Goal: Find specific page/section: Find specific page/section

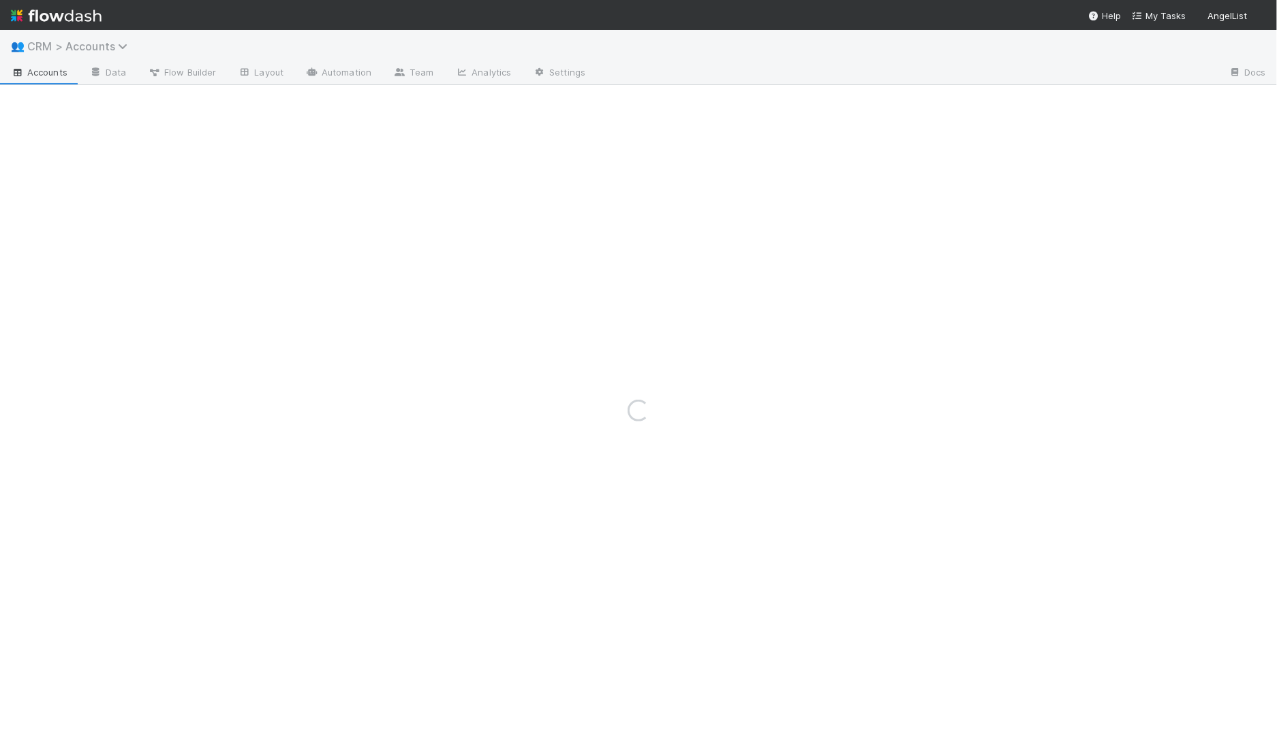
click at [77, 45] on span "CRM > Accounts" at bounding box center [80, 47] width 107 height 14
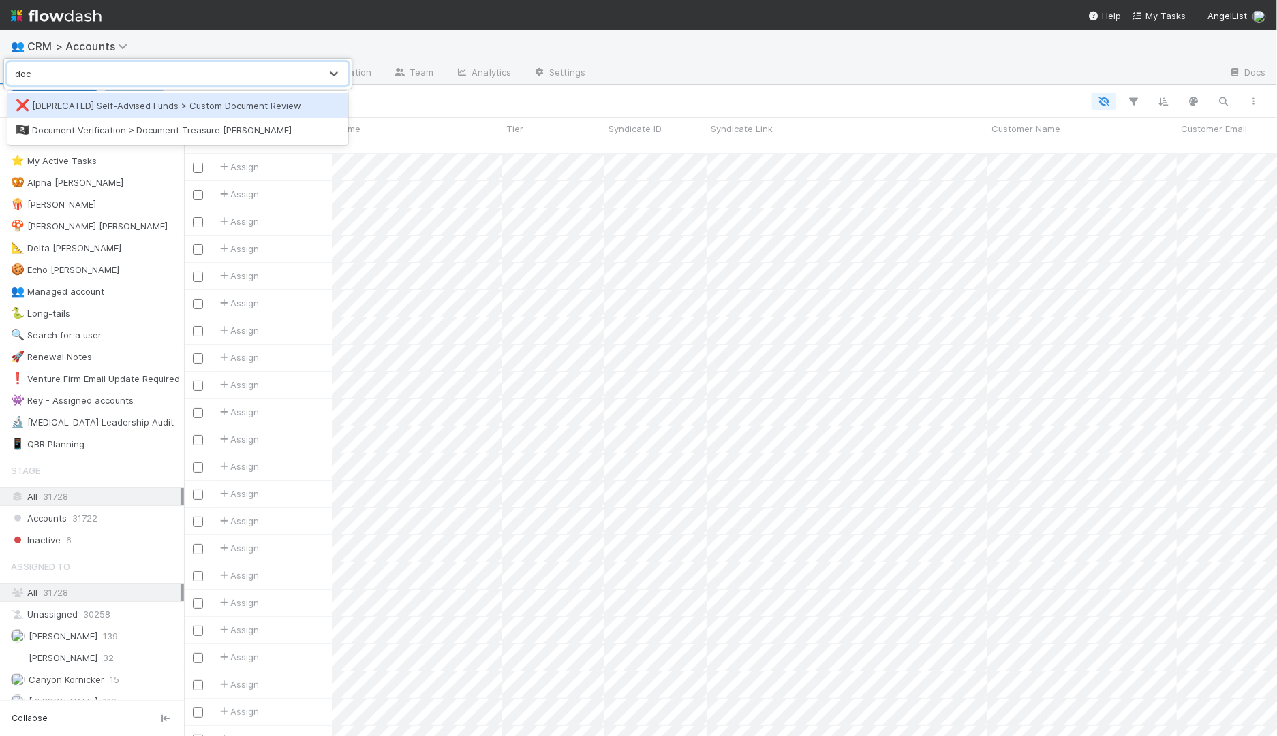
scroll to position [595, 1093]
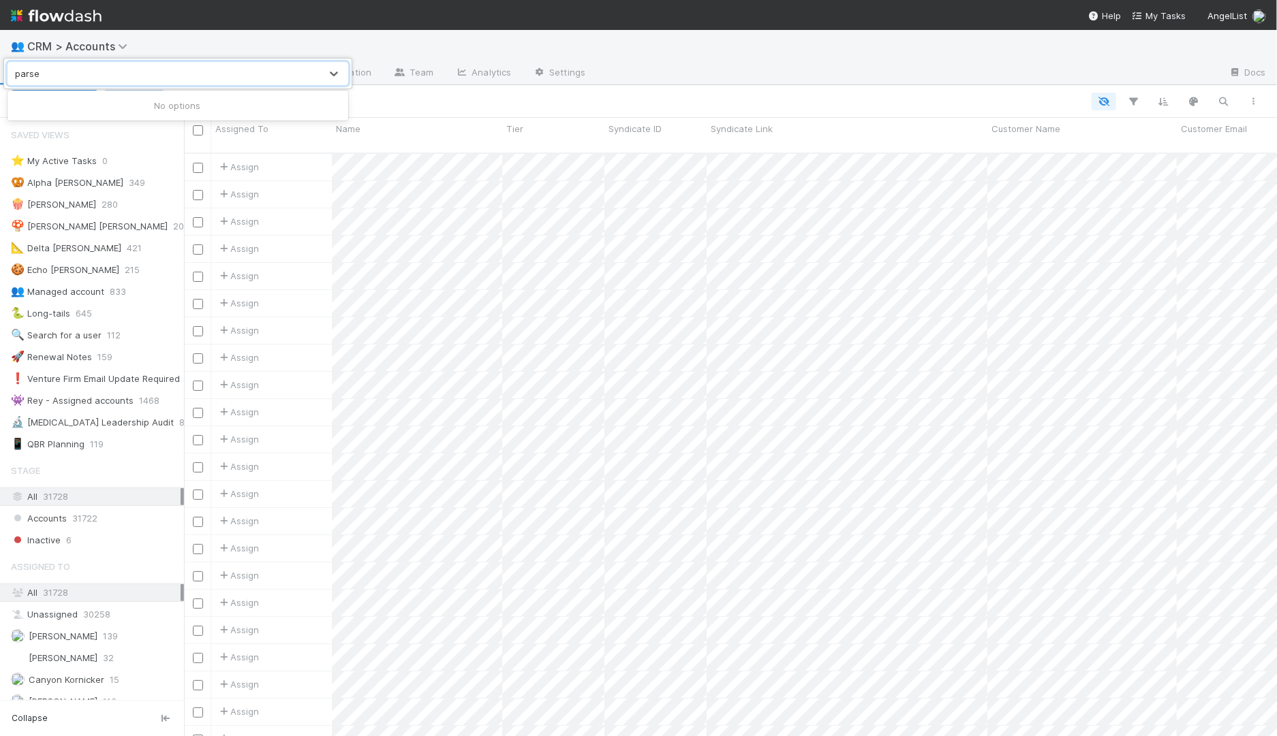
type input "parse"
click at [88, 20] on div "0 results available for search term parse. Use Up and Down to choose options, p…" at bounding box center [638, 368] width 1277 height 736
drag, startPoint x: 69, startPoint y: 18, endPoint x: 79, endPoint y: 18, distance: 10.2
click at [69, 18] on img at bounding box center [56, 15] width 91 height 23
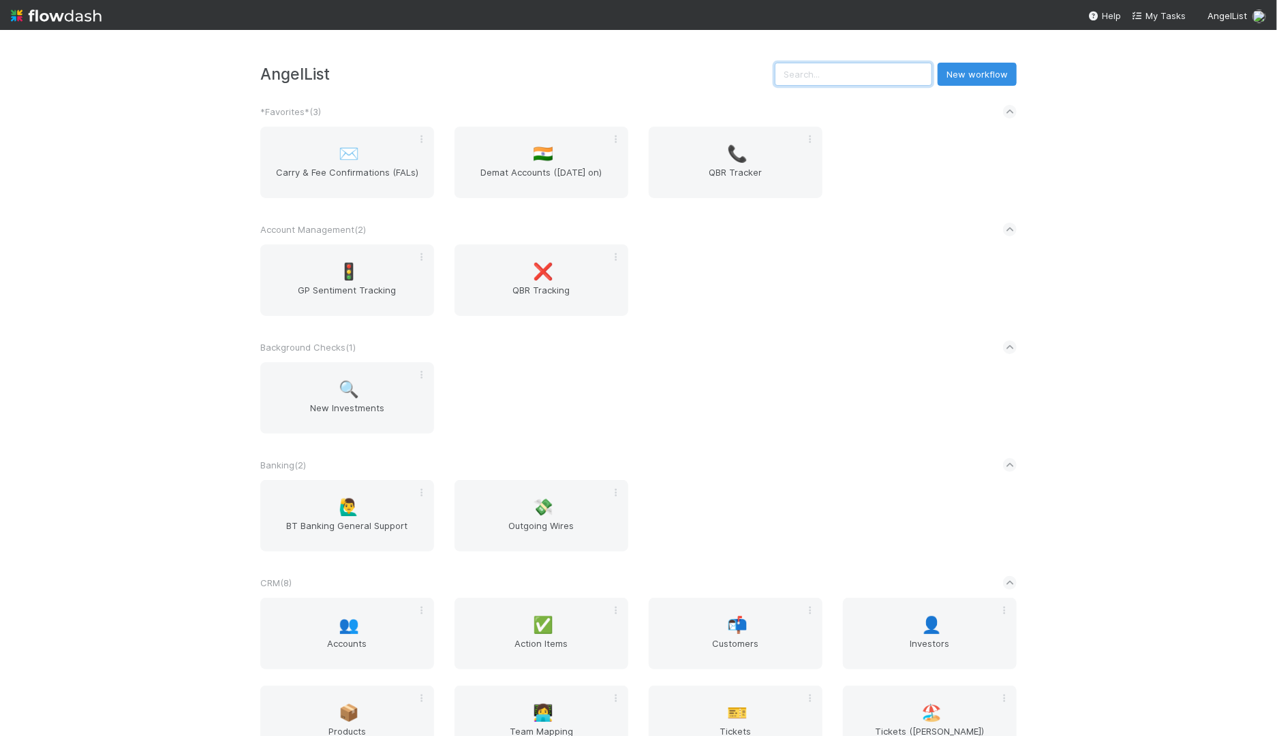
click at [883, 79] on input "text" at bounding box center [853, 74] width 157 height 23
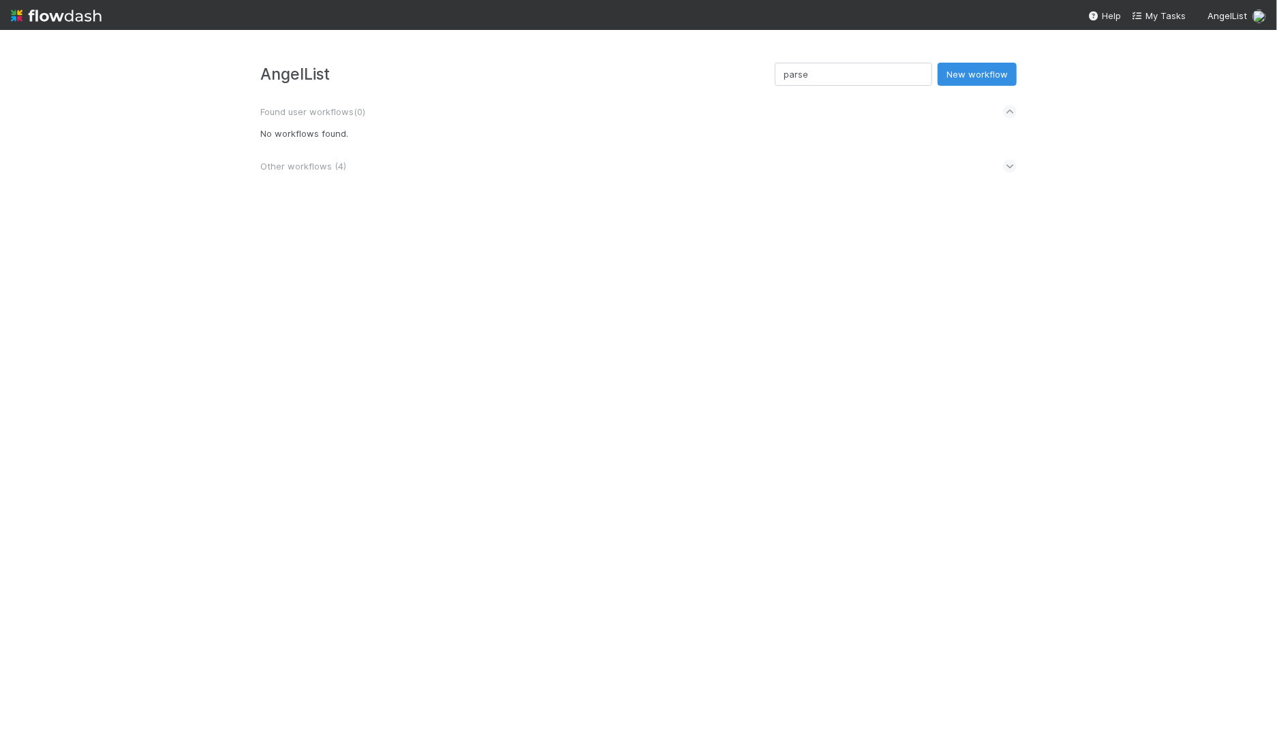
click at [1014, 160] on div "Other workflows ( 4 )" at bounding box center [638, 166] width 756 height 30
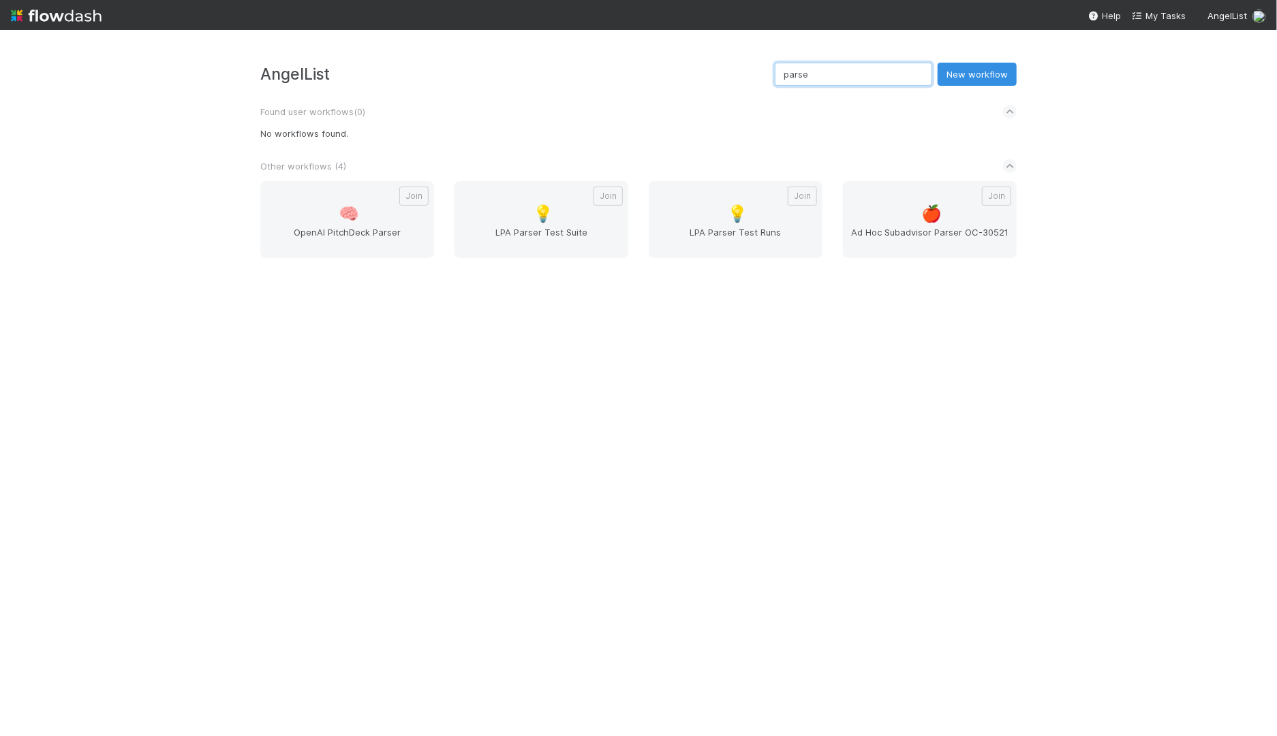
click at [841, 76] on input "parse" at bounding box center [853, 74] width 157 height 23
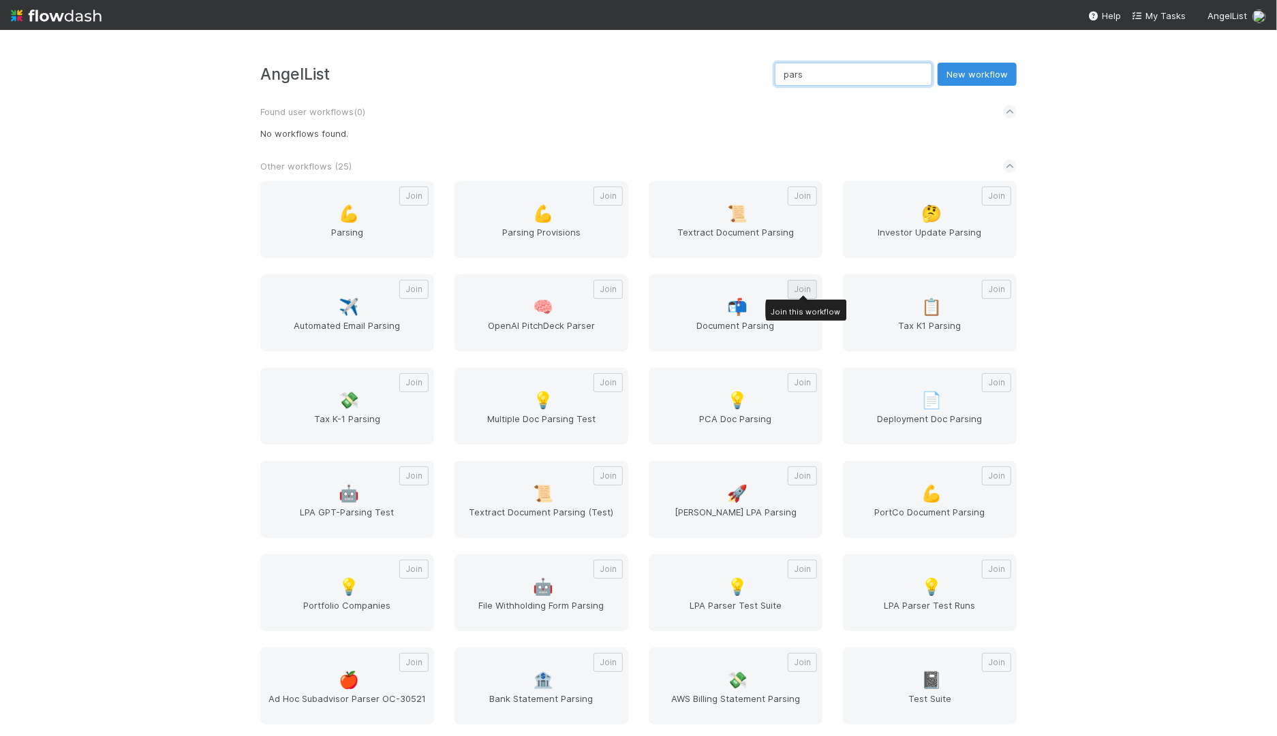
type input "pars"
click at [799, 291] on button "Join" at bounding box center [802, 289] width 29 height 19
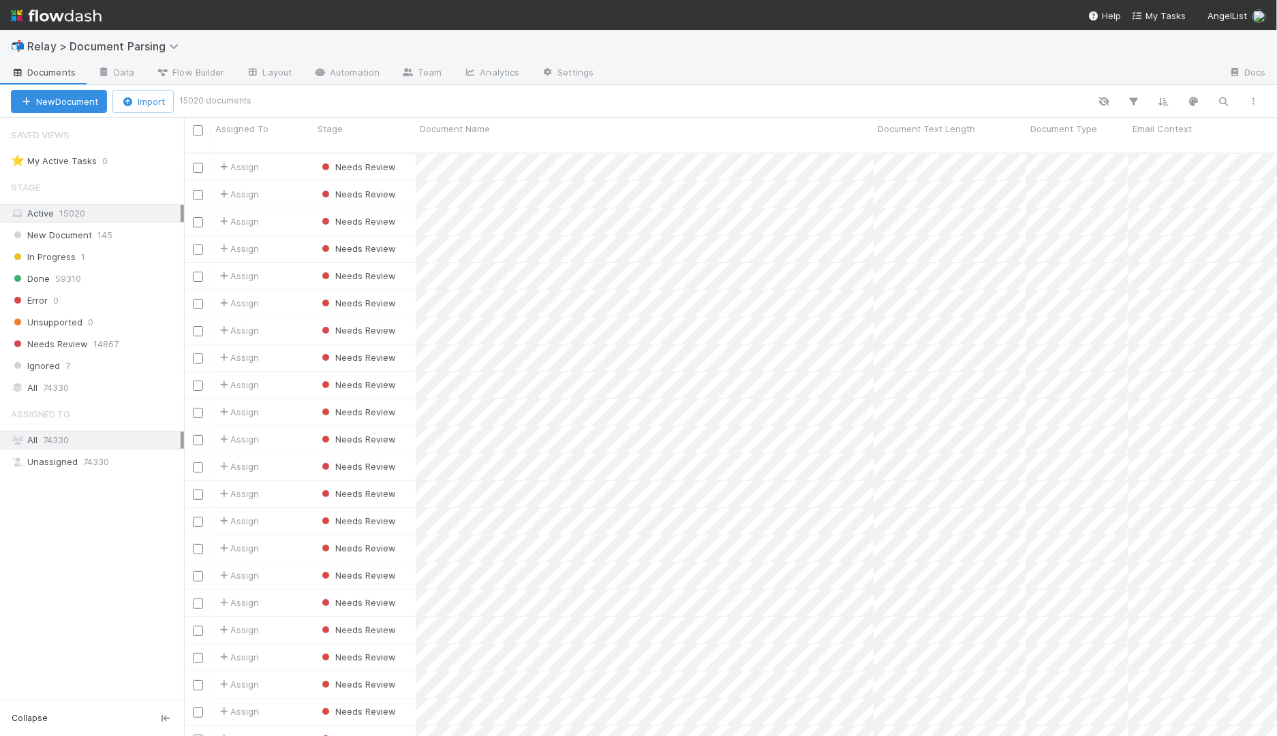
scroll to position [595, 1093]
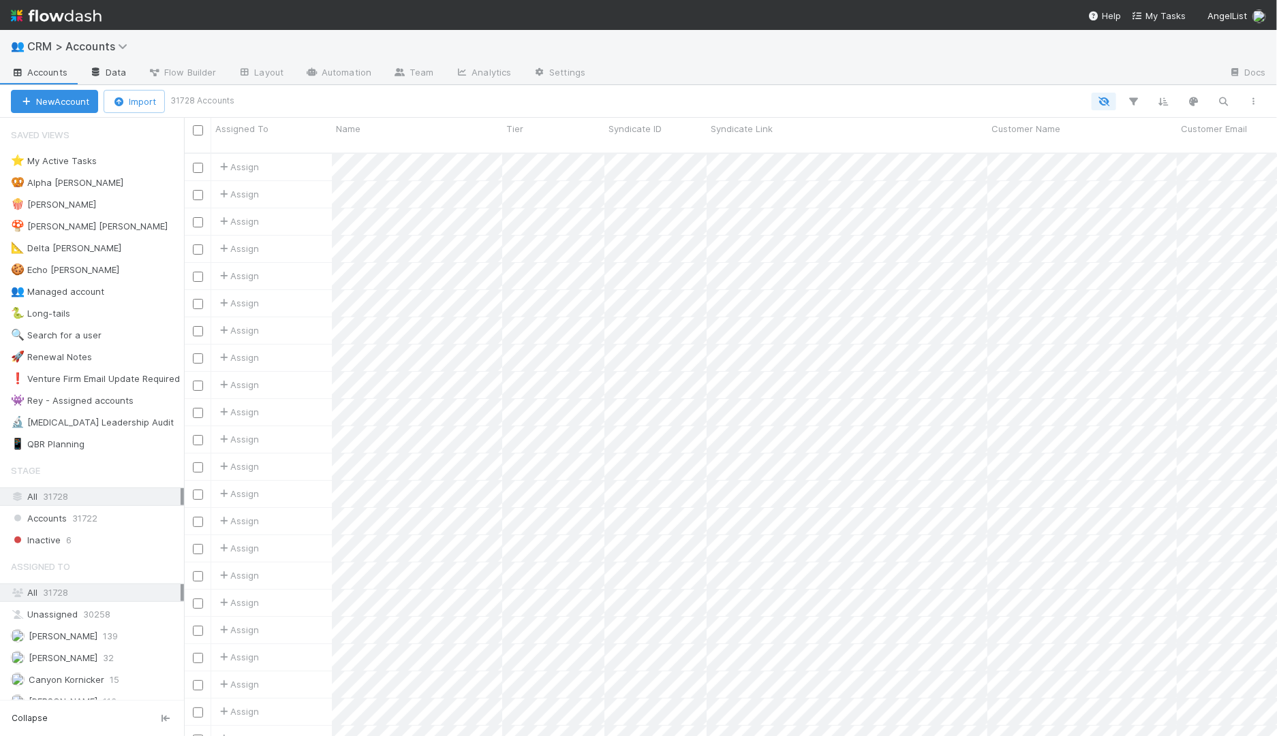
scroll to position [595, 1093]
click at [67, 27] on link at bounding box center [56, 15] width 91 height 31
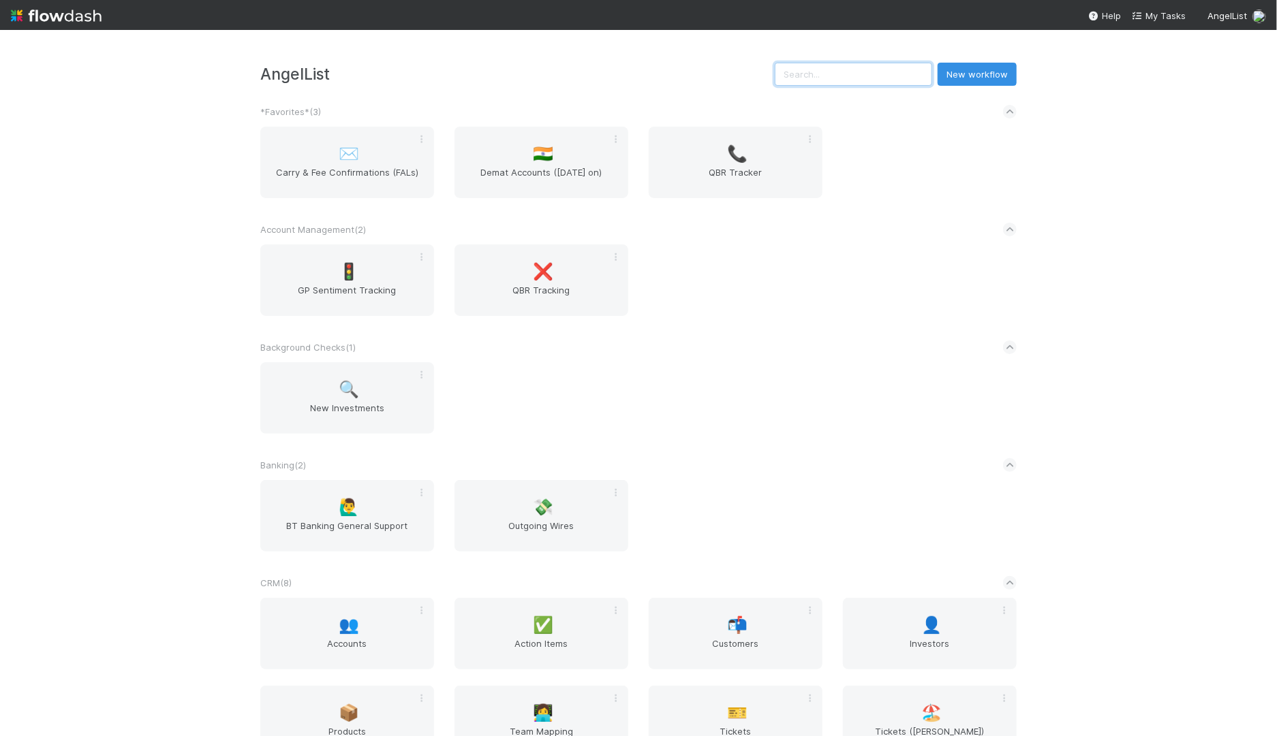
click at [880, 76] on input "text" at bounding box center [853, 74] width 157 height 23
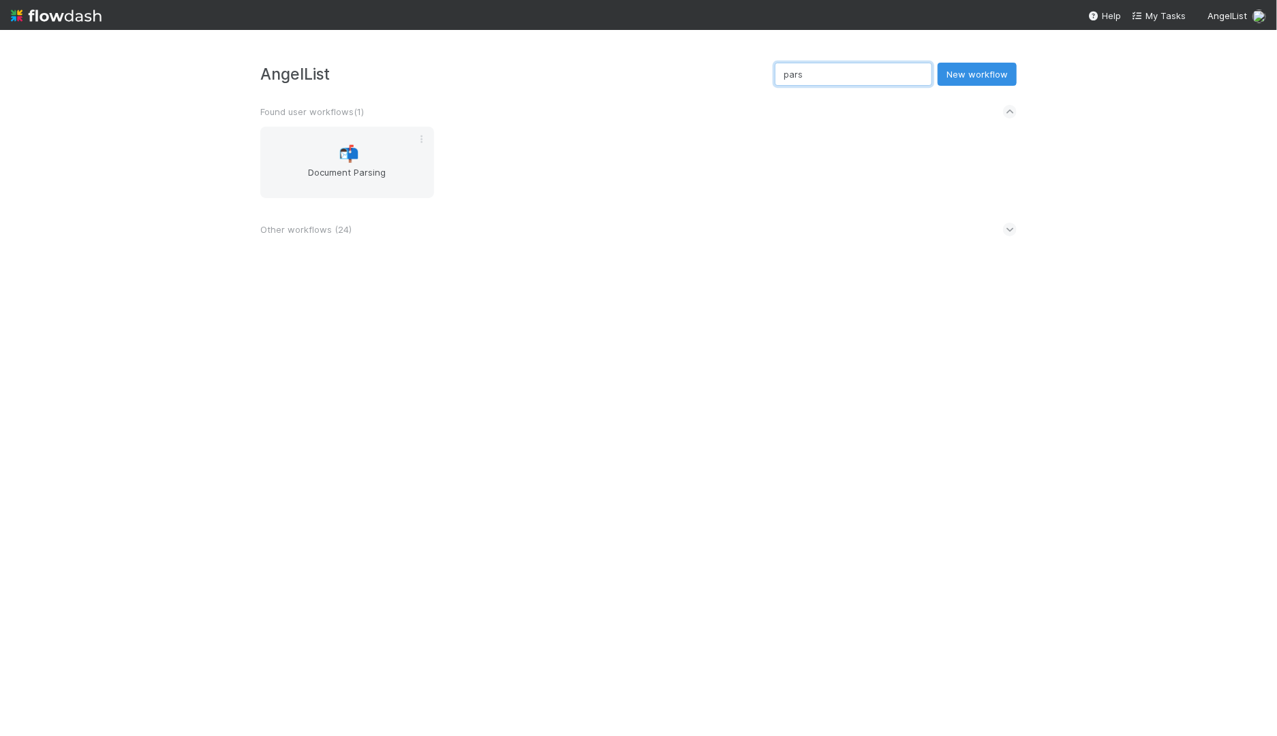
type input "pars"
click at [1006, 228] on icon at bounding box center [1010, 230] width 9 height 14
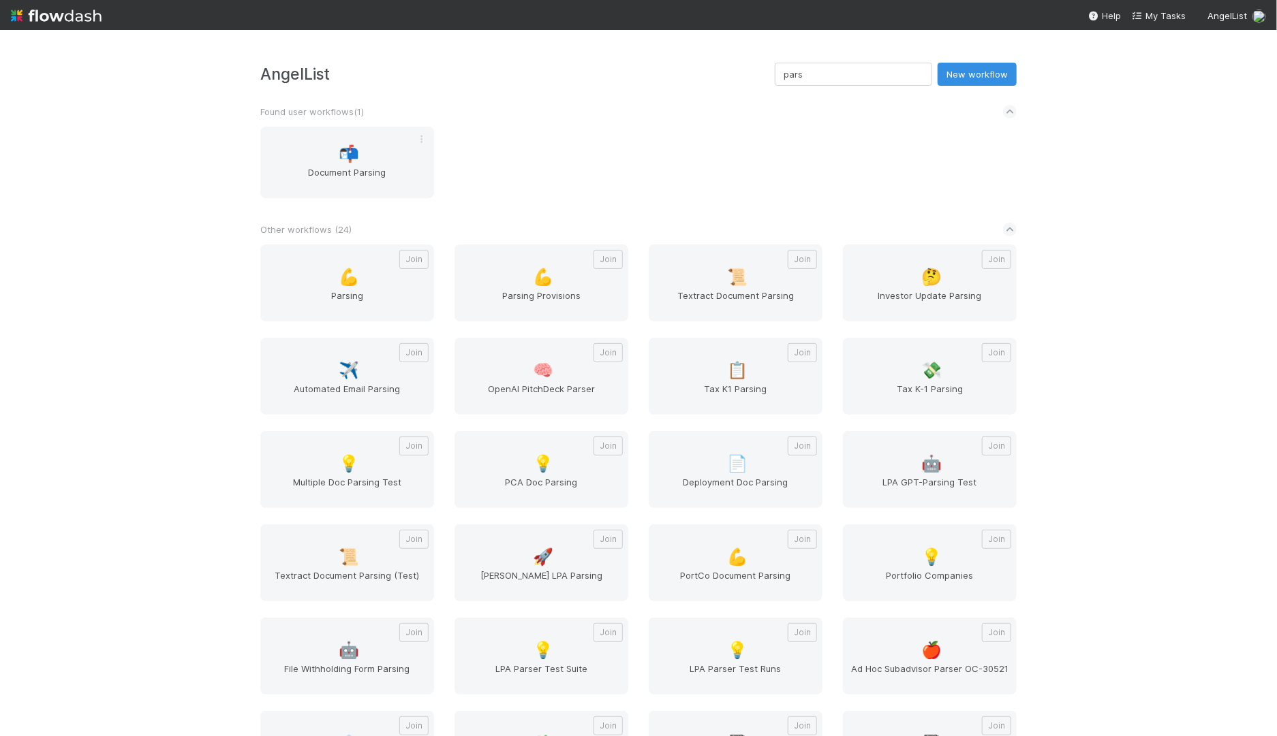
scroll to position [63, 0]
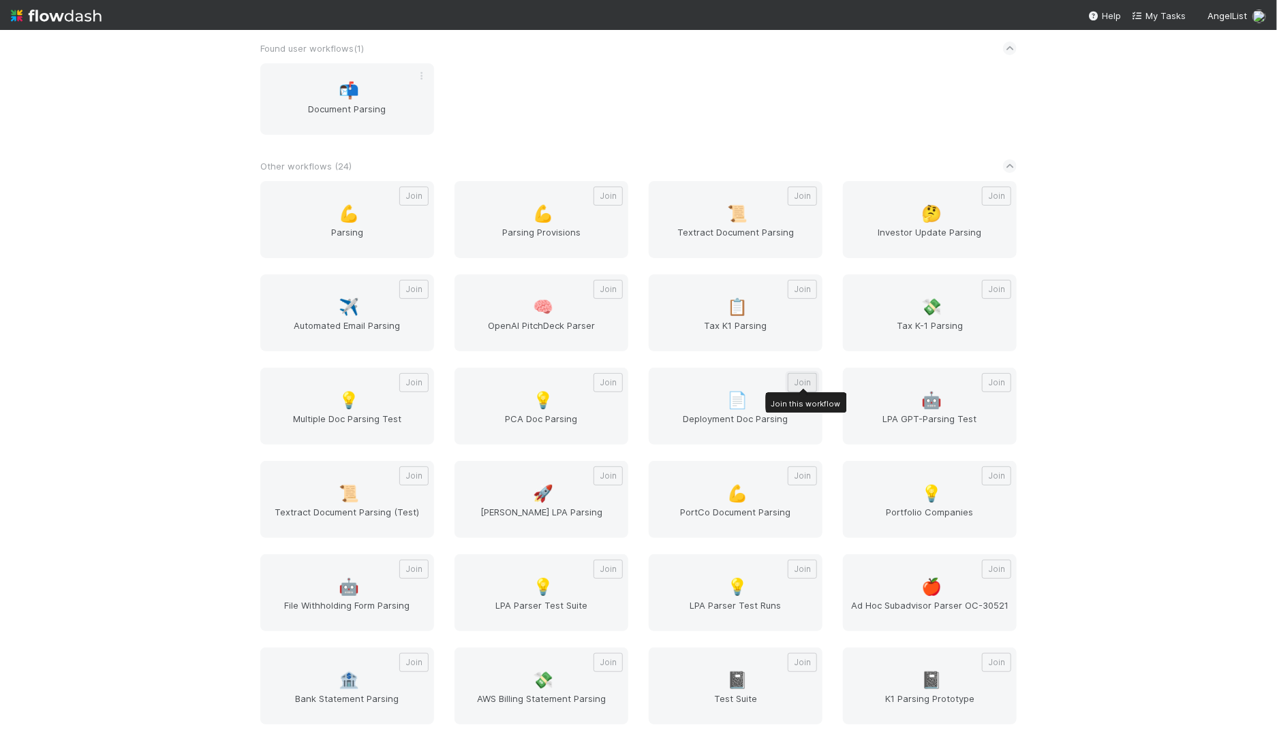
click at [802, 384] on button "Join" at bounding box center [802, 382] width 29 height 19
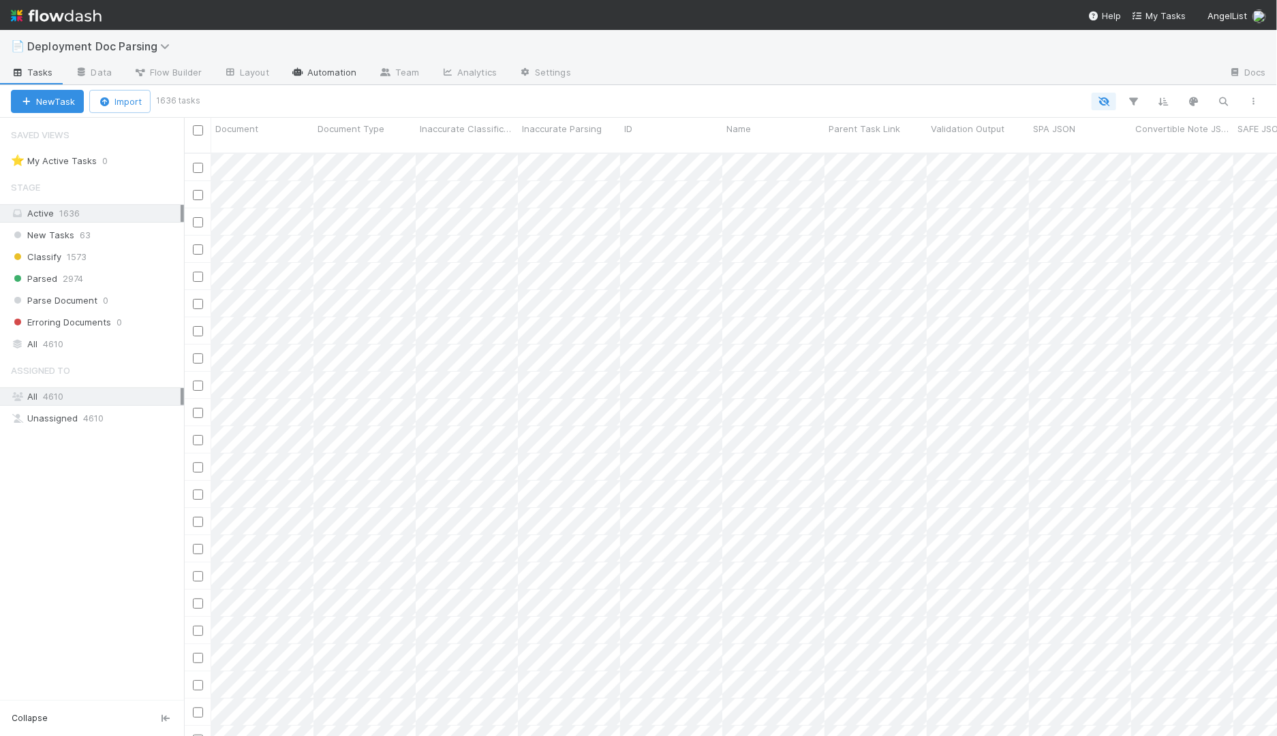
scroll to position [595, 1093]
click at [573, 75] on link "Settings" at bounding box center [545, 74] width 74 height 22
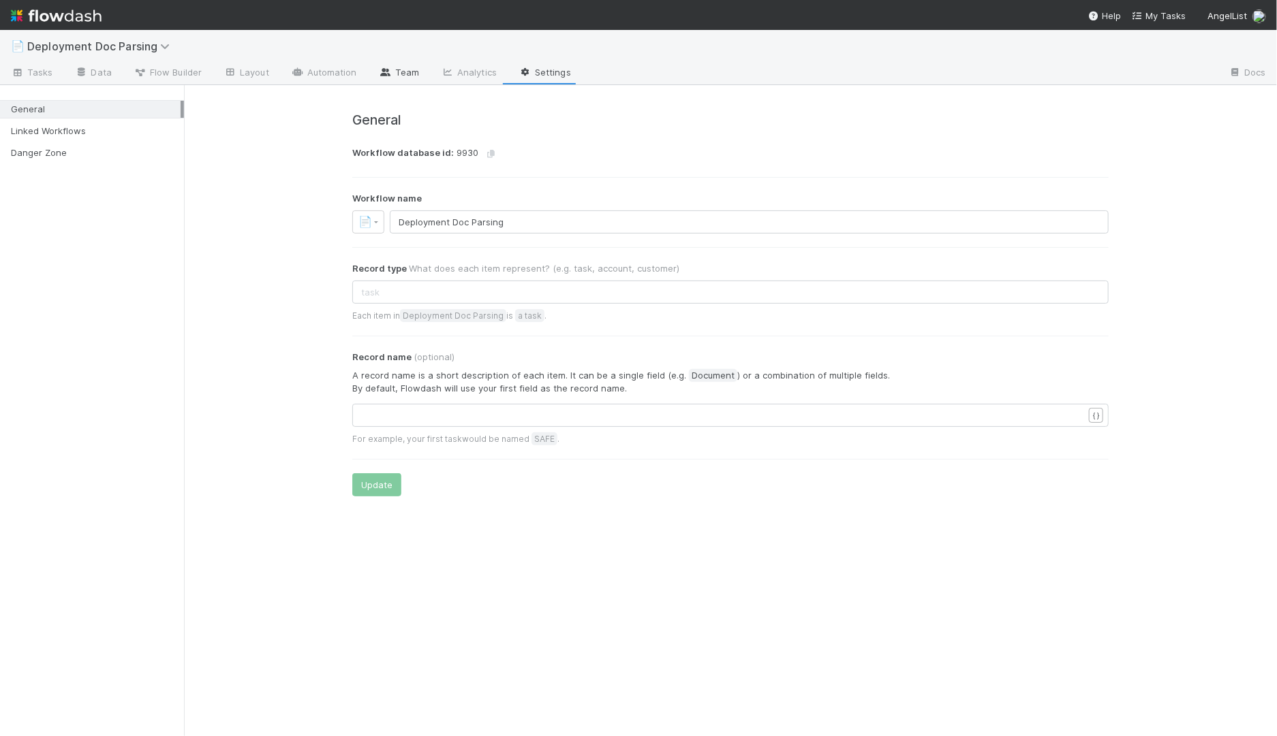
click at [399, 68] on link "Team" at bounding box center [399, 74] width 62 height 22
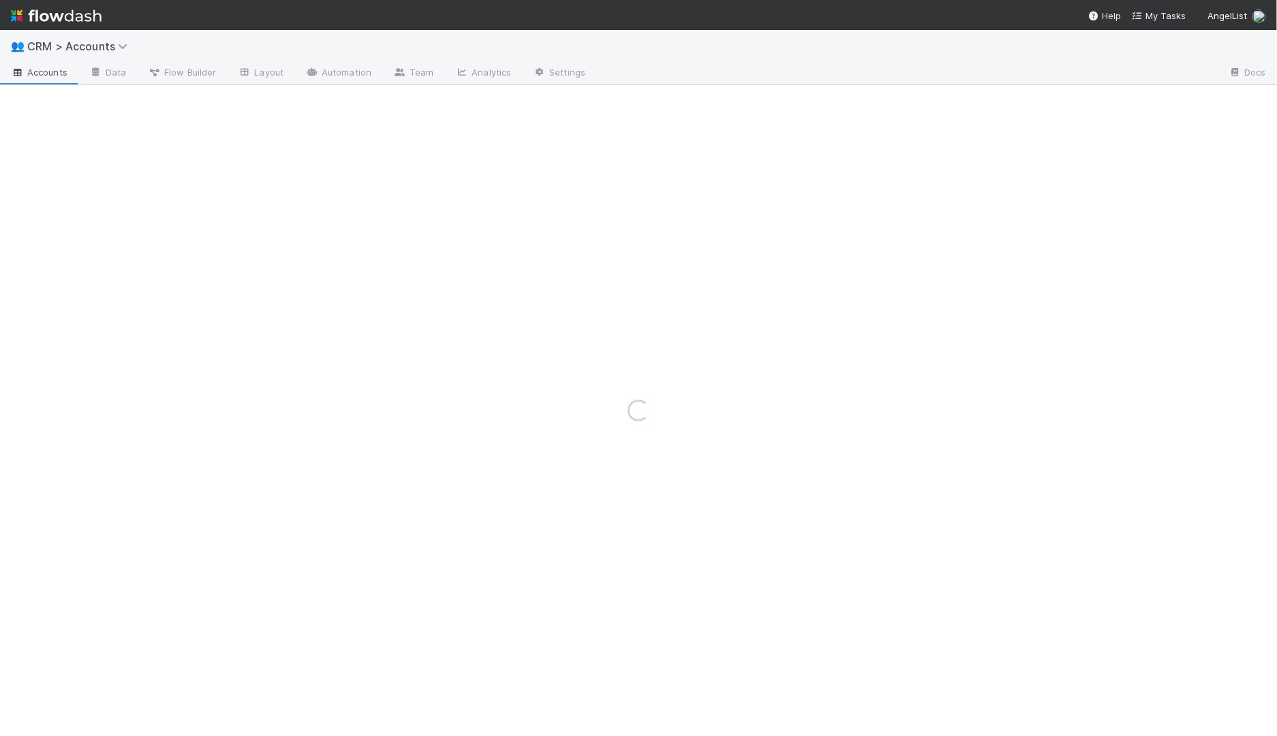
click at [33, 21] on img at bounding box center [56, 15] width 91 height 23
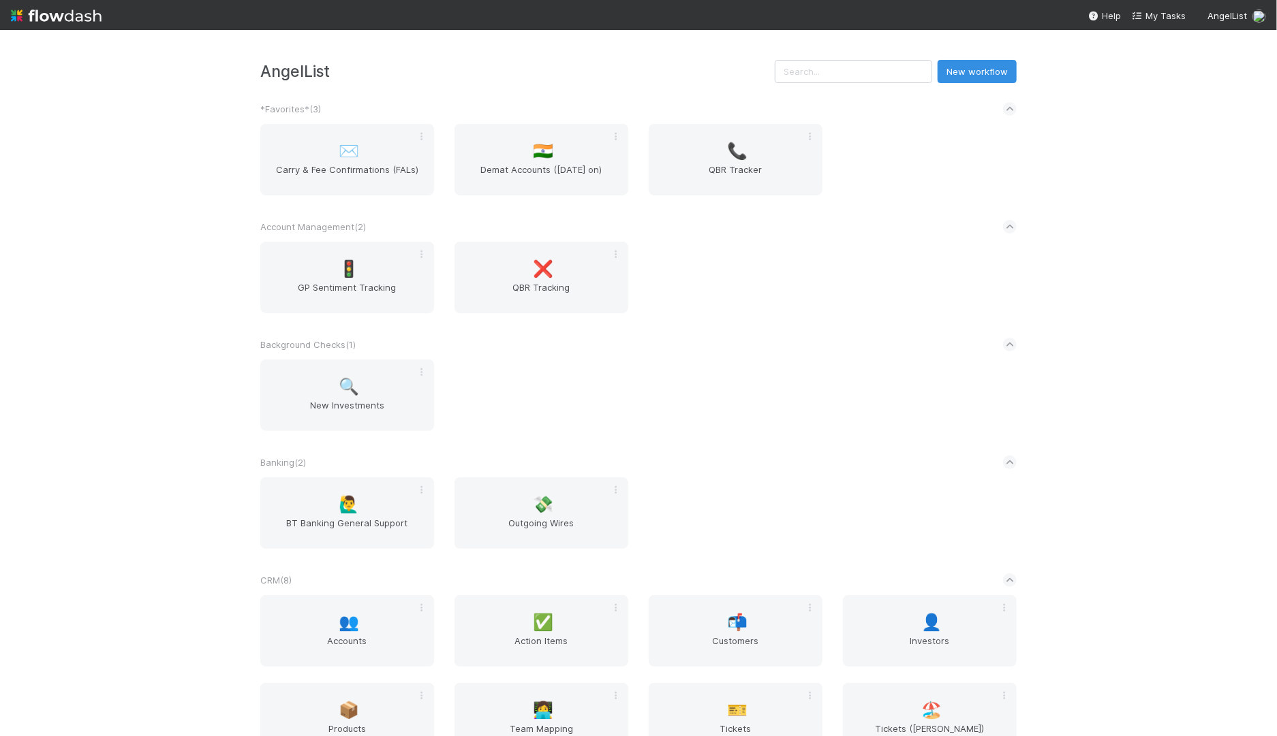
scroll to position [1, 0]
click at [847, 76] on input "text" at bounding box center [853, 72] width 157 height 23
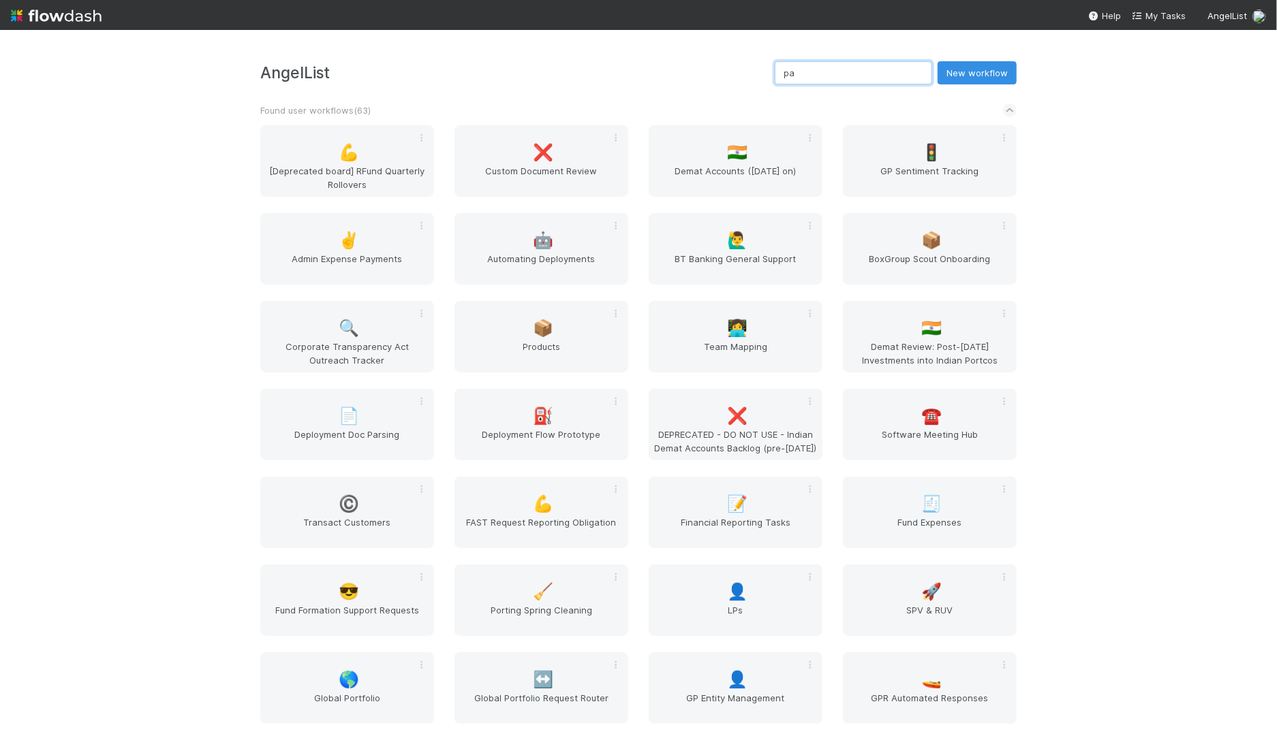
scroll to position [0, 0]
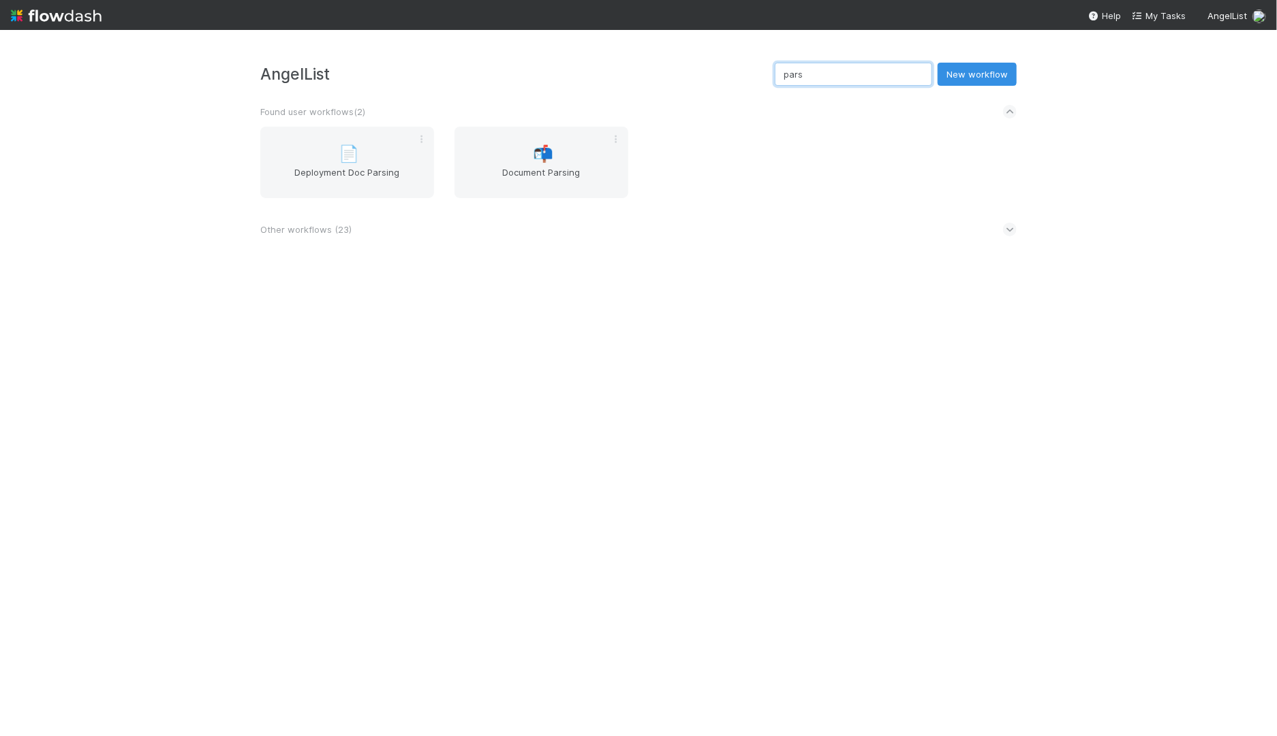
type input "pars"
click at [696, 226] on div "Other workflows ( 23 )" at bounding box center [638, 230] width 756 height 30
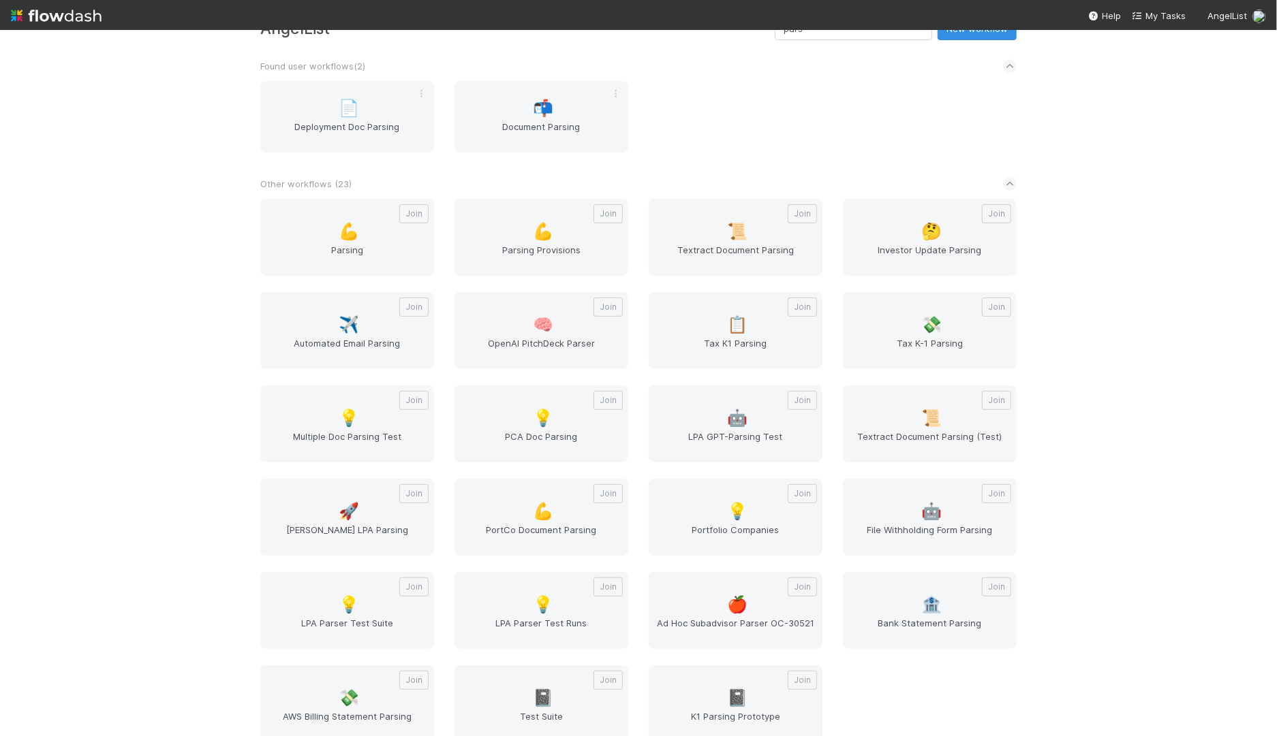
scroll to position [63, 0]
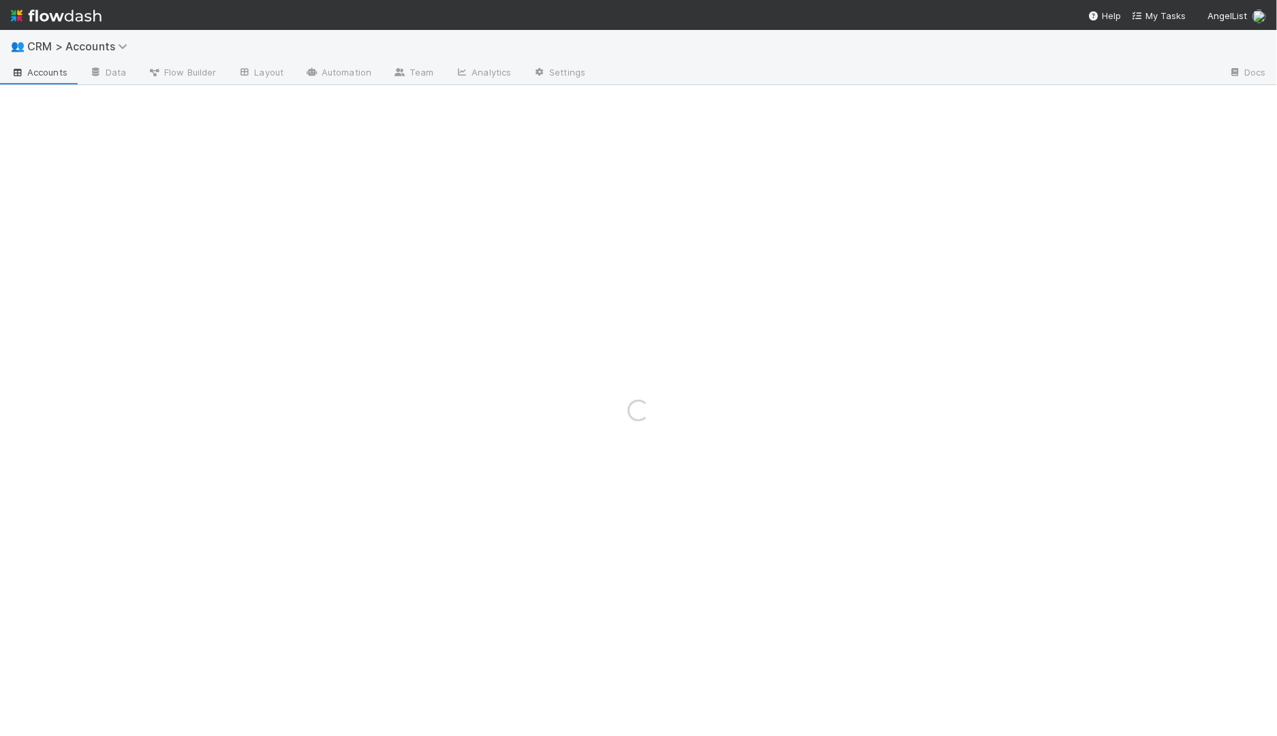
click at [59, 25] on img at bounding box center [56, 15] width 91 height 23
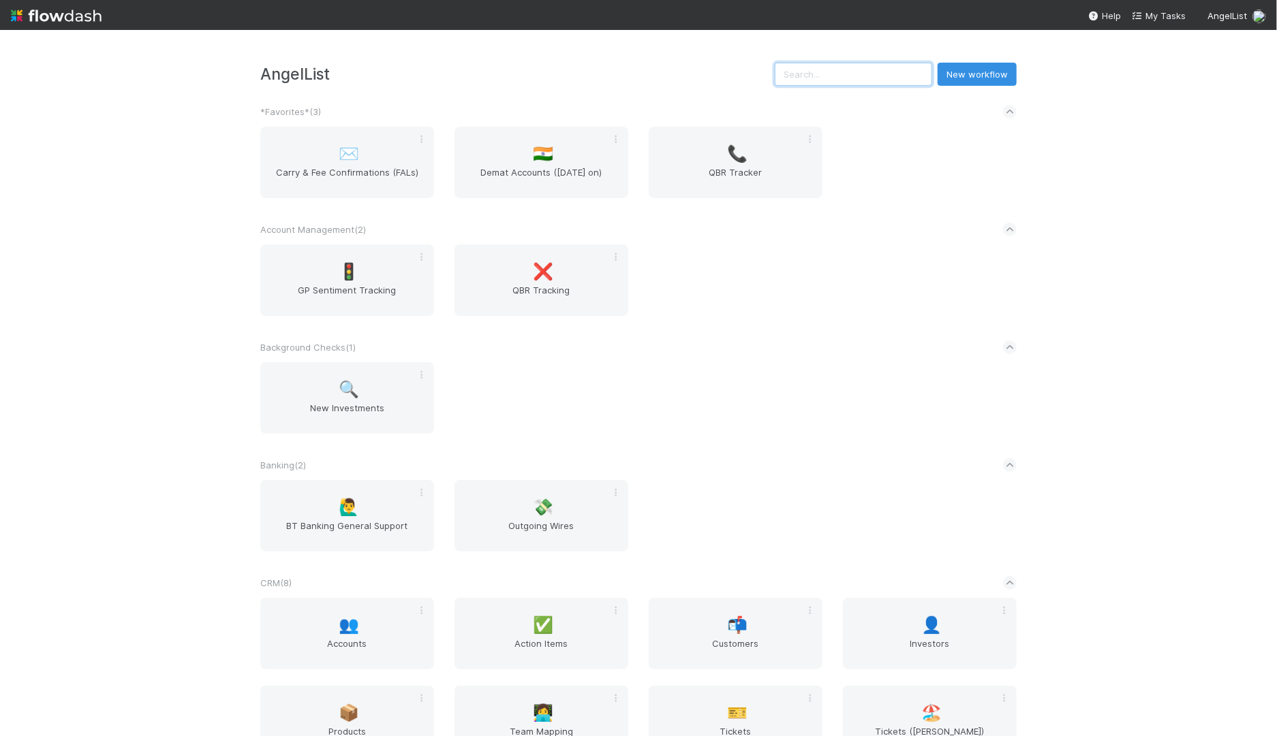
click at [876, 63] on input "text" at bounding box center [853, 74] width 157 height 23
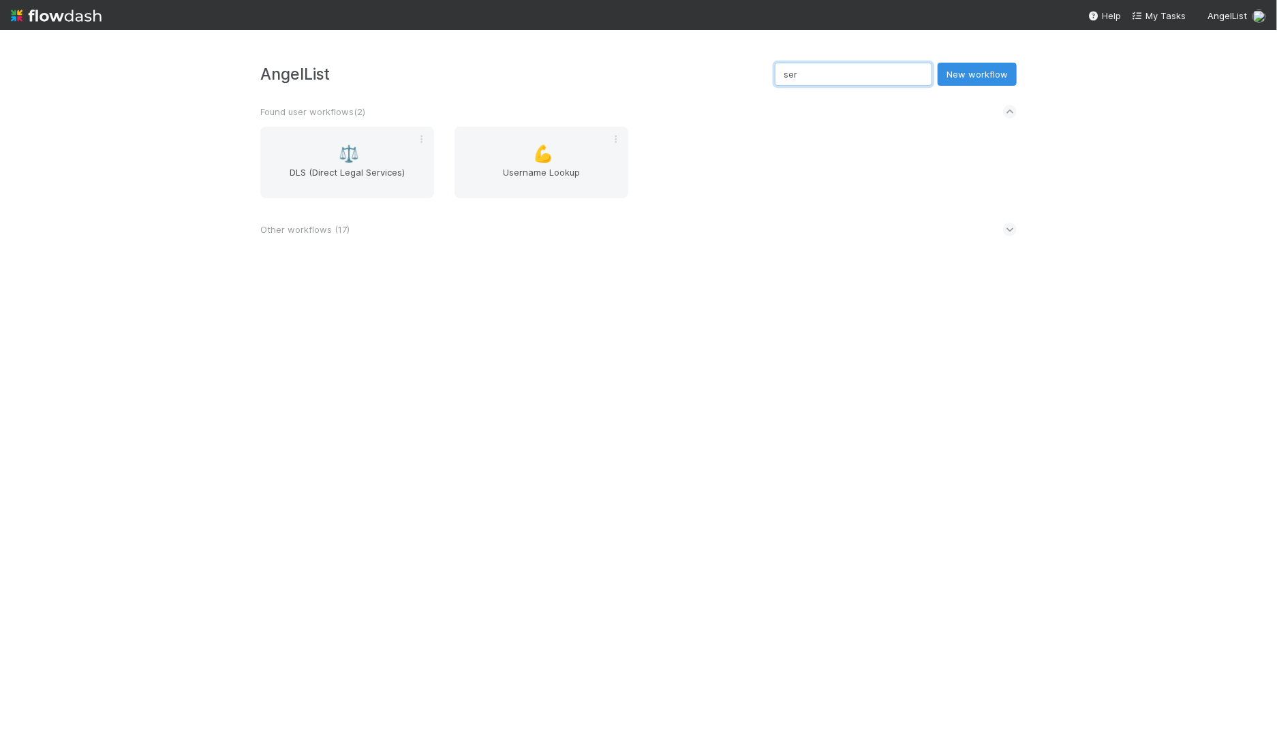
type input "ser"
click at [350, 226] on div "Other workflows ( 17 )" at bounding box center [638, 230] width 756 height 30
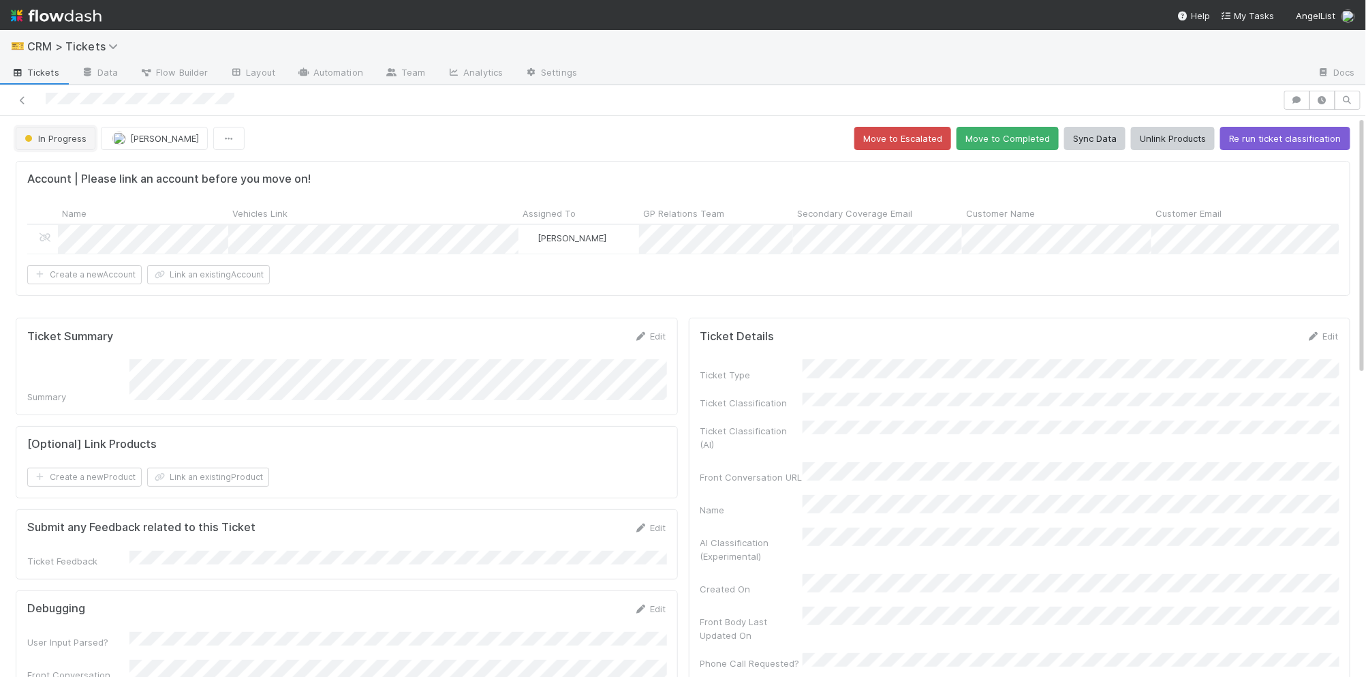
click at [52, 135] on span "In Progress" at bounding box center [54, 138] width 65 height 11
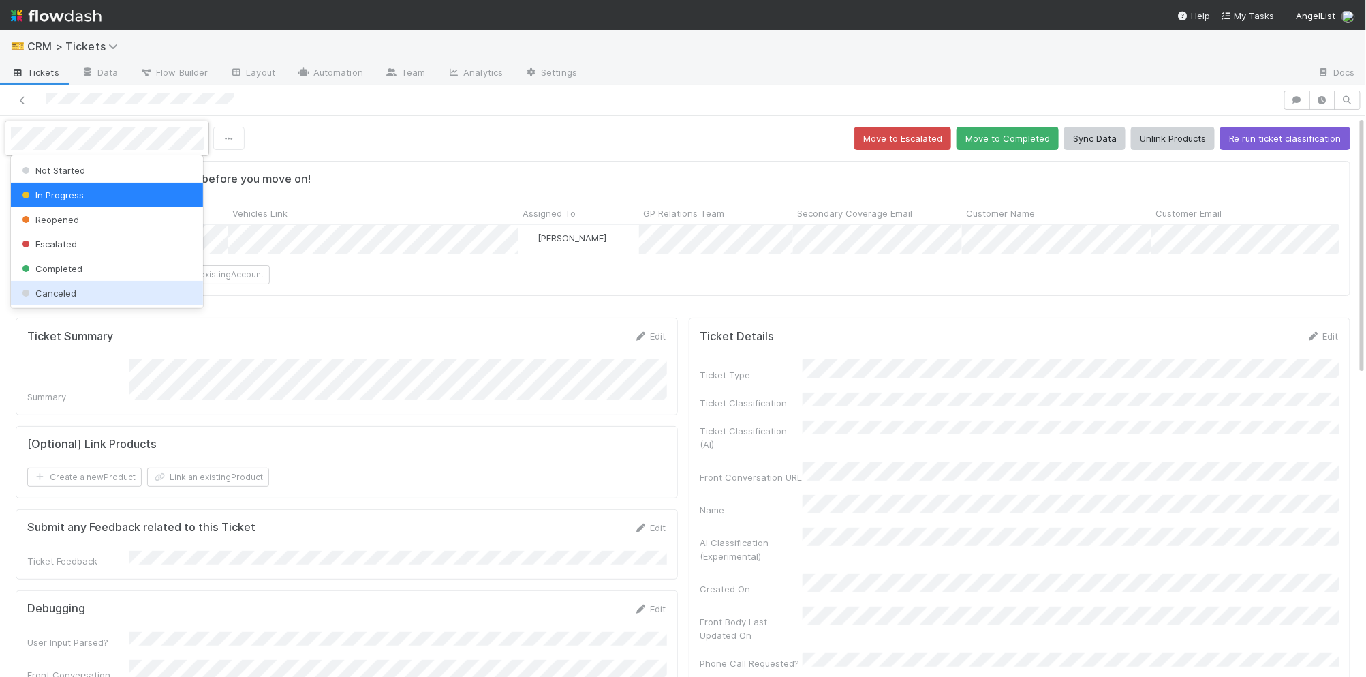
click at [120, 283] on div "Canceled" at bounding box center [107, 293] width 193 height 25
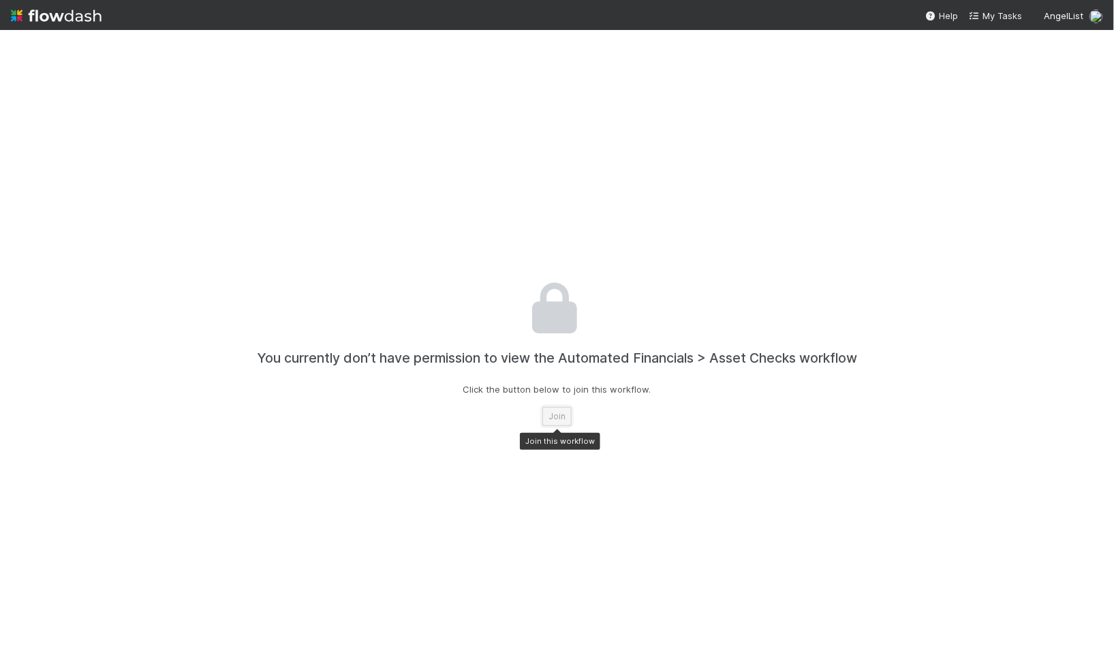
click at [550, 415] on button "Join" at bounding box center [556, 416] width 29 height 19
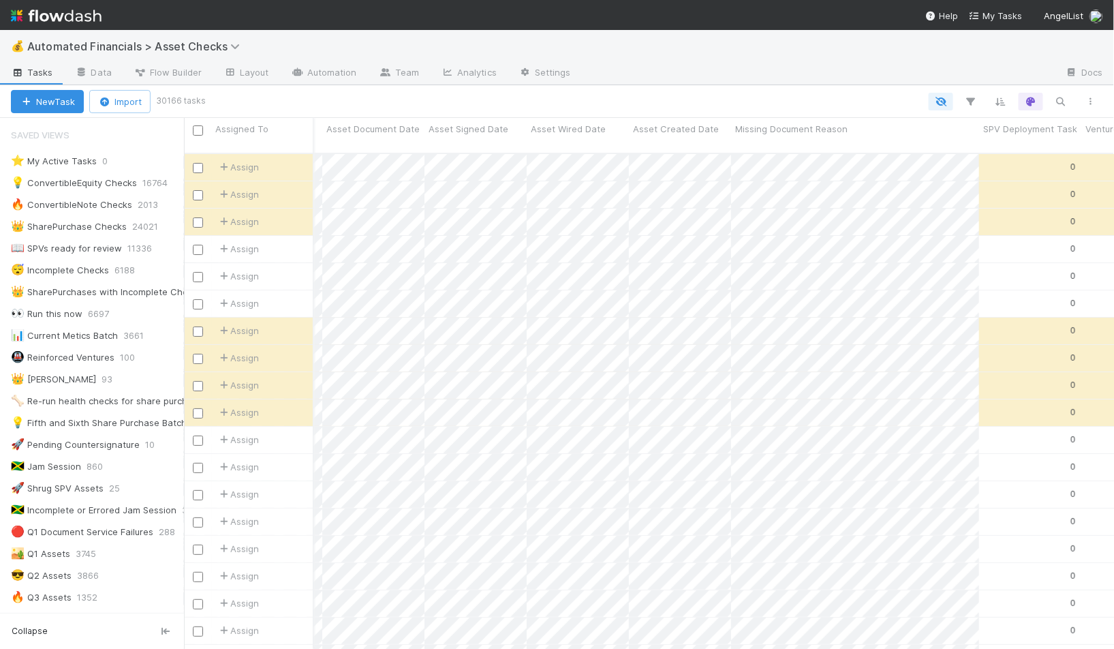
scroll to position [0, 2223]
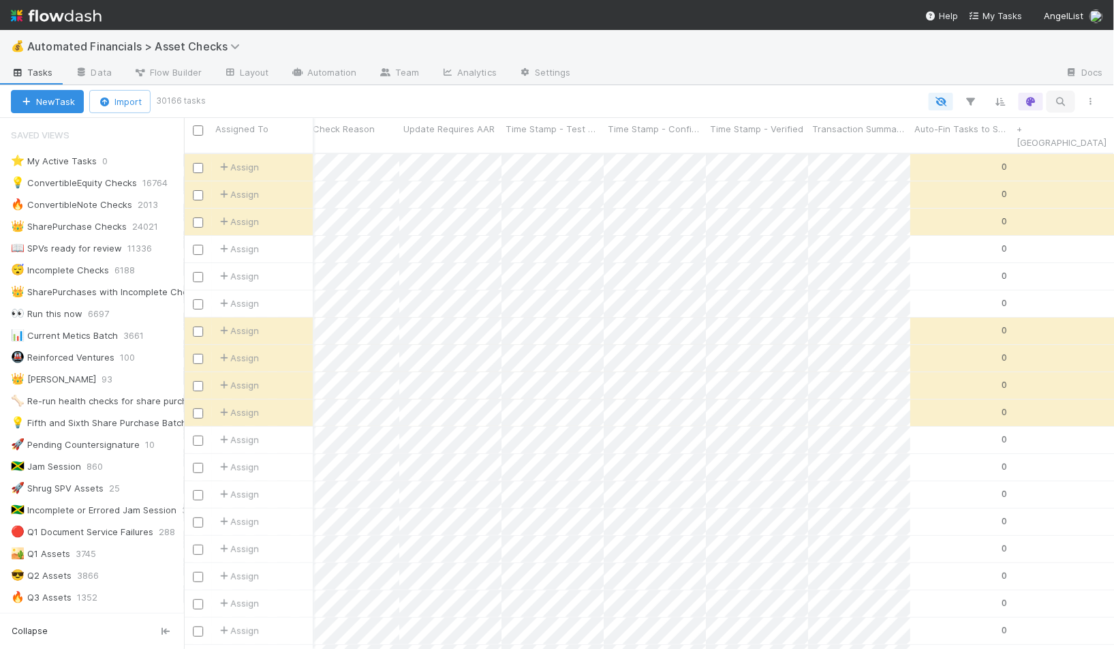
click at [1062, 99] on icon "button" at bounding box center [1061, 101] width 14 height 12
click at [1061, 100] on div at bounding box center [557, 324] width 1114 height 649
click at [1067, 100] on icon "button" at bounding box center [1061, 101] width 14 height 12
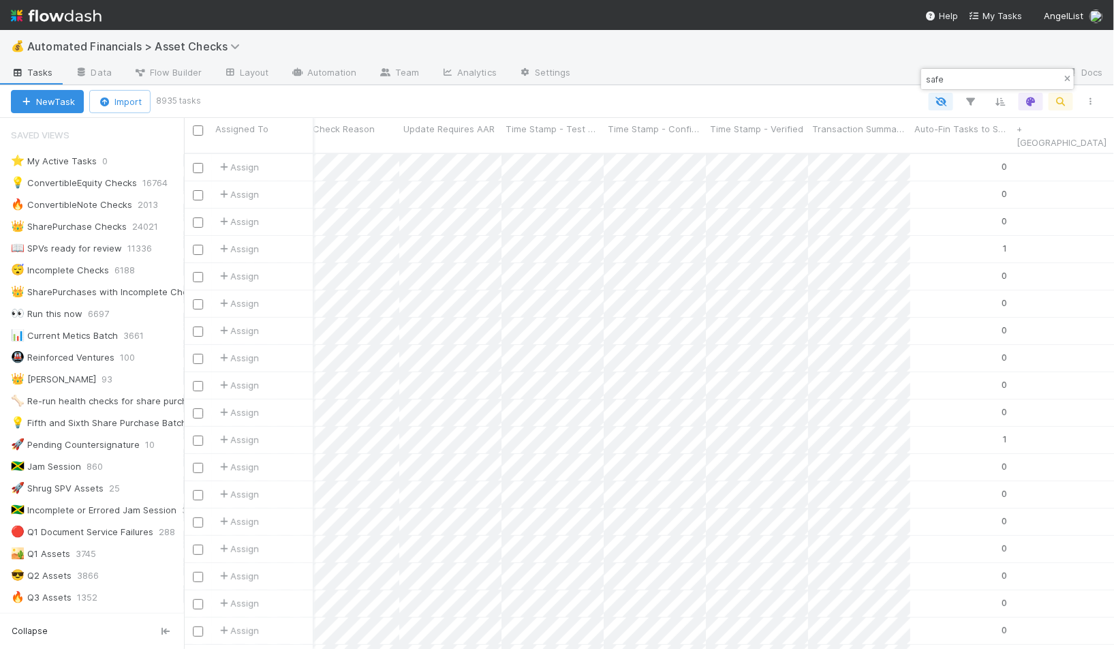
type input "safe"
drag, startPoint x: 1064, startPoint y: 78, endPoint x: 694, endPoint y: 114, distance: 371.6
click at [711, 68] on body "💰 Automated Financials > Asset Checks Tasks Data Flow Builder Layout Automation…" at bounding box center [557, 324] width 1114 height 649
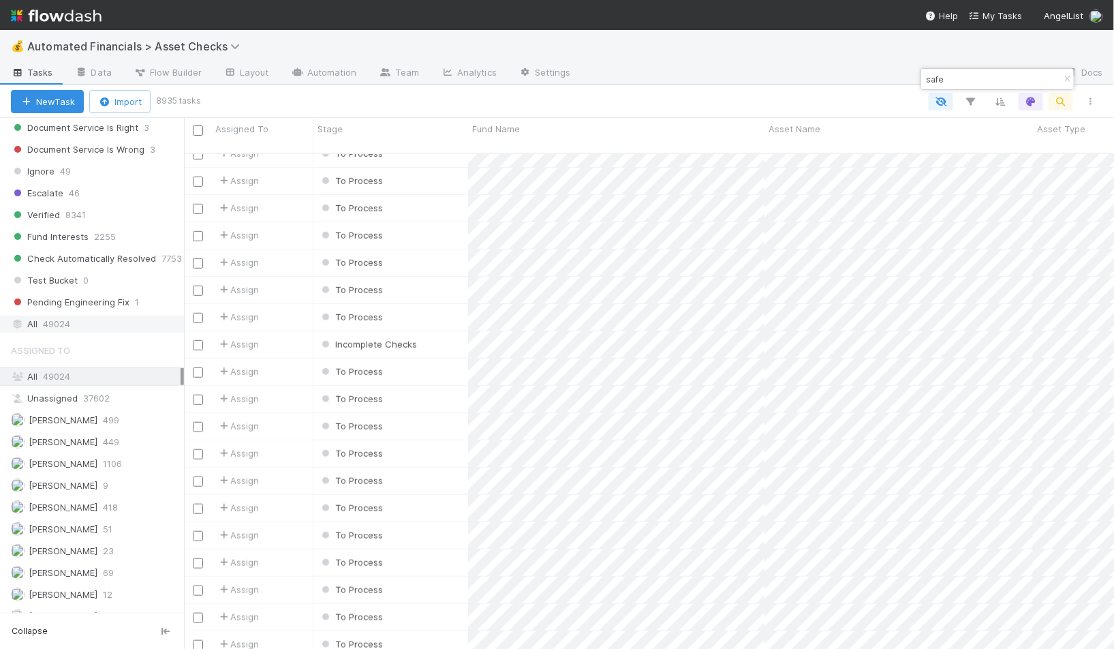
click at [82, 315] on div "All 49024" at bounding box center [96, 323] width 170 height 17
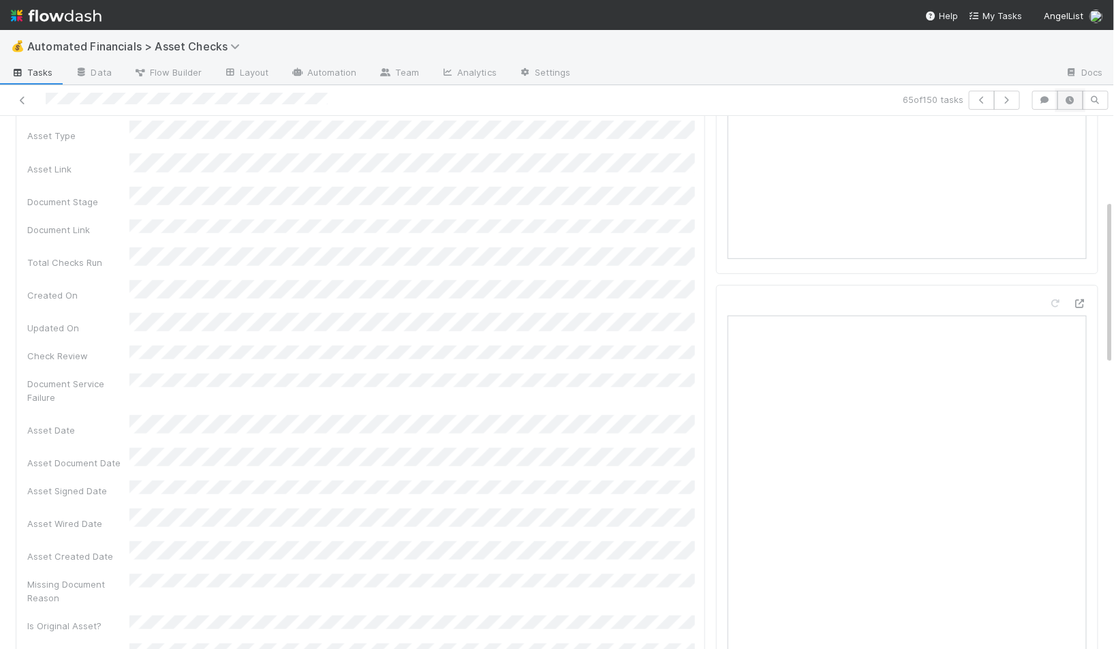
click at [1064, 104] on button "button" at bounding box center [1070, 100] width 26 height 19
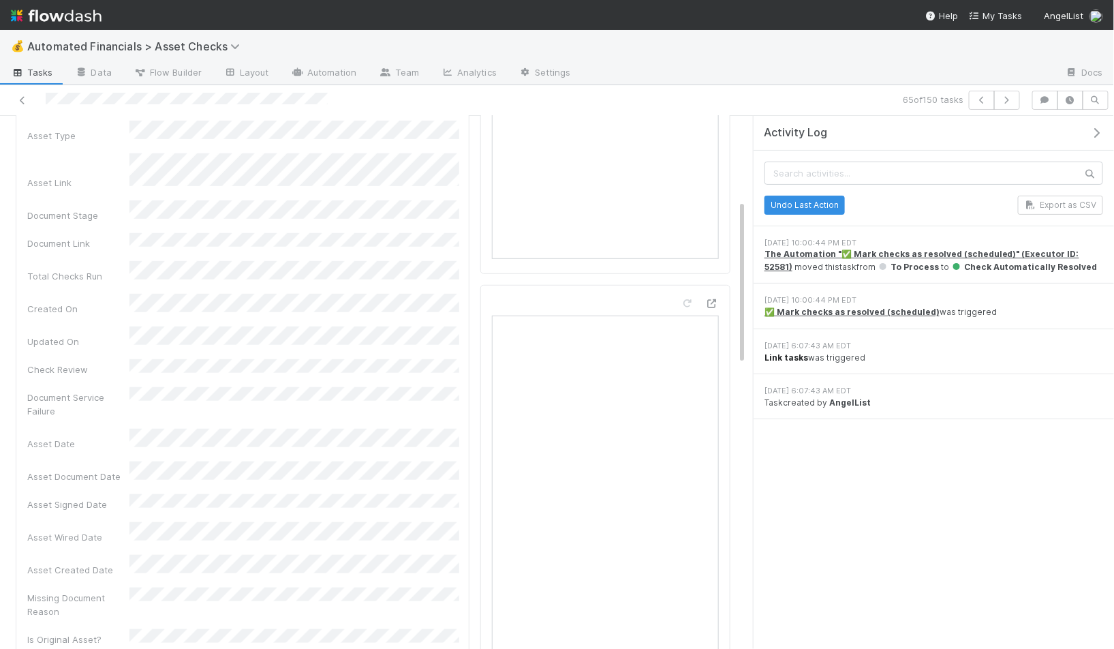
click at [796, 354] on strong "Link tasks" at bounding box center [786, 357] width 44 height 10
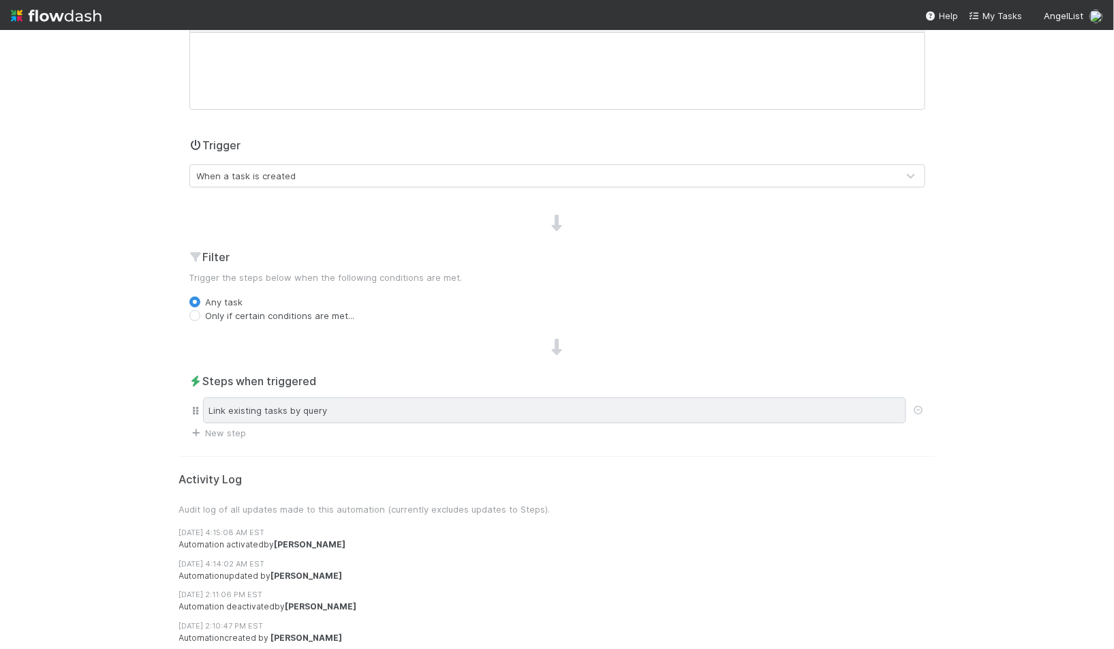
click at [290, 409] on div "Link existing tasks by query" at bounding box center [554, 410] width 703 height 26
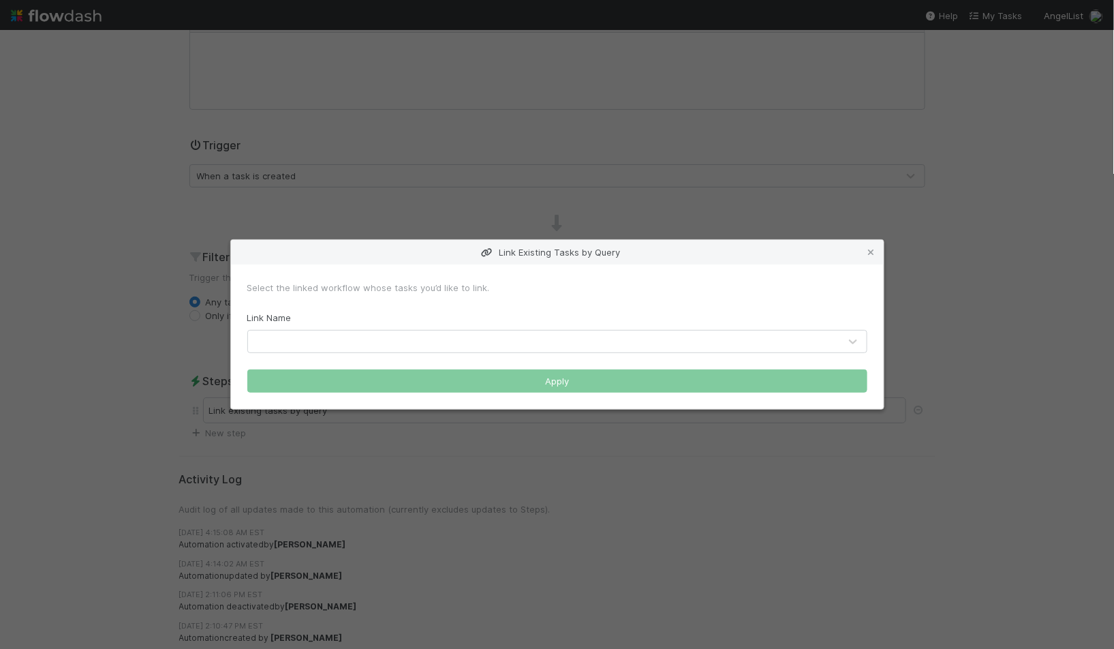
click at [868, 256] on icon at bounding box center [872, 252] width 14 height 9
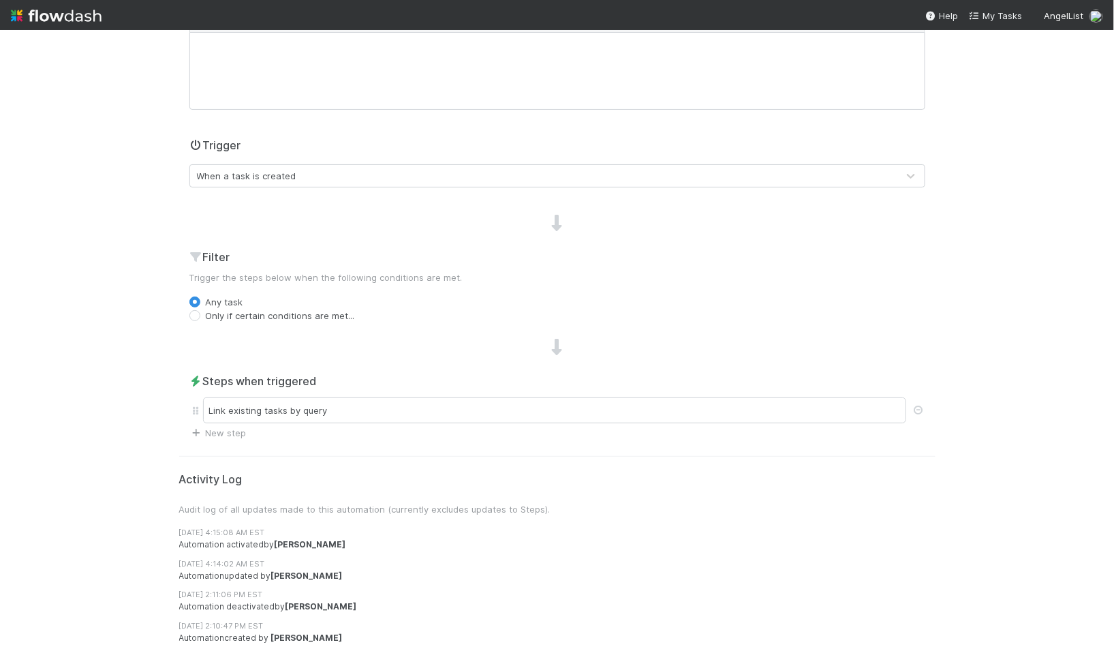
click at [481, 335] on div "Name Link tasks Notes (optional) H1 H2 H3 Trigger When a task is created Filter…" at bounding box center [557, 182] width 756 height 516
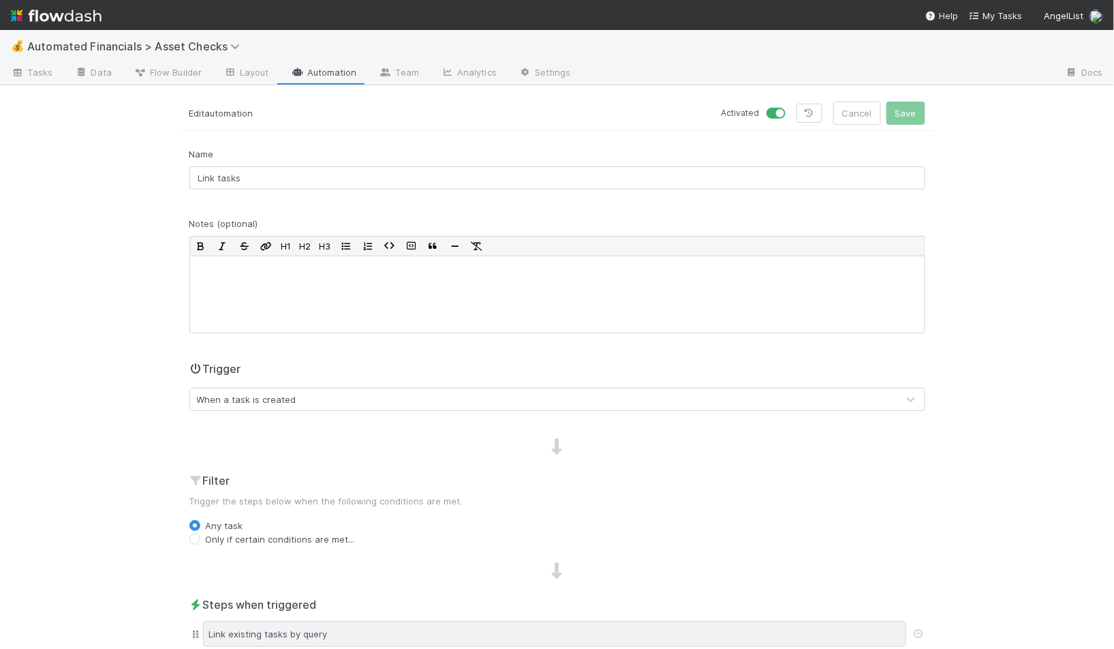
click at [347, 642] on div "Link existing tasks by query" at bounding box center [554, 634] width 703 height 26
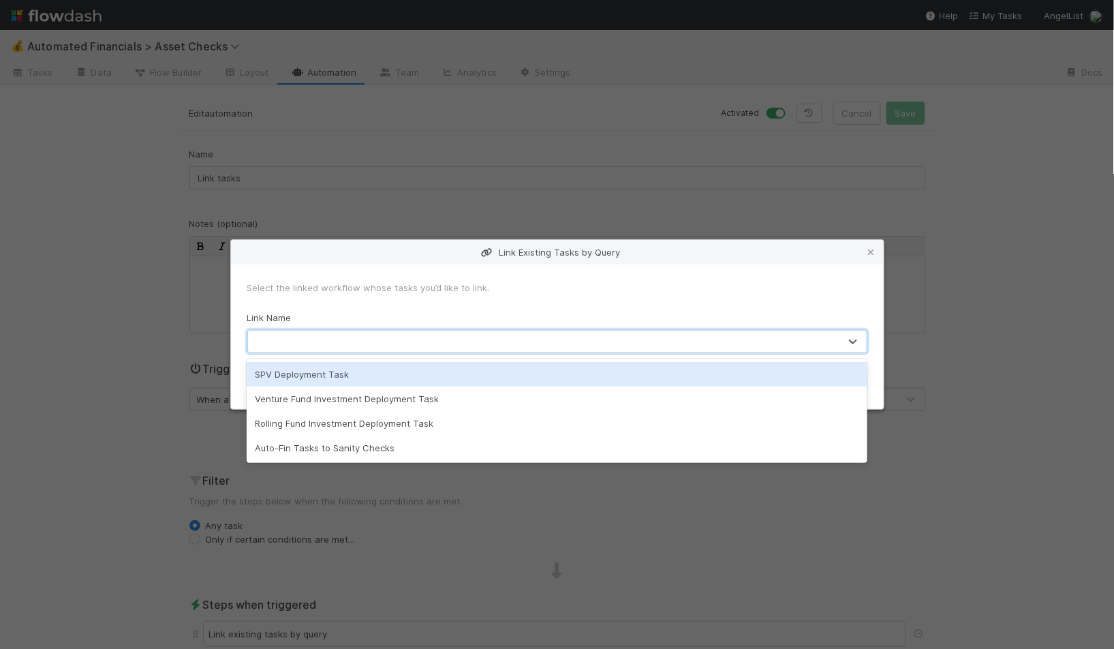
click at [384, 338] on div at bounding box center [543, 341] width 591 height 22
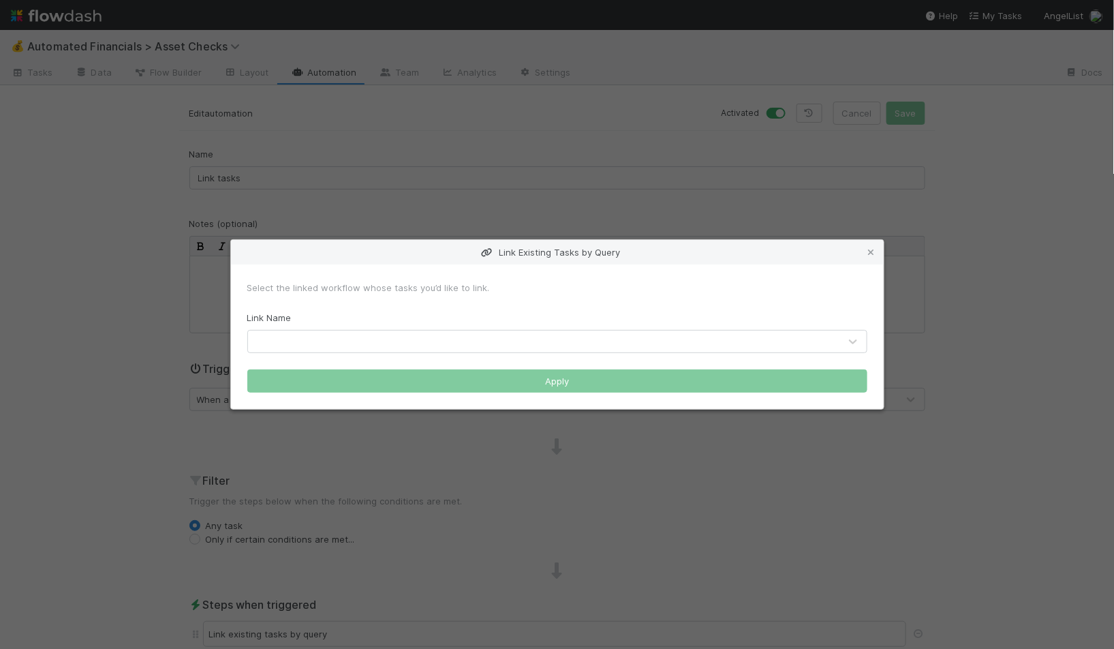
drag, startPoint x: 401, startPoint y: 187, endPoint x: 223, endPoint y: 110, distance: 193.4
click at [400, 187] on div "Link Existing Tasks by Query Select the linked workflow whose tasks you’d like …" at bounding box center [557, 324] width 1114 height 649
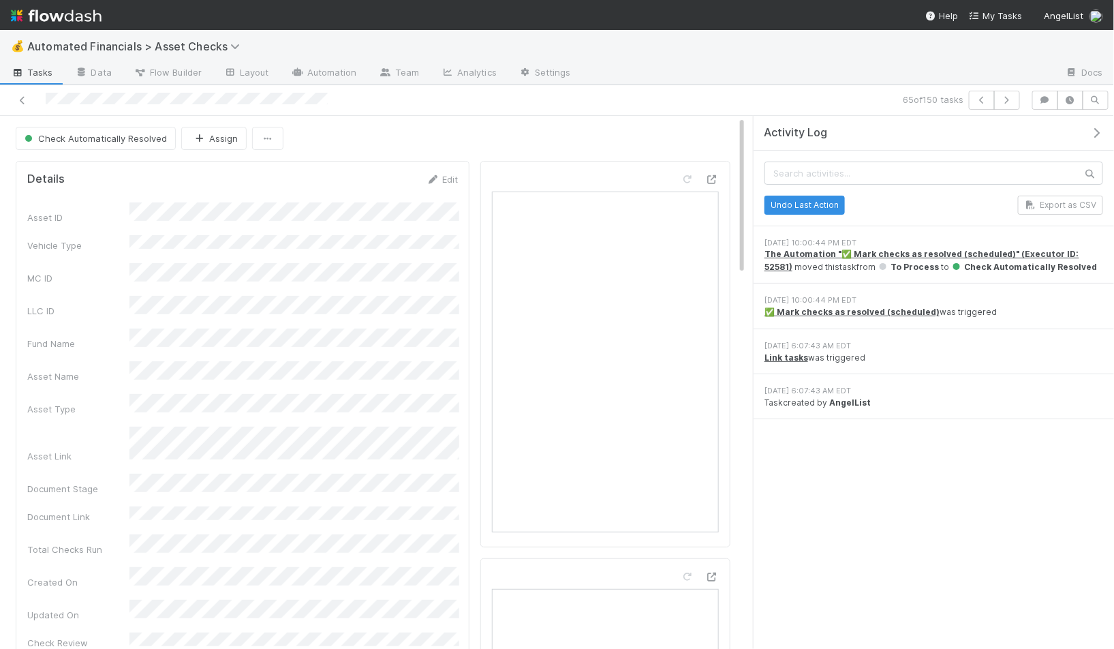
drag, startPoint x: 824, startPoint y: 402, endPoint x: 914, endPoint y: 405, distance: 90.0
click at [914, 405] on div "Task created by AngelList" at bounding box center [933, 403] width 339 height 12
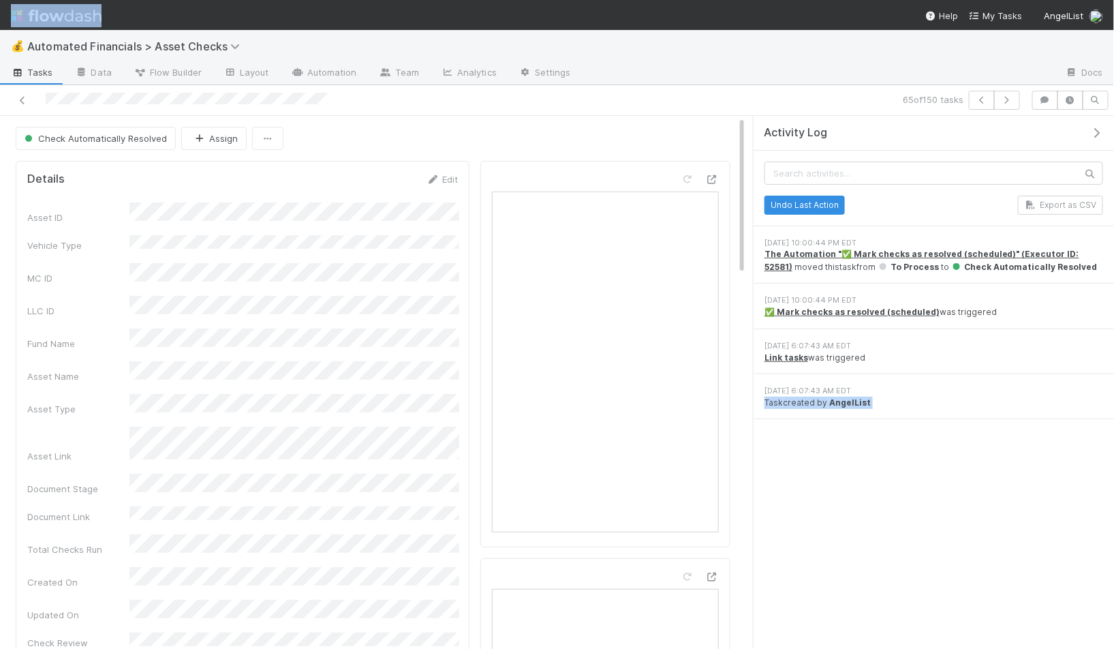
click at [1099, 129] on icon "button" at bounding box center [1097, 132] width 14 height 11
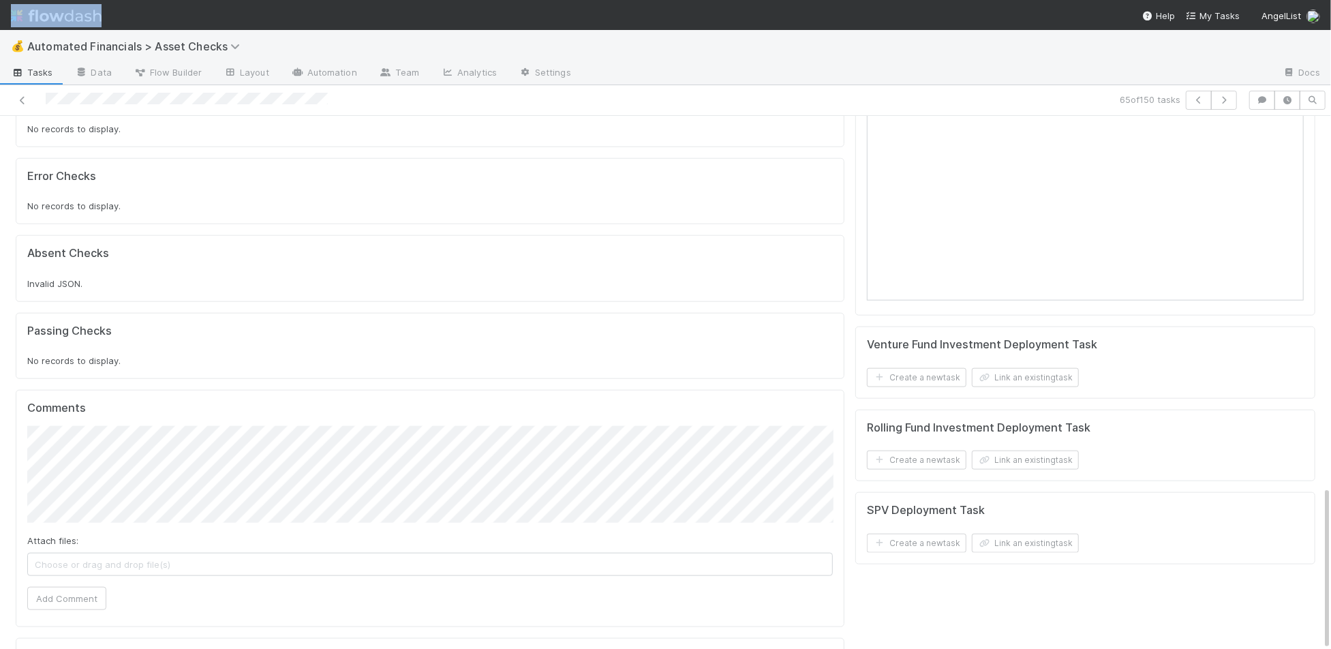
scroll to position [1201, 0]
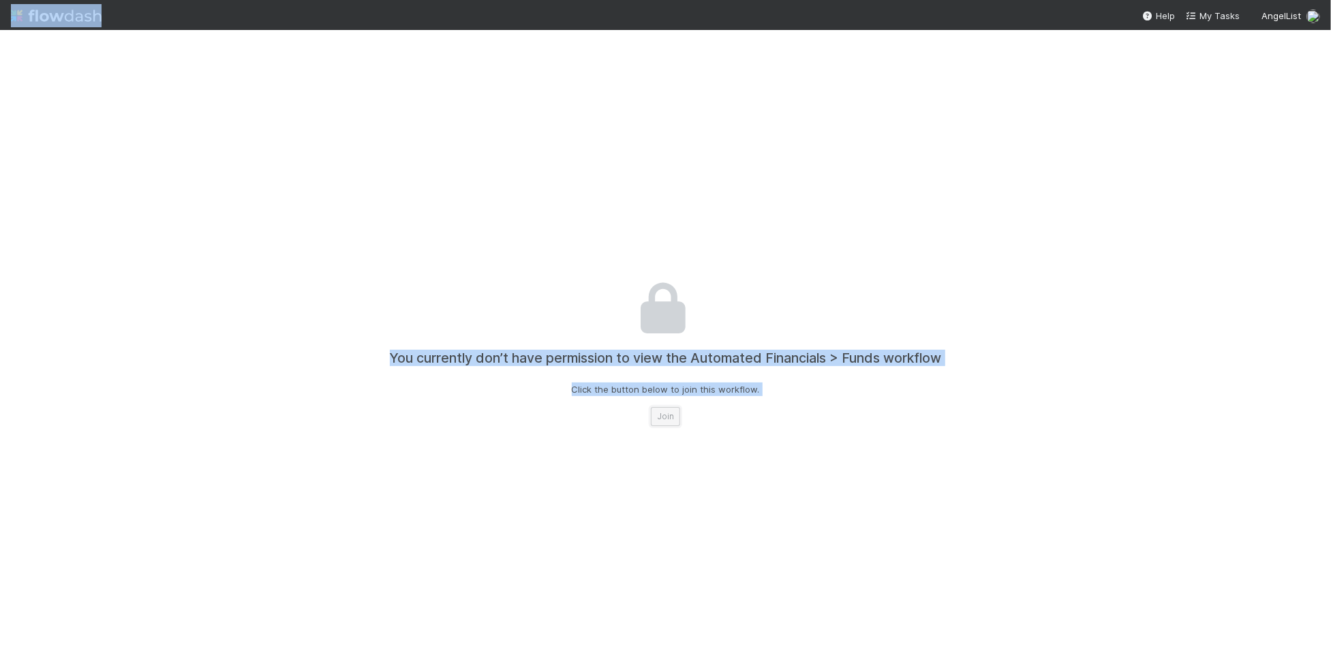
click at [656, 413] on button "Join" at bounding box center [665, 416] width 29 height 19
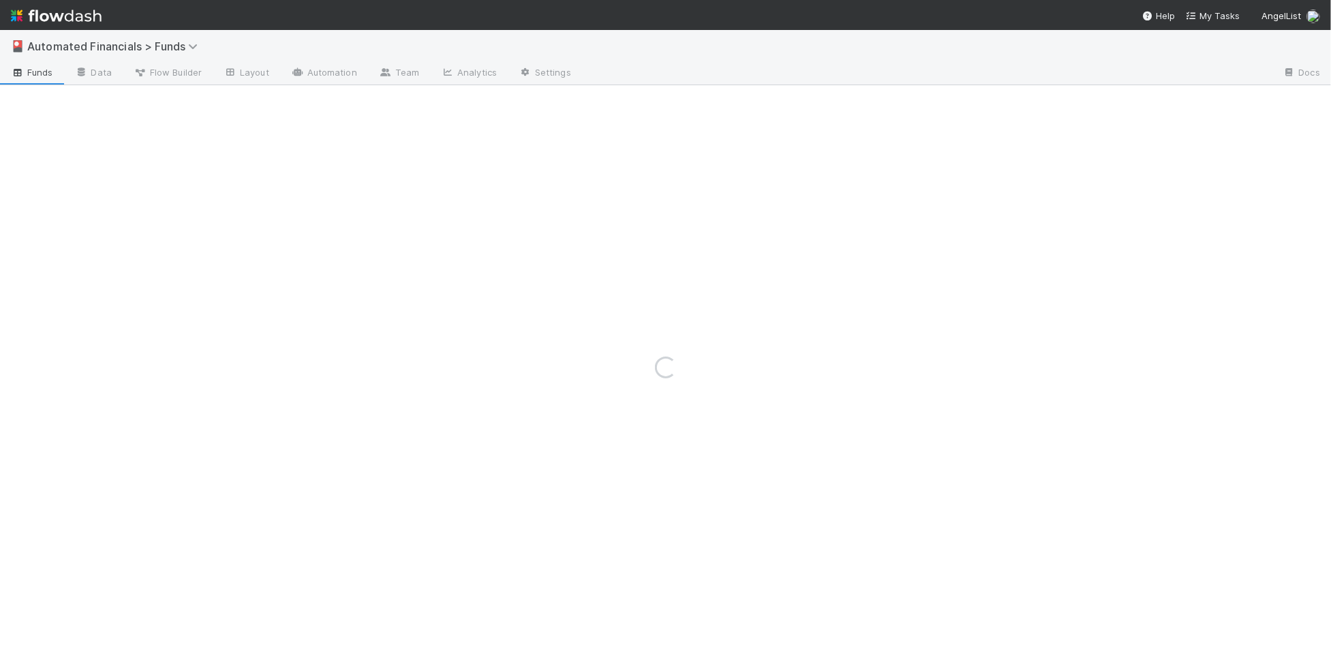
click at [276, 49] on div "🎴 Automated Financials > Funds" at bounding box center [665, 46] width 1331 height 33
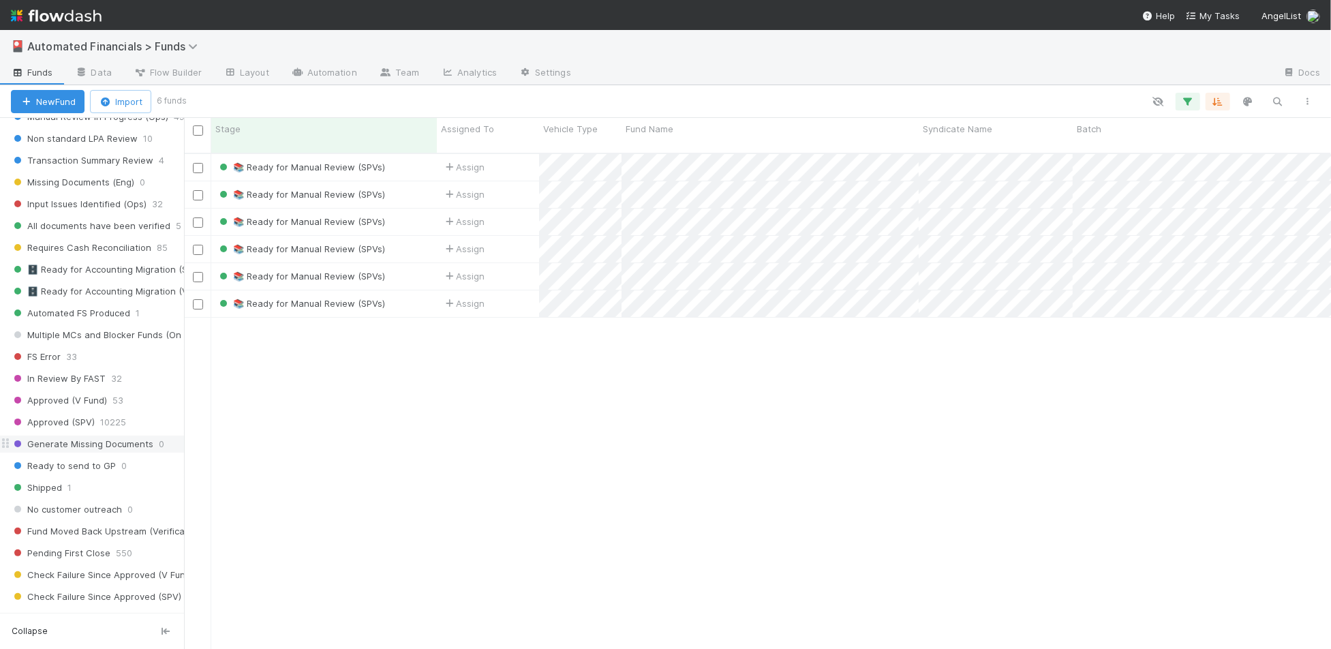
scroll to position [1407, 0]
click at [136, 303] on span "1" at bounding box center [138, 311] width 4 height 17
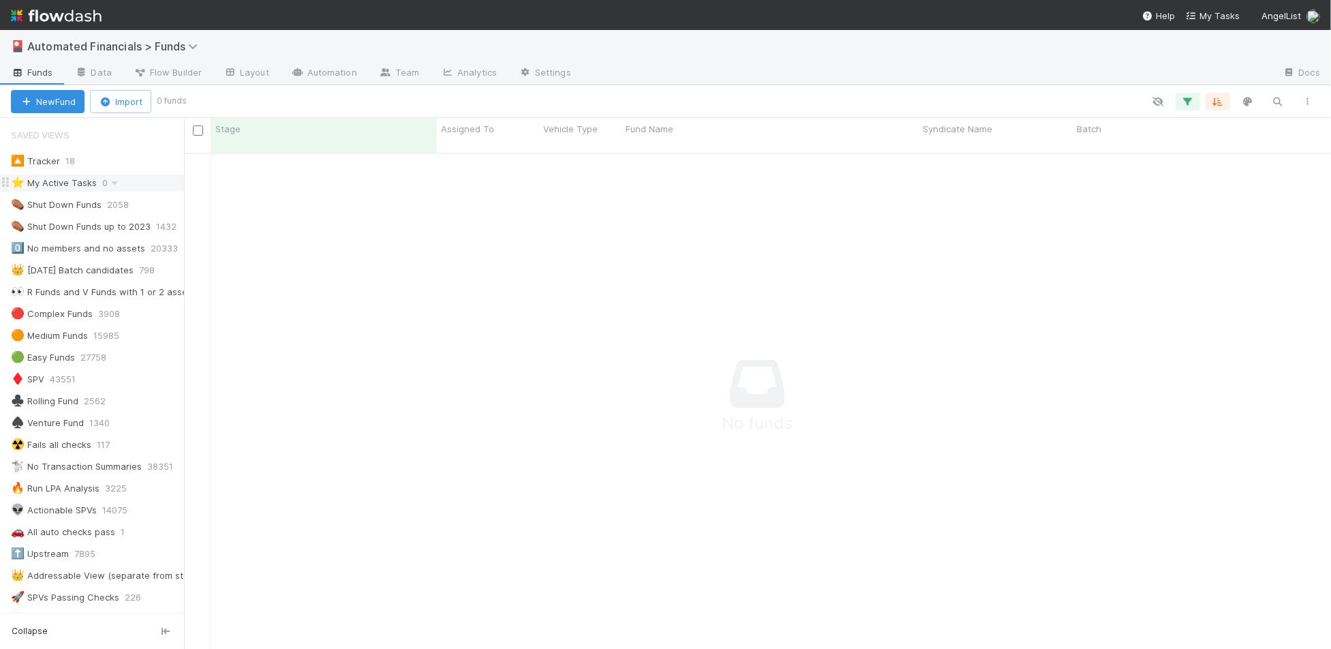
click at [84, 187] on div "⭐ My Active Tasks" at bounding box center [54, 182] width 86 height 17
click at [172, 184] on icon at bounding box center [175, 183] width 14 height 9
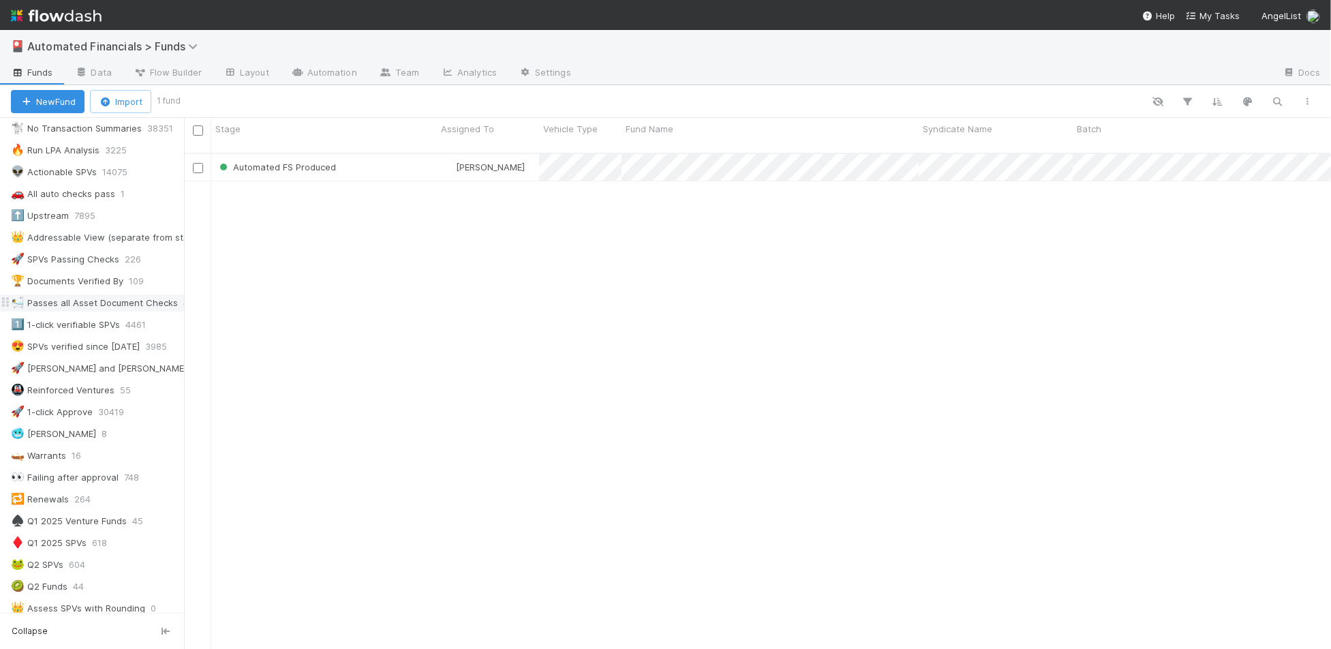
scroll to position [352, 0]
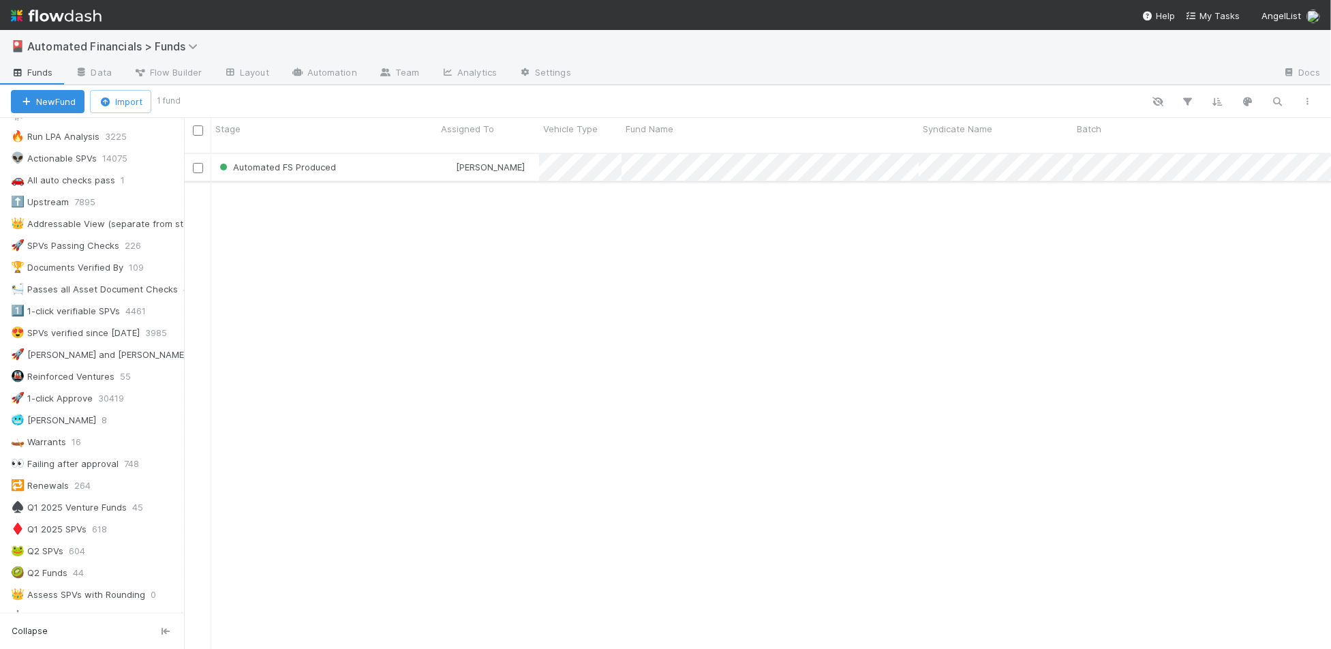
click at [385, 160] on div "Automated FS Produced" at bounding box center [324, 167] width 226 height 27
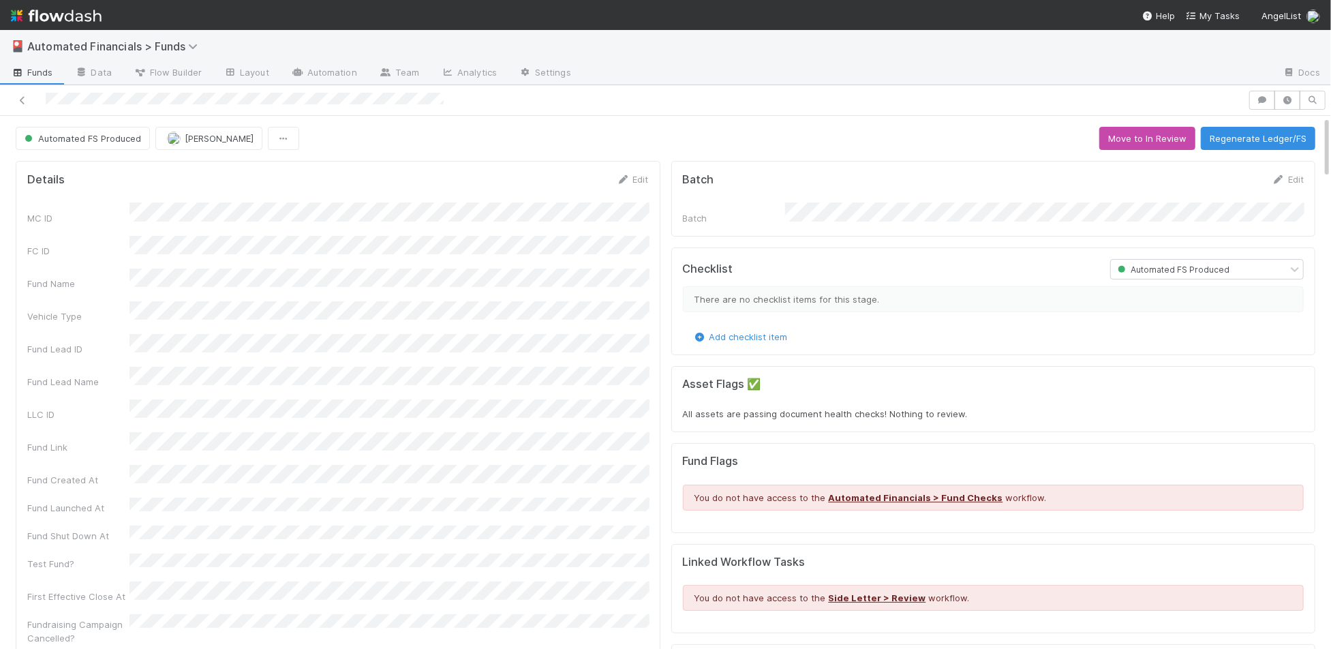
click at [81, 22] on img at bounding box center [56, 15] width 91 height 23
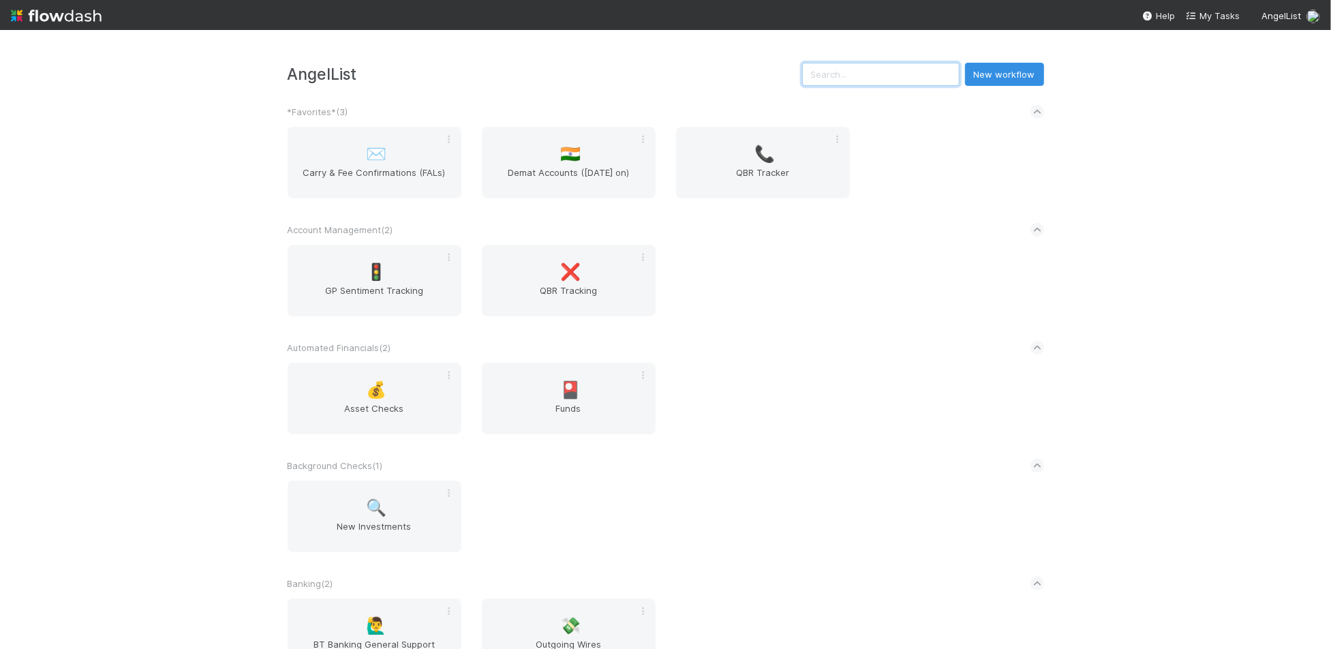
click at [873, 76] on input "text" at bounding box center [880, 74] width 157 height 23
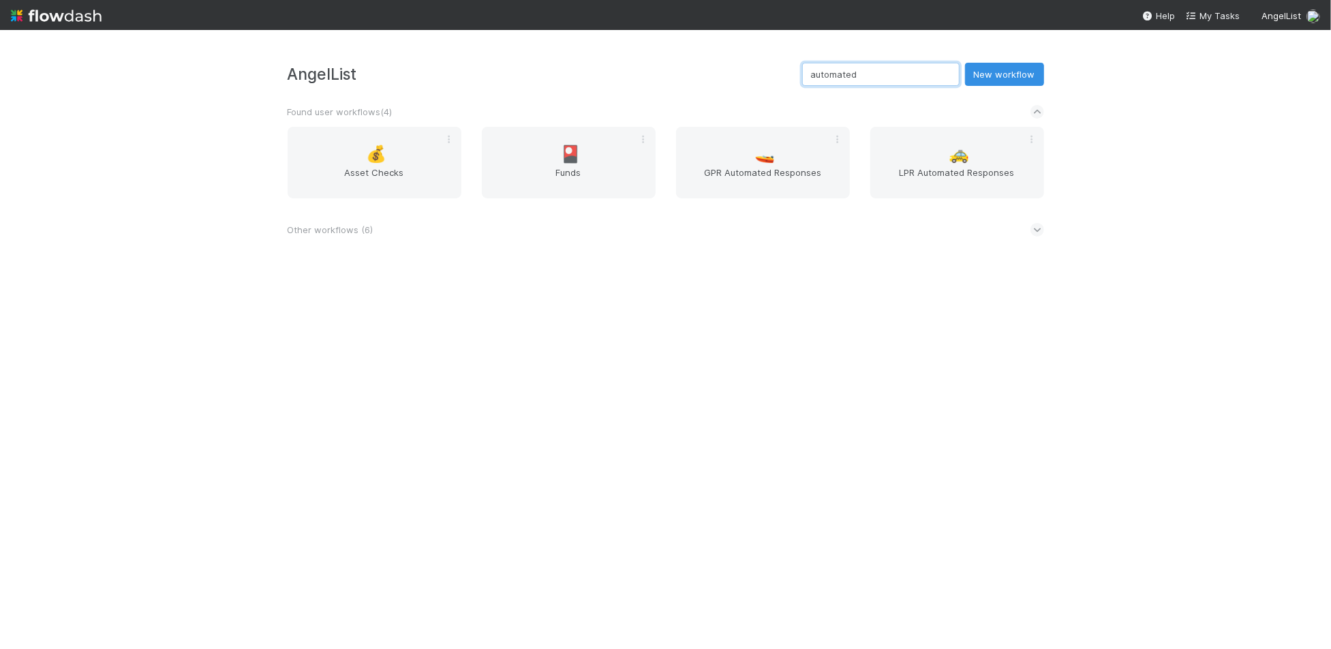
type input "automated"
click at [1032, 236] on icon at bounding box center [1036, 230] width 9 height 14
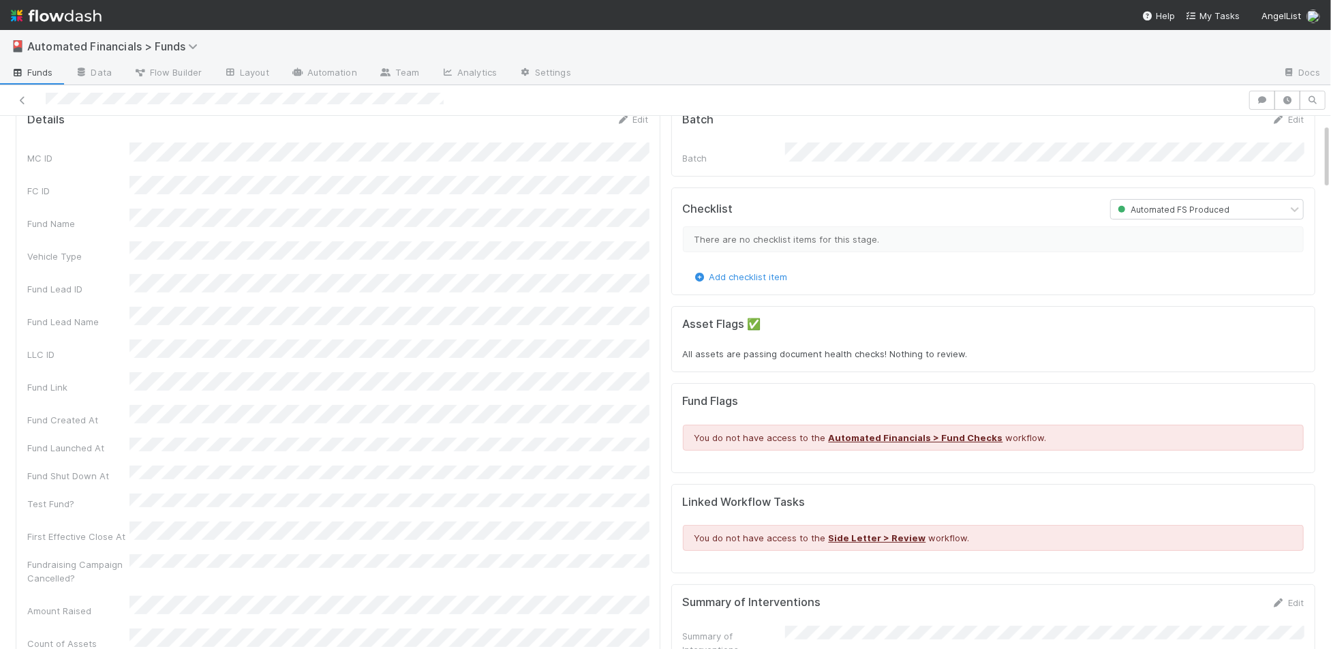
scroll to position [63, 0]
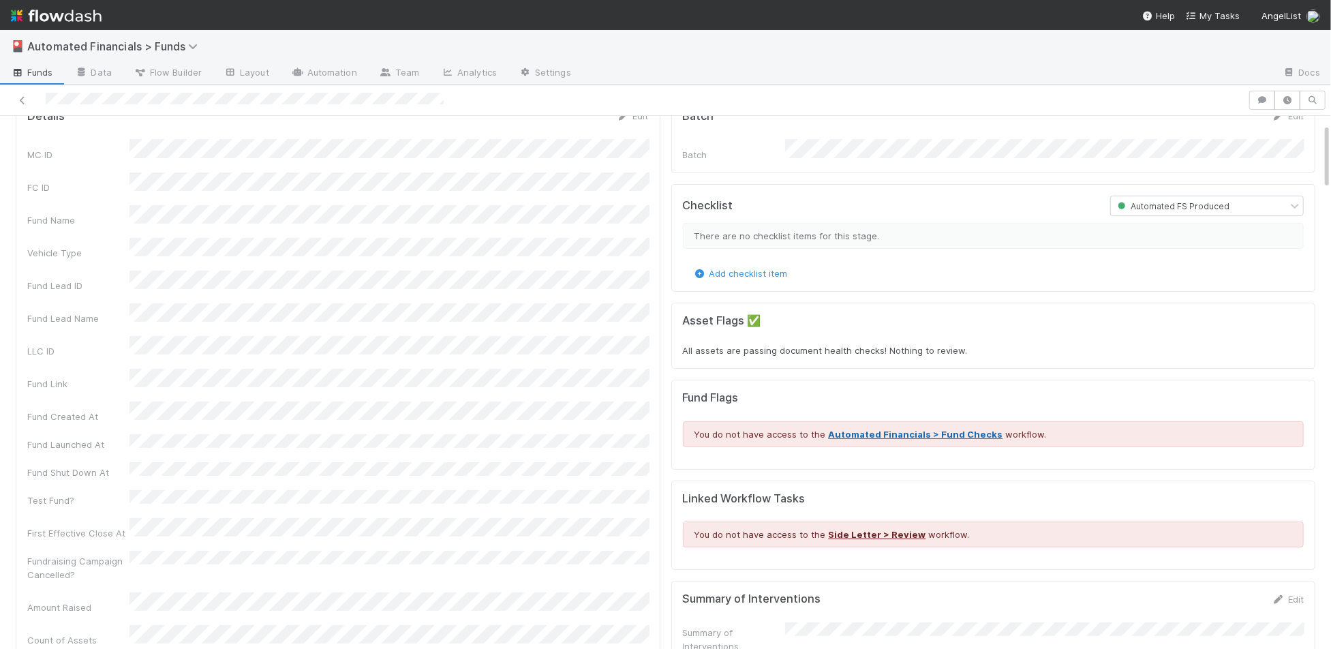
click at [944, 429] on link "Automated Financials > Fund Checks" at bounding box center [915, 434] width 174 height 11
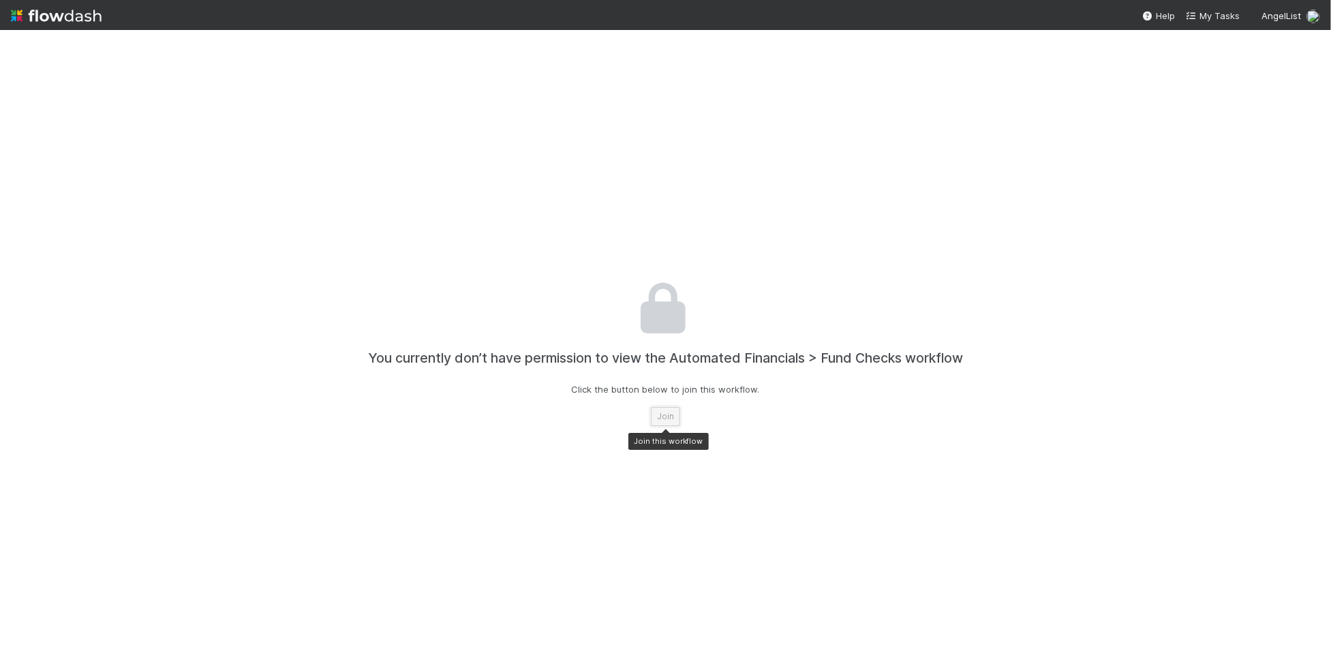
click at [666, 419] on button "Join" at bounding box center [665, 416] width 29 height 19
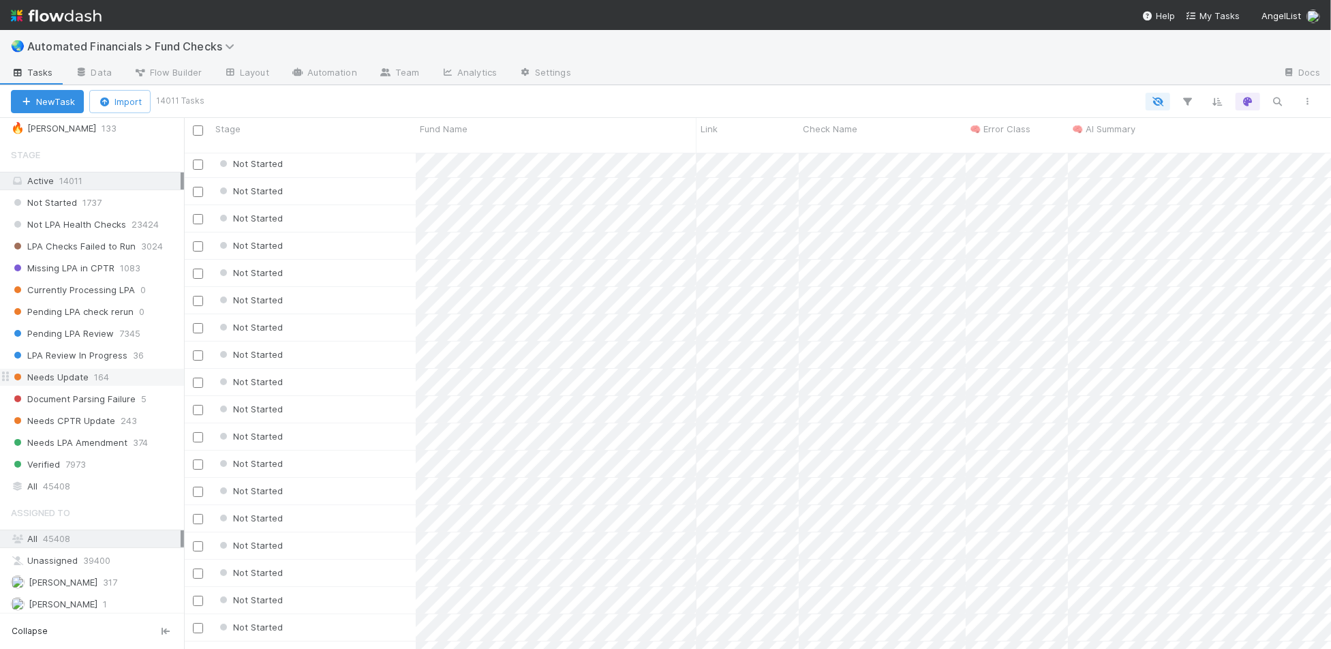
scroll to position [9, 0]
click at [119, 456] on div "Verified 7973" at bounding box center [97, 464] width 173 height 17
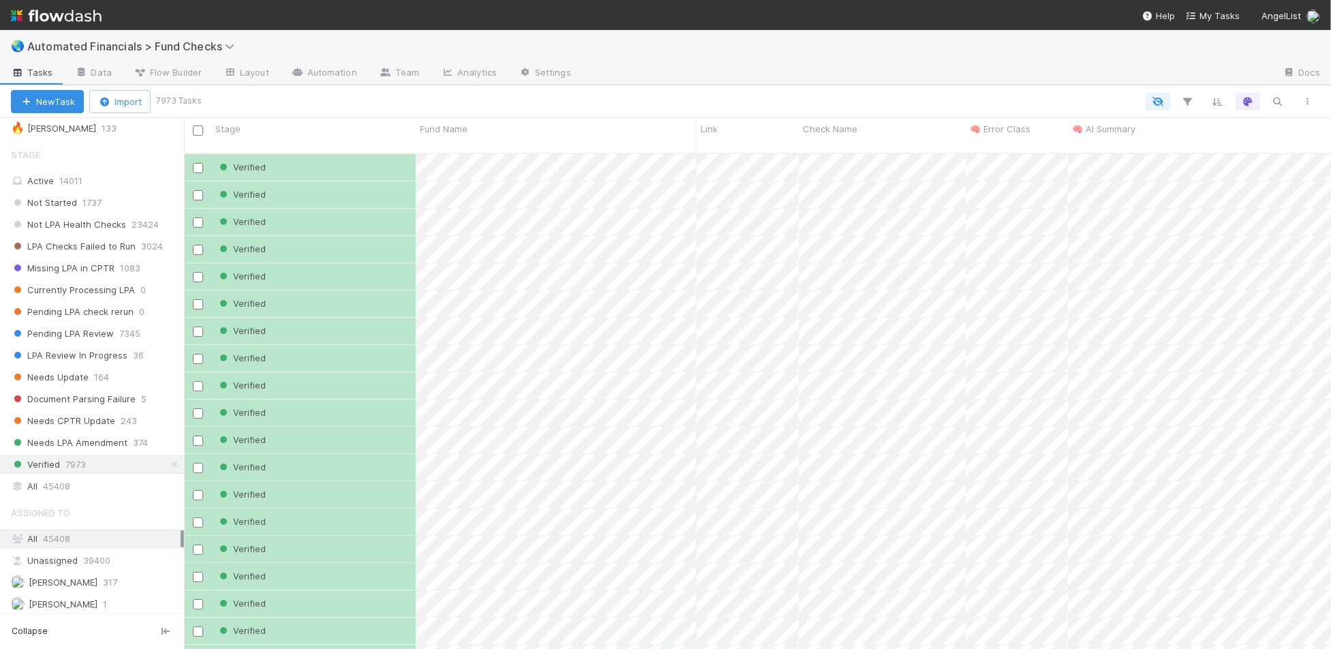
scroll to position [507, 1147]
click at [339, 327] on div "Verified" at bounding box center [313, 330] width 204 height 27
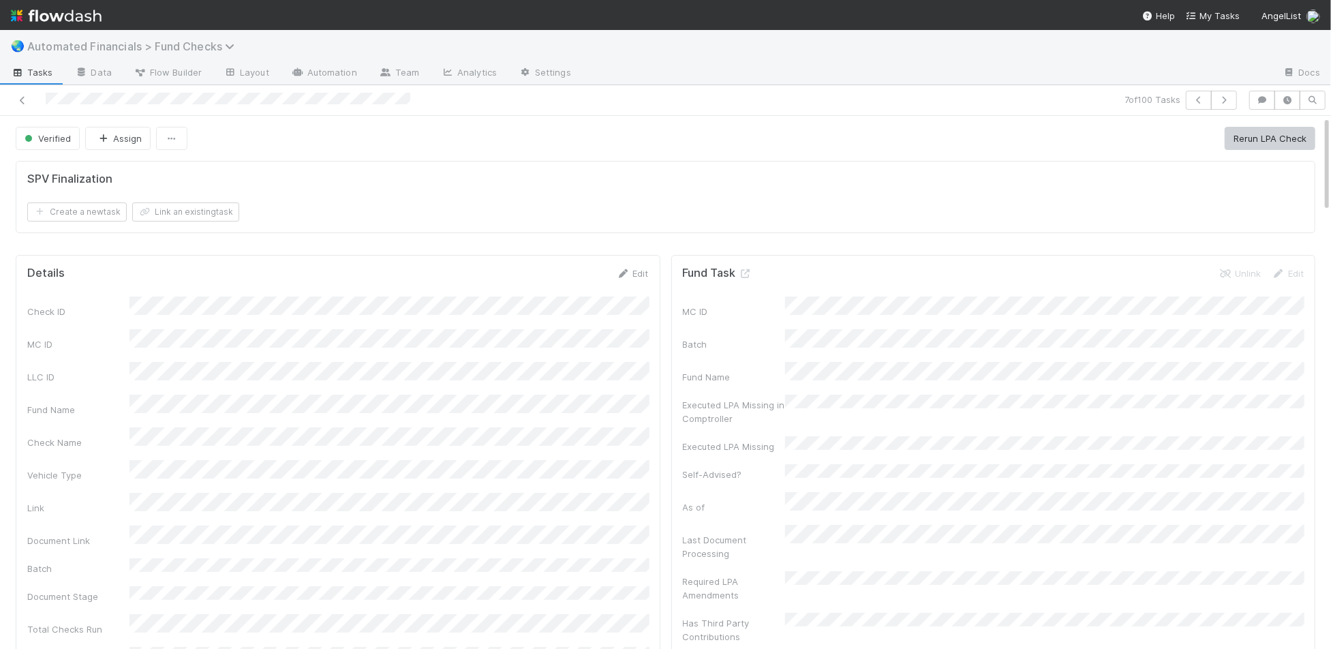
click at [95, 46] on span "Automated Financials > Fund Checks" at bounding box center [134, 47] width 214 height 14
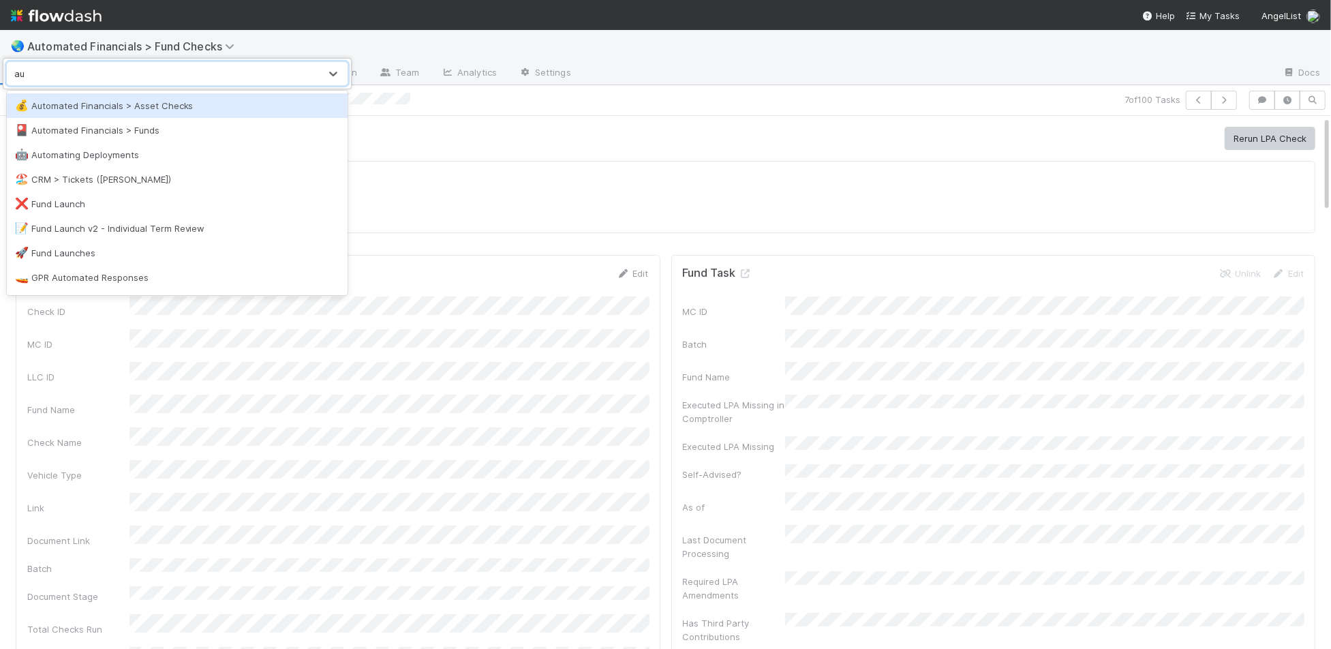
type input "aut"
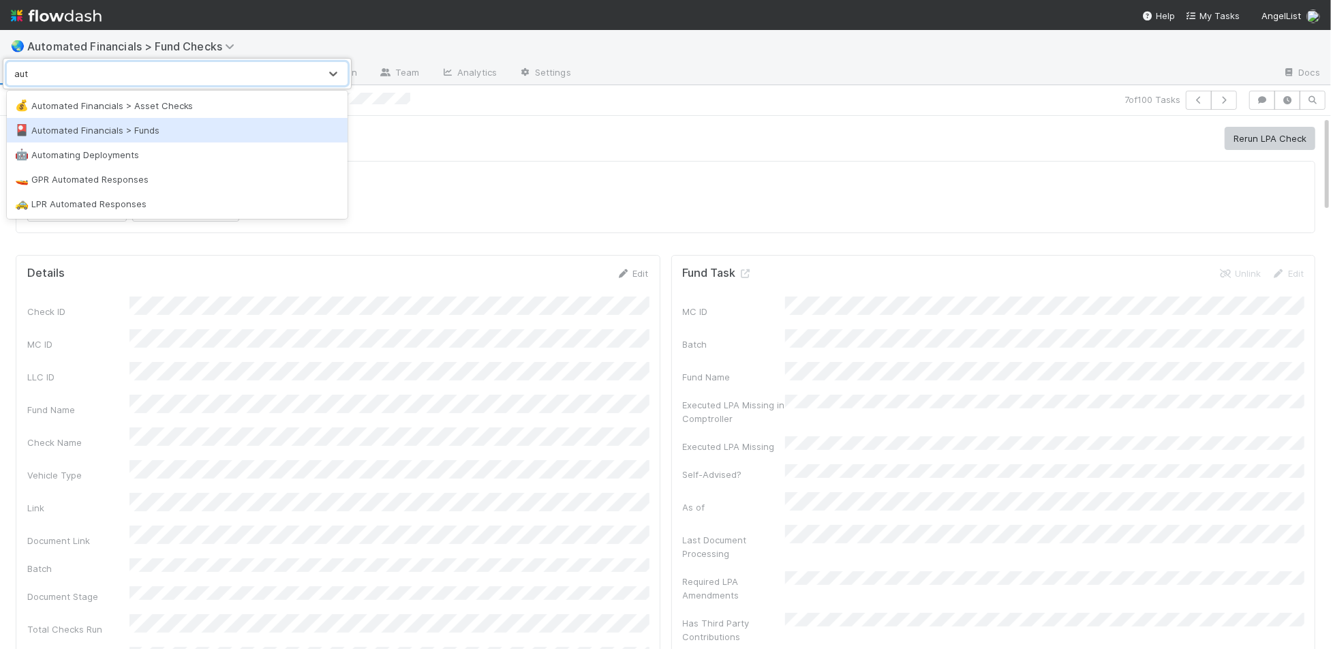
click at [132, 136] on div "🎴 Automated Financials > Funds" at bounding box center [177, 130] width 341 height 25
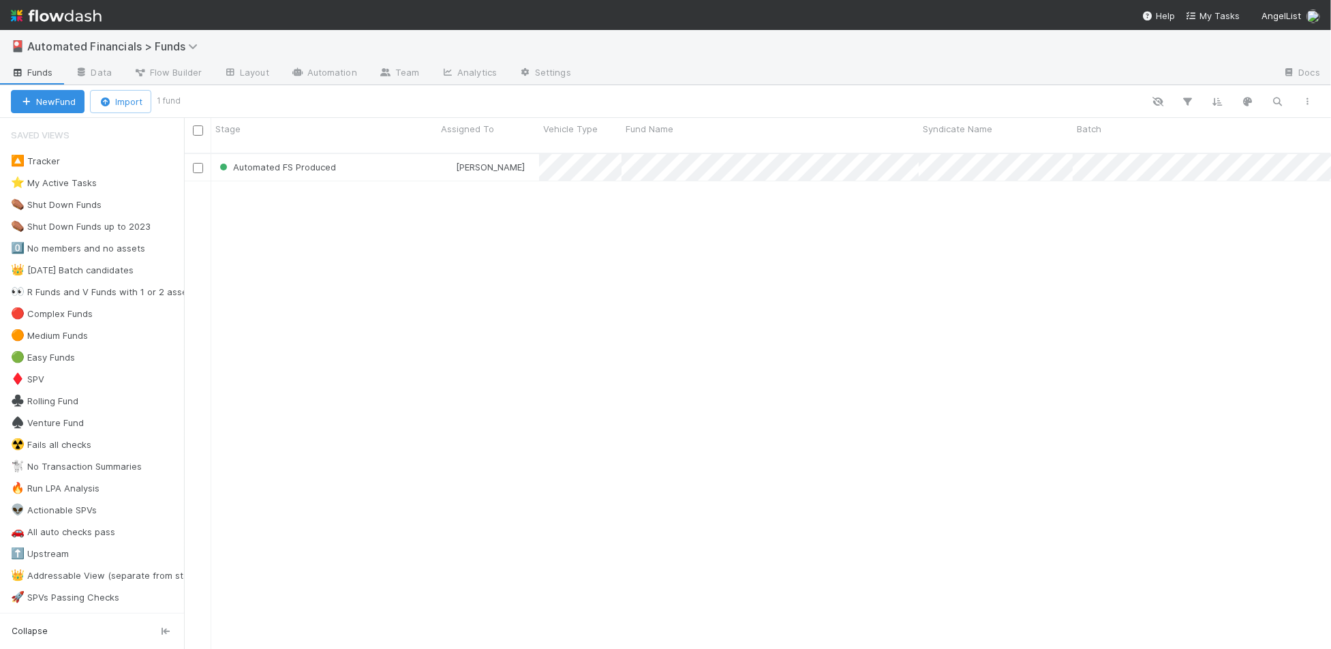
scroll to position [507, 1147]
click at [390, 155] on div "Automated FS Produced" at bounding box center [324, 167] width 226 height 27
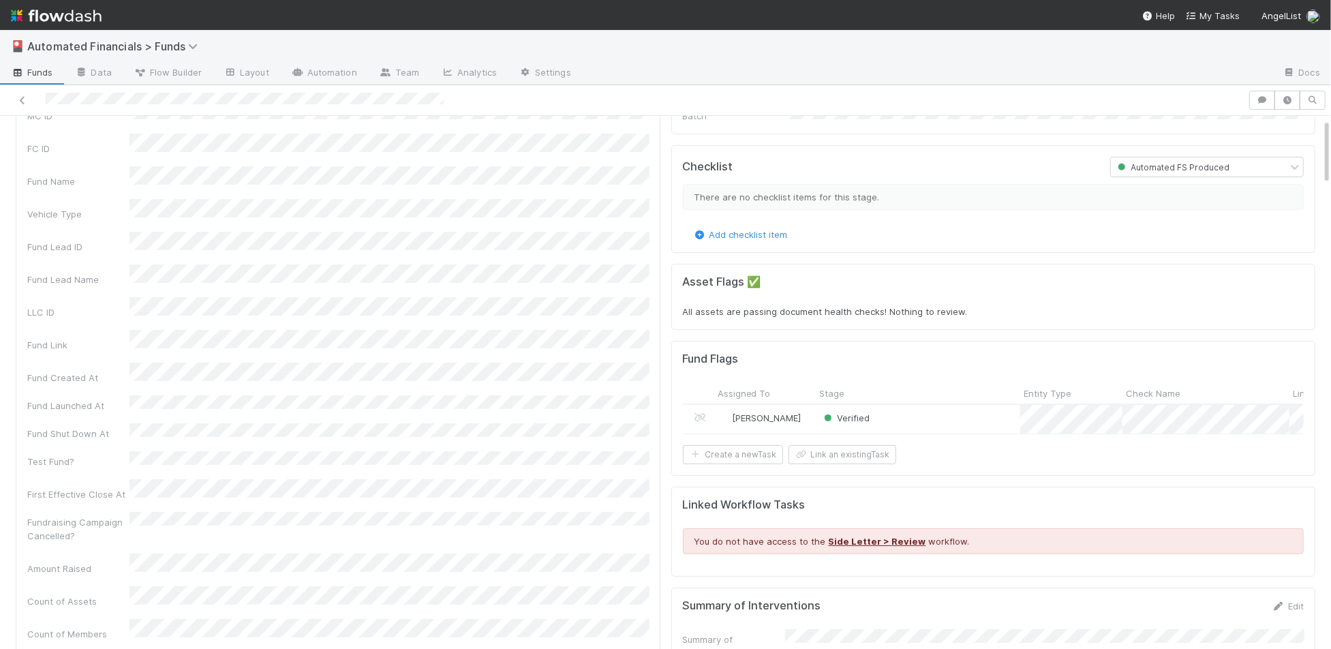
scroll to position [128, 0]
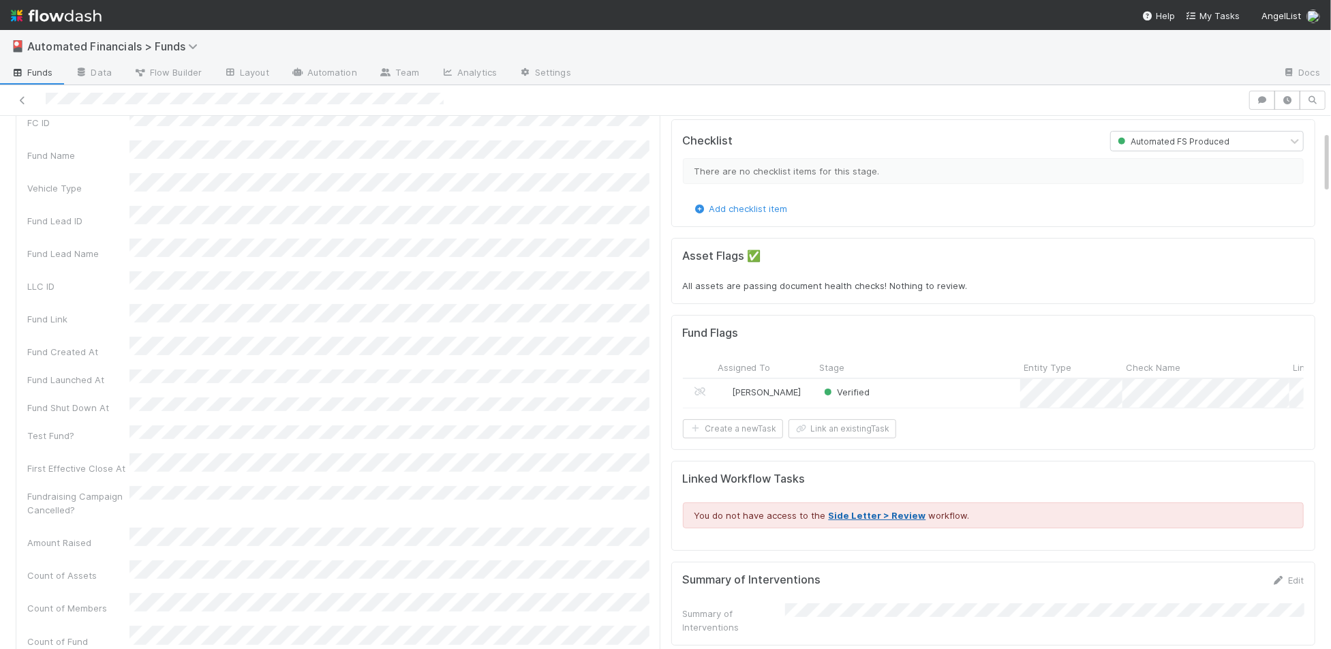
click at [901, 510] on link "Side Letter > Review" at bounding box center [876, 515] width 97 height 11
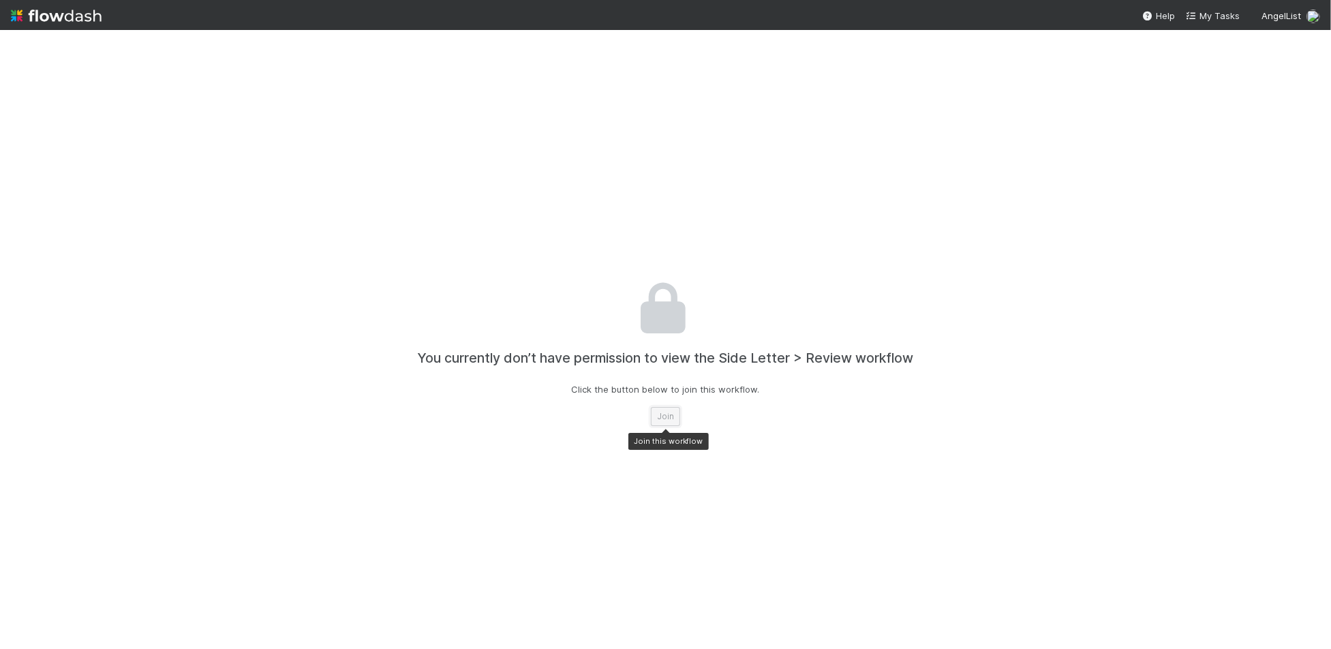
click at [659, 418] on button "Join" at bounding box center [665, 416] width 29 height 19
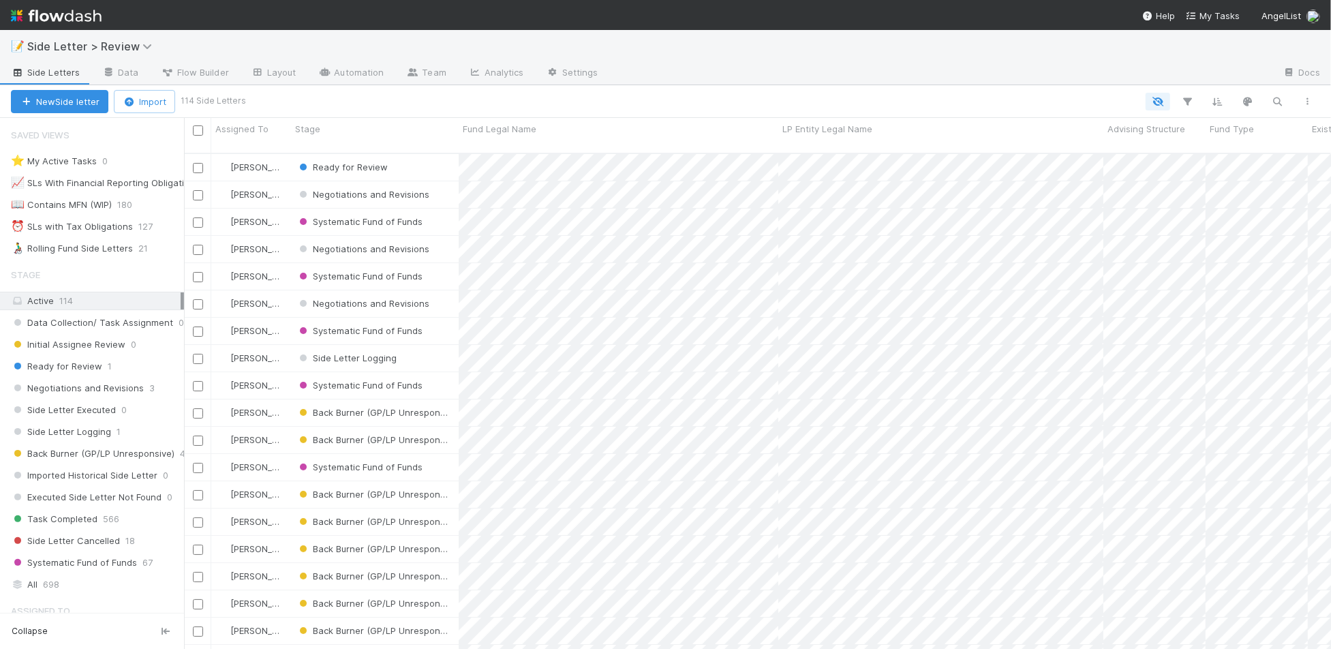
scroll to position [14, 0]
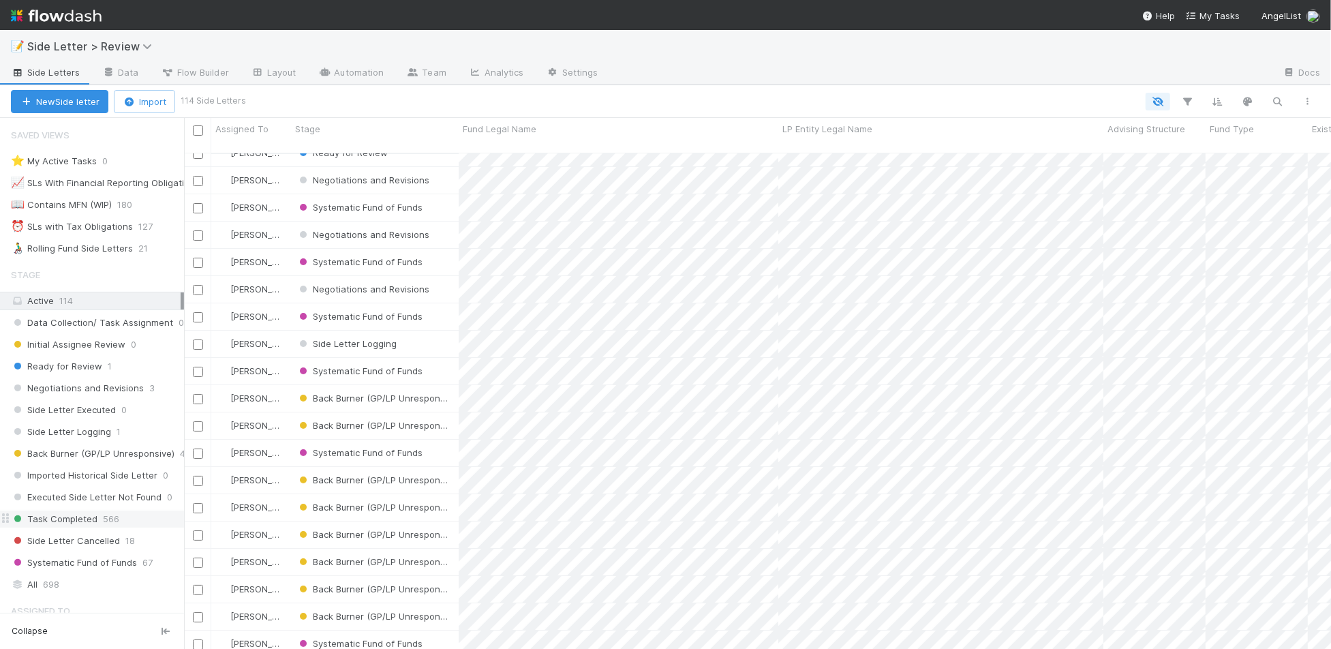
click at [61, 510] on span "Task Completed" at bounding box center [54, 518] width 87 height 17
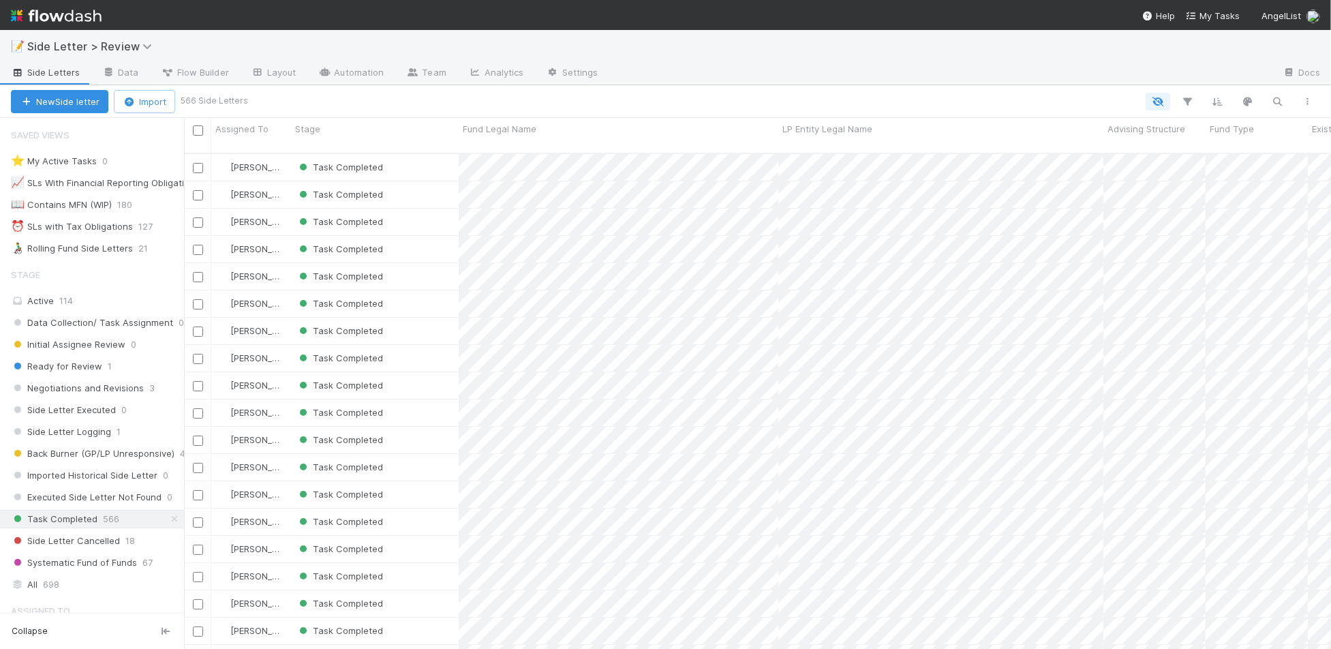
scroll to position [507, 1147]
click at [452, 238] on div "Task Completed" at bounding box center [375, 249] width 168 height 27
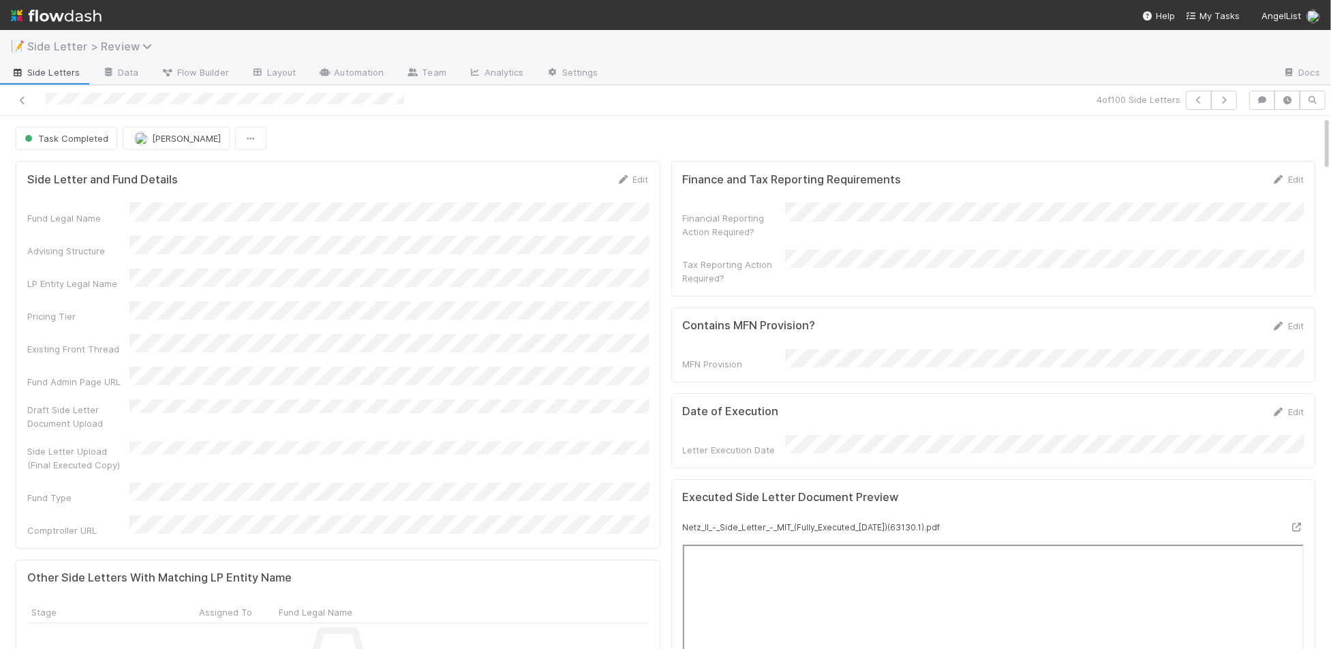
click at [80, 51] on span "Side Letter > Review" at bounding box center [92, 47] width 131 height 14
click at [108, 45] on div "Search workflows" at bounding box center [665, 324] width 1331 height 649
click at [119, 52] on span "Side Letter > Review" at bounding box center [92, 47] width 131 height 14
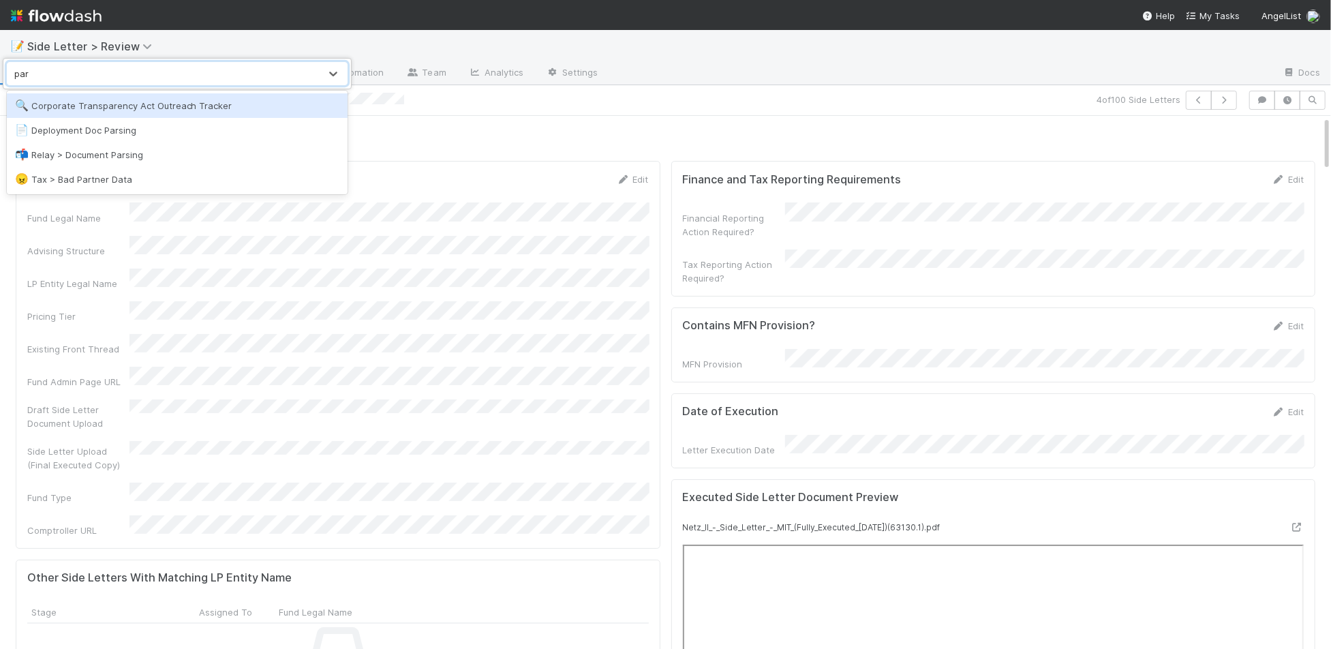
type input "pars"
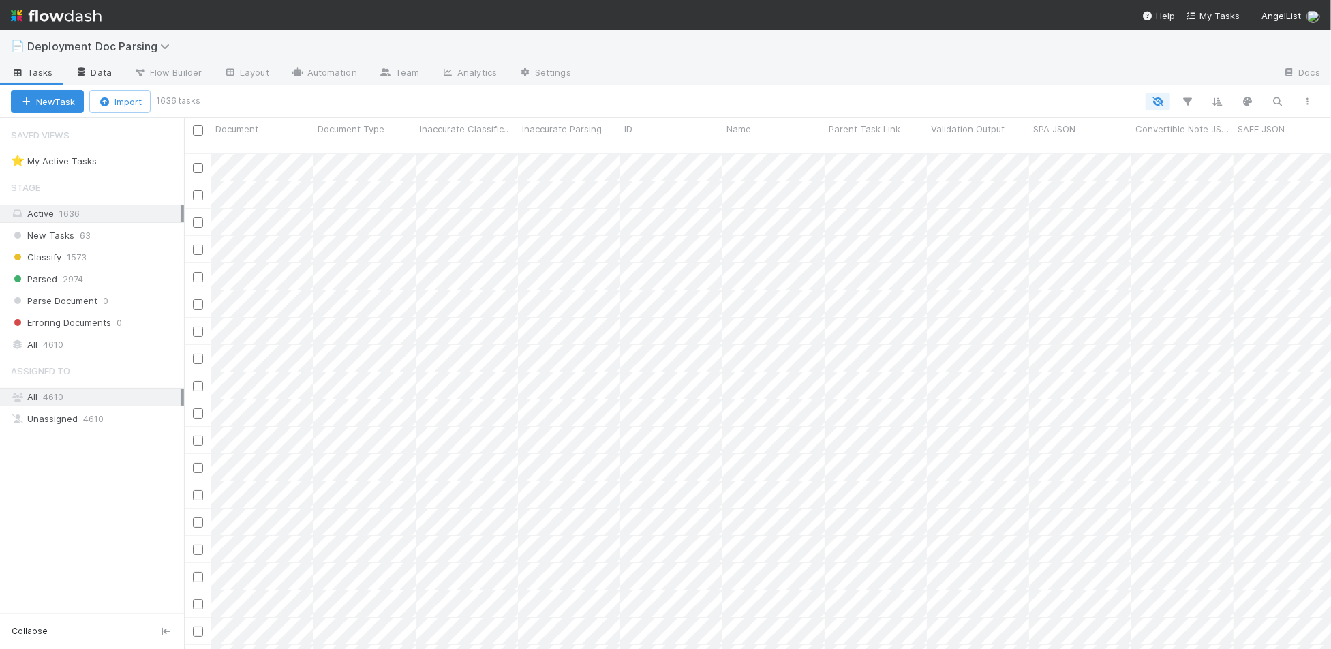
scroll to position [507, 1147]
click at [344, 74] on link "Automation" at bounding box center [324, 74] width 88 height 22
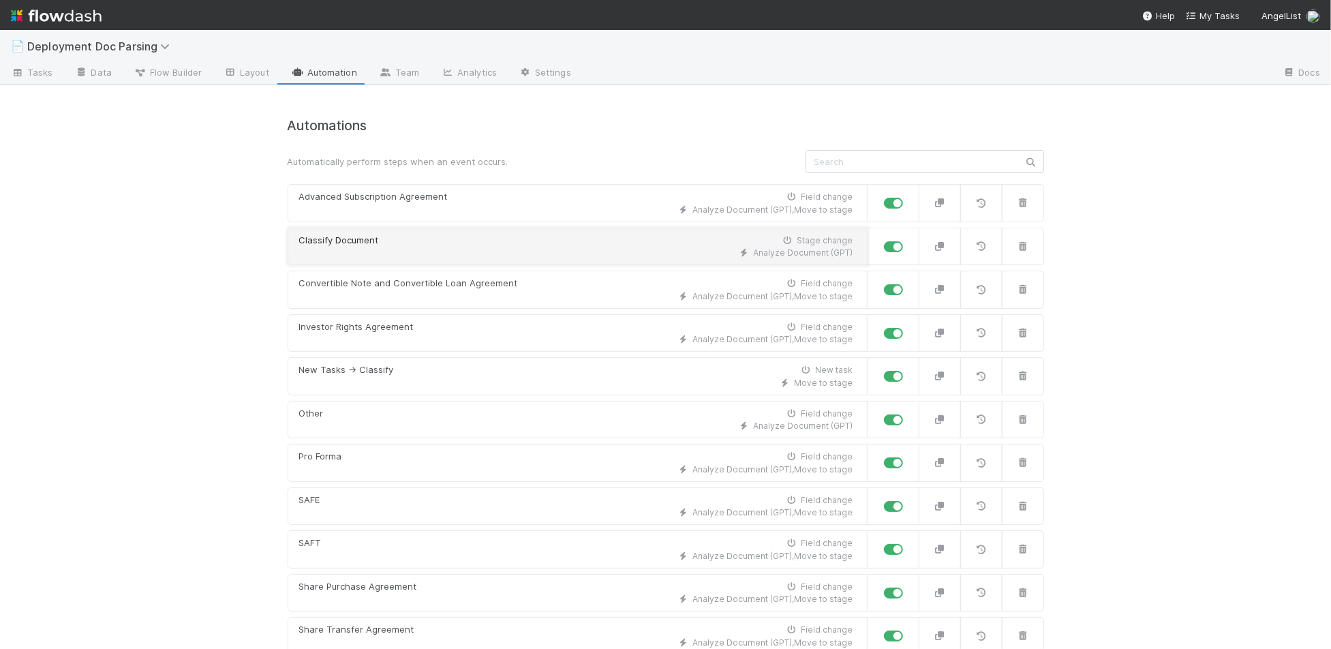
click at [510, 260] on link "Classify Document Stage change Analyze Document (GPT)" at bounding box center [578, 247] width 580 height 38
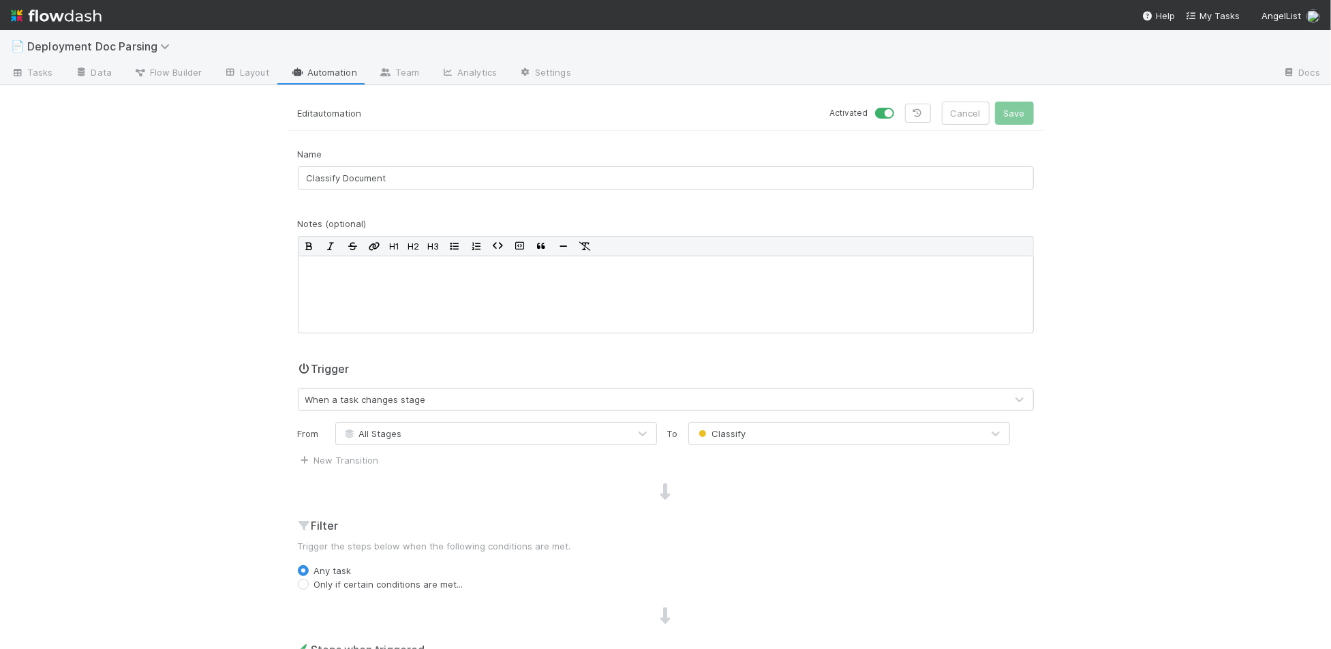
click at [320, 74] on link "Automation" at bounding box center [324, 74] width 88 height 22
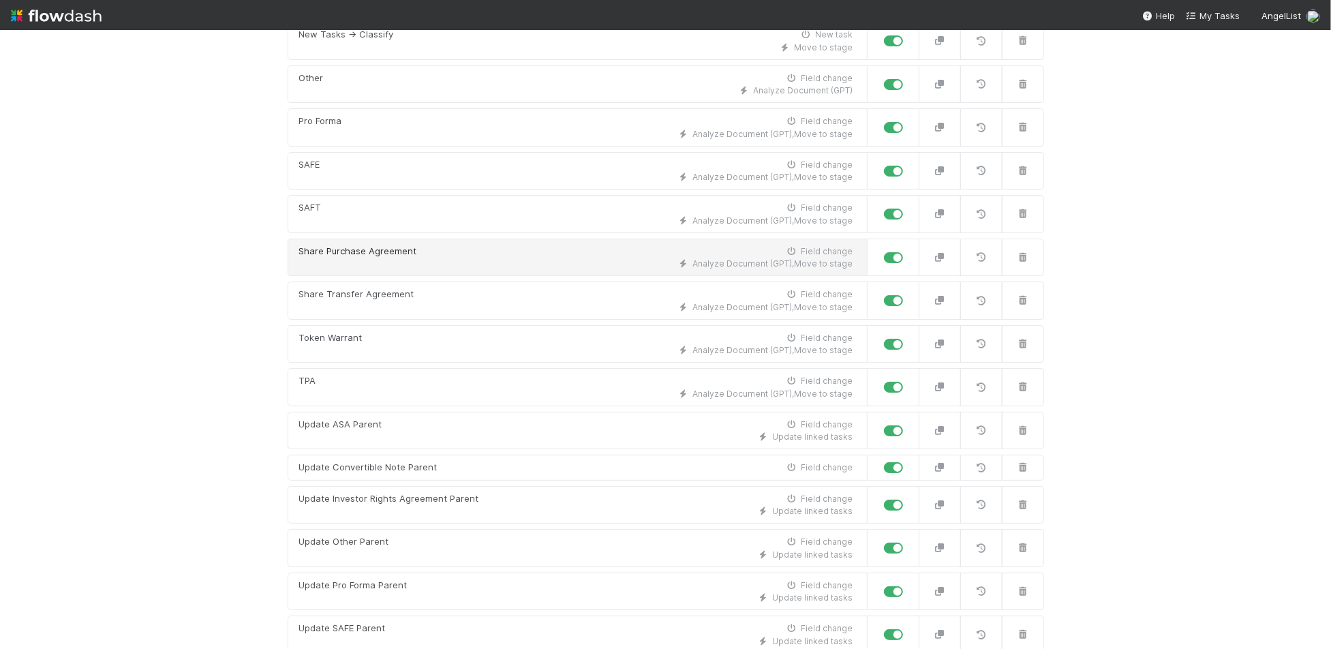
scroll to position [370, 0]
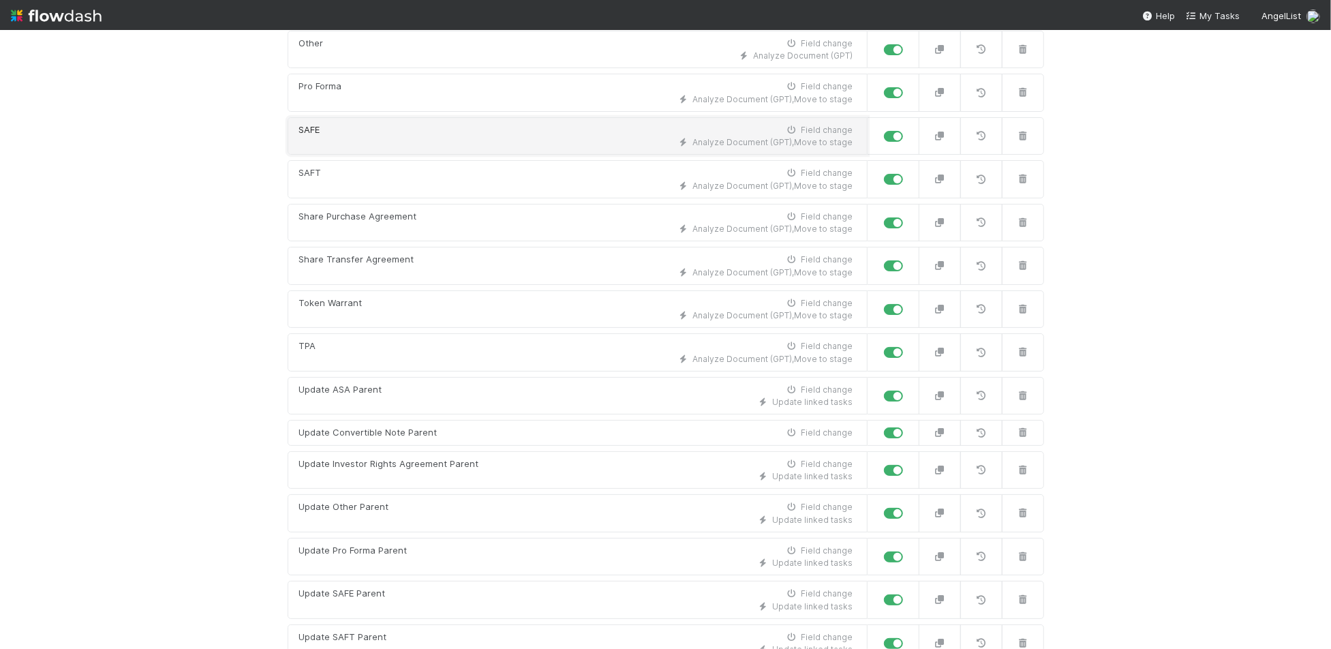
click at [471, 146] on link "SAFE Field change Analyze Document (GPT) , Move to stage" at bounding box center [578, 136] width 580 height 38
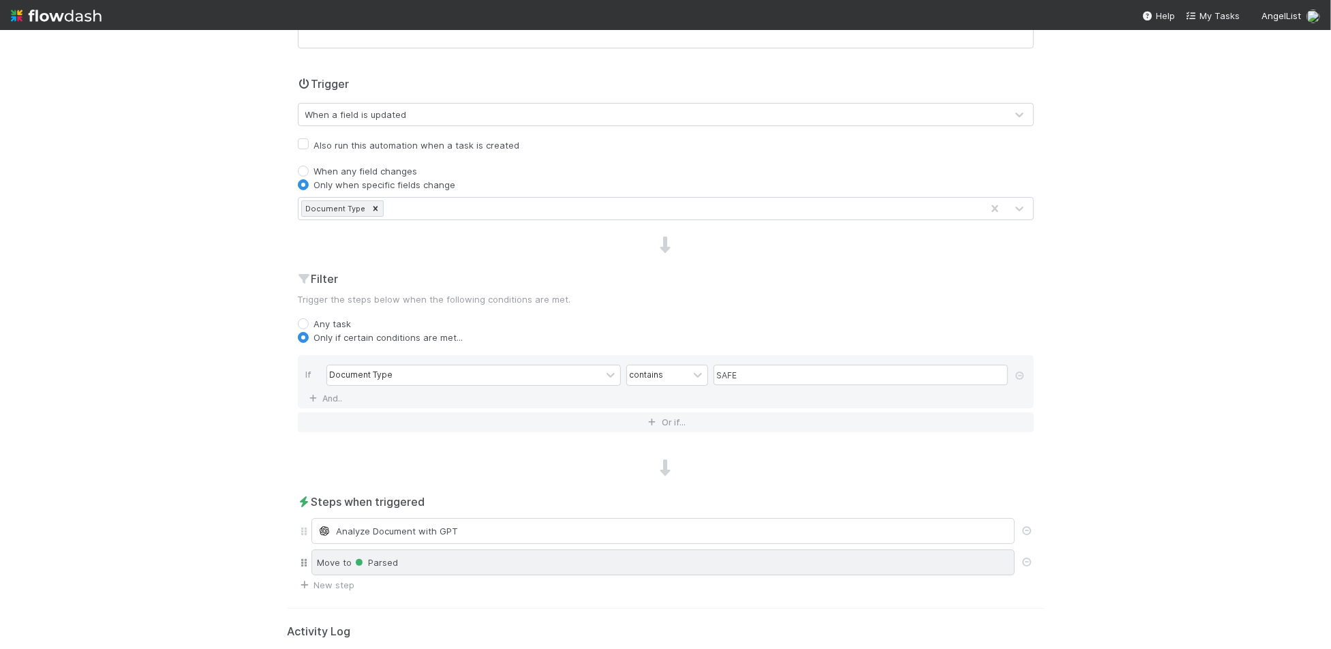
scroll to position [403, 0]
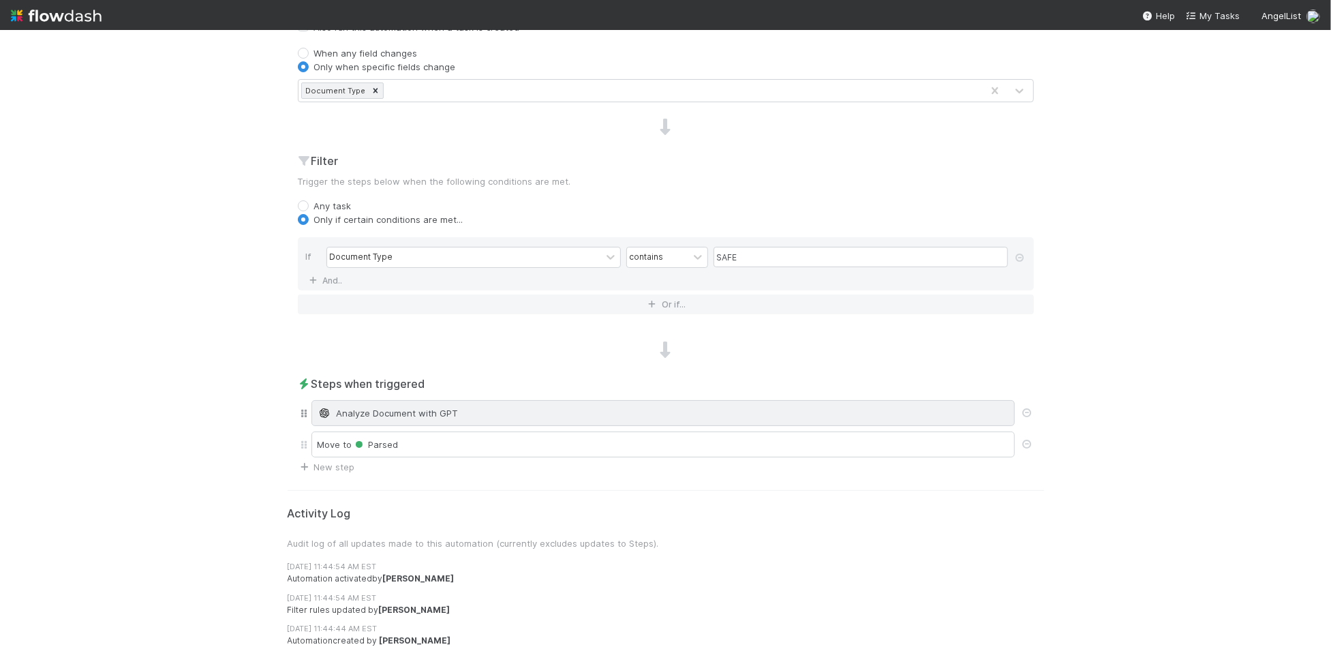
click at [436, 406] on div "Analyze Document with GPT" at bounding box center [662, 413] width 691 height 14
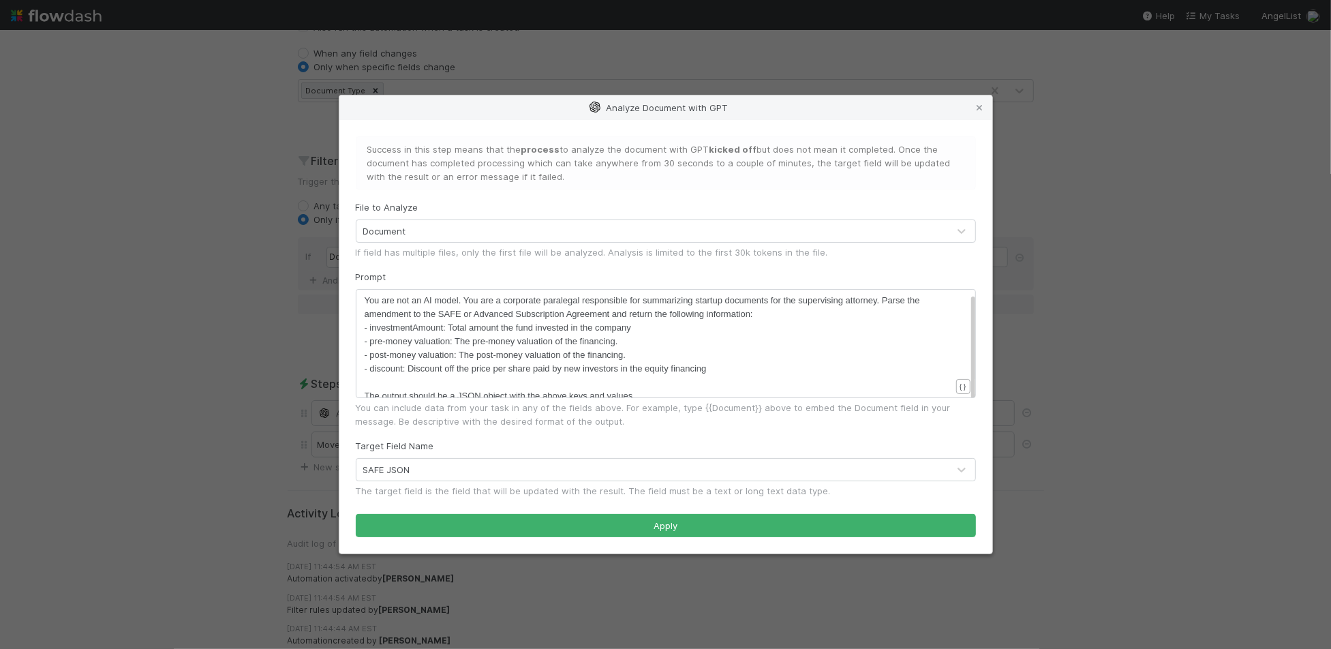
scroll to position [8, 0]
click at [124, 294] on div "Analyze Document with GPT Success in this step means that the process to analyz…" at bounding box center [665, 324] width 1331 height 649
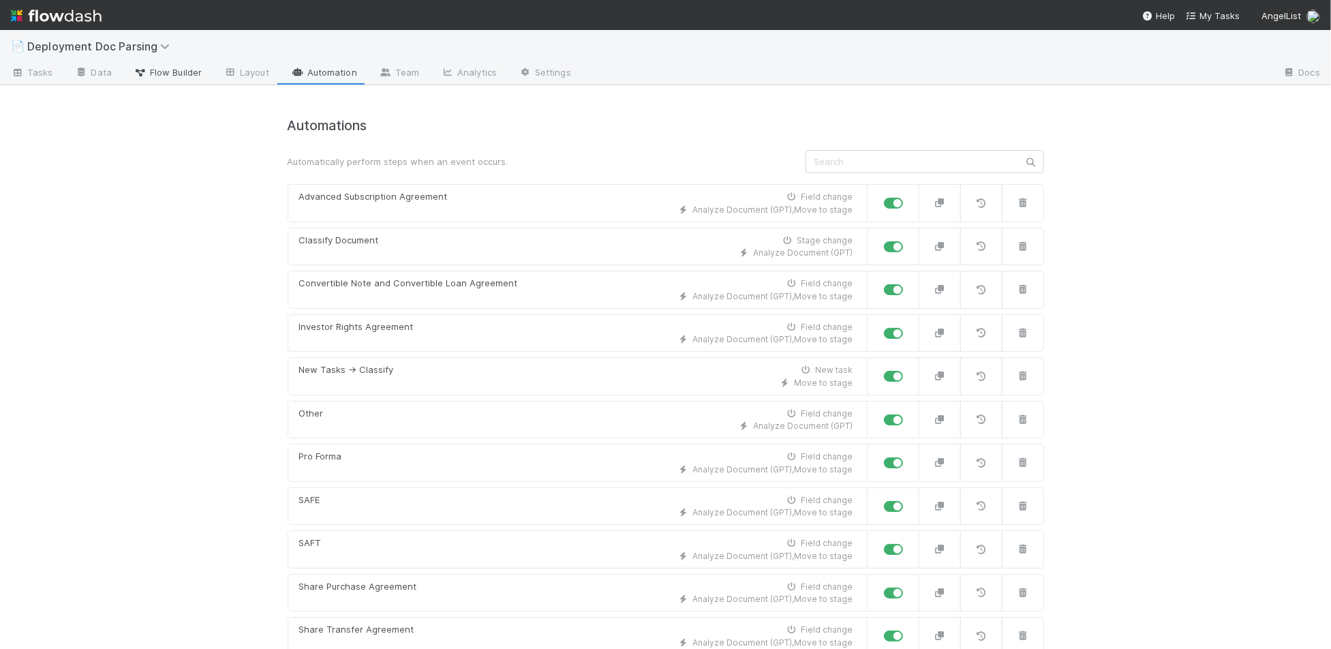
click at [159, 74] on span "Flow Builder" at bounding box center [168, 72] width 68 height 14
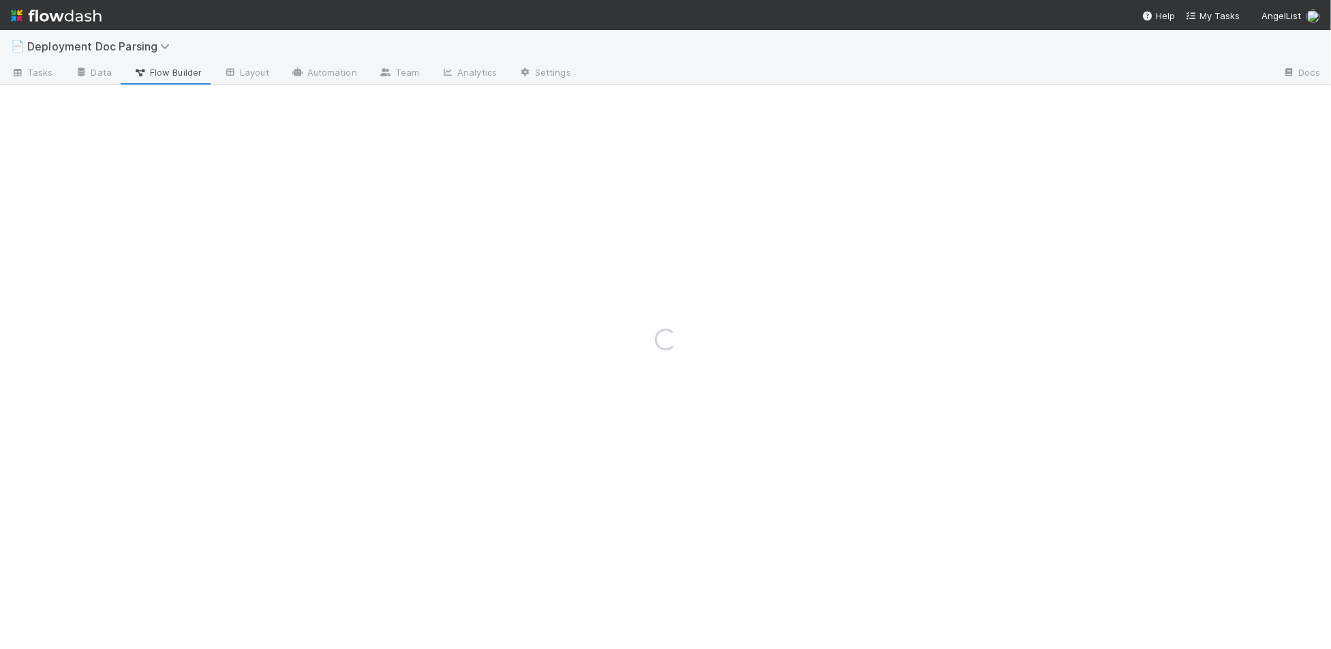
click at [89, 18] on img at bounding box center [56, 15] width 91 height 23
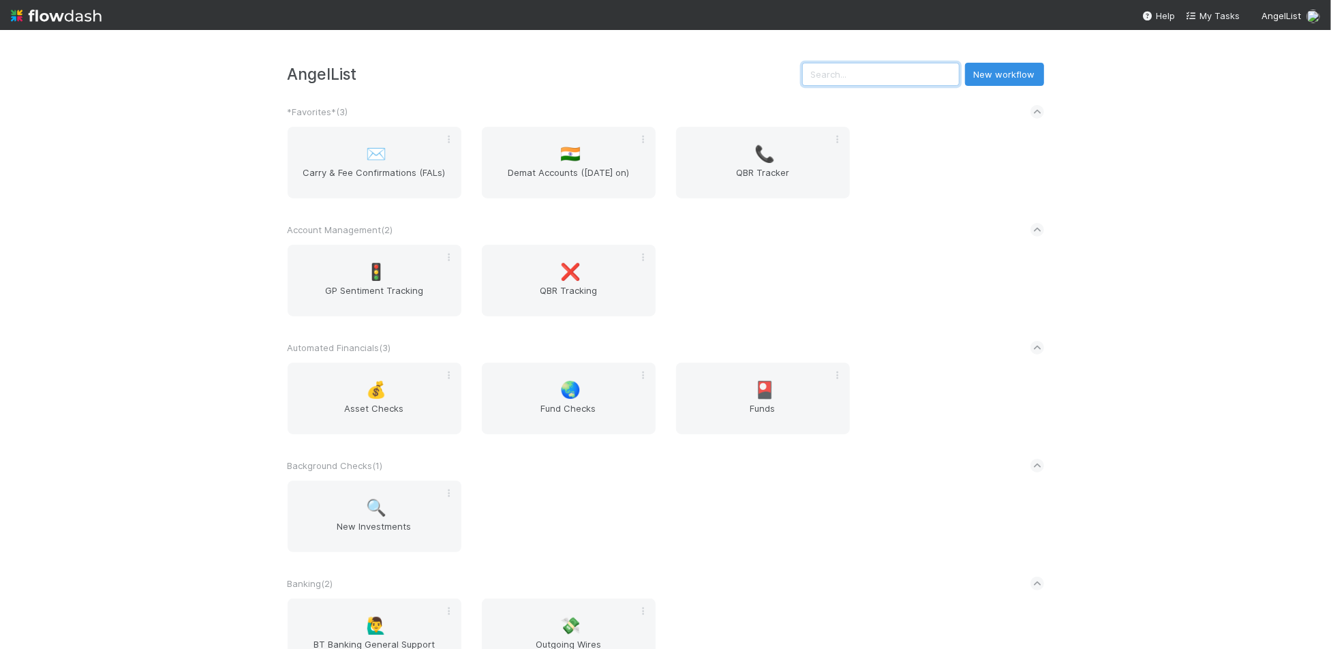
click at [872, 77] on input "text" at bounding box center [880, 74] width 157 height 23
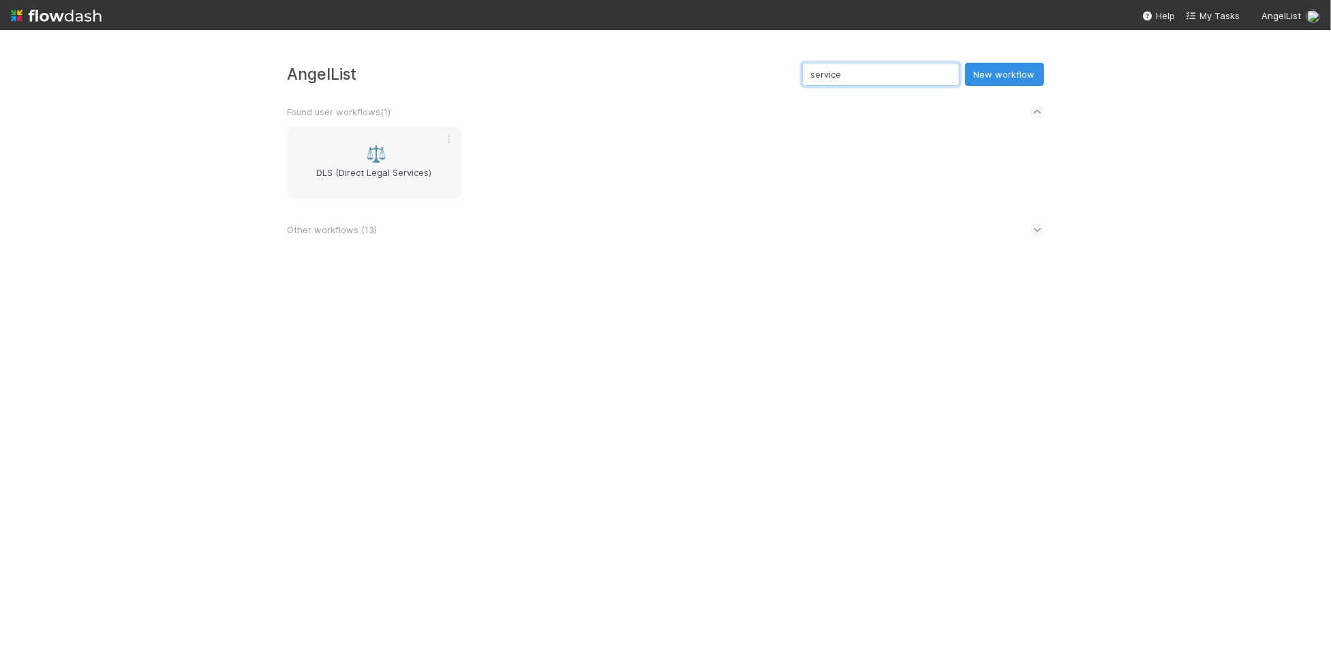
type input "service"
click at [763, 223] on div "Other workflows ( 13 )" at bounding box center [666, 230] width 756 height 30
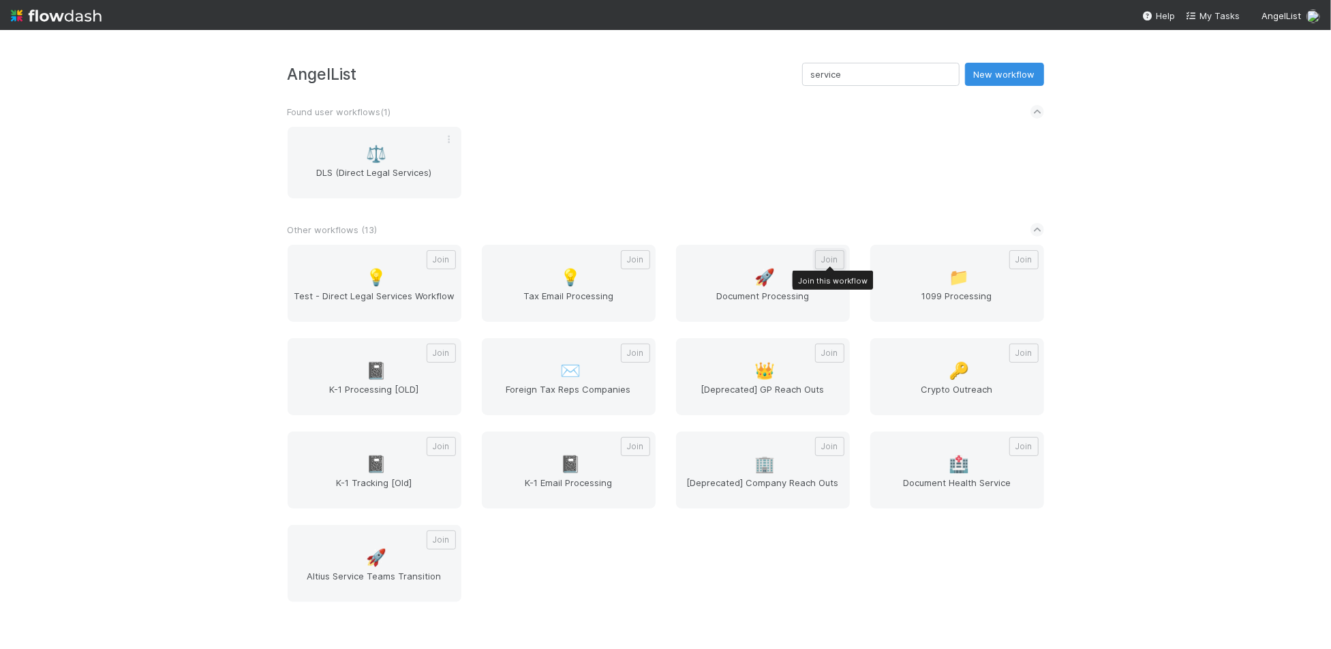
click at [824, 260] on button "Join" at bounding box center [829, 259] width 29 height 19
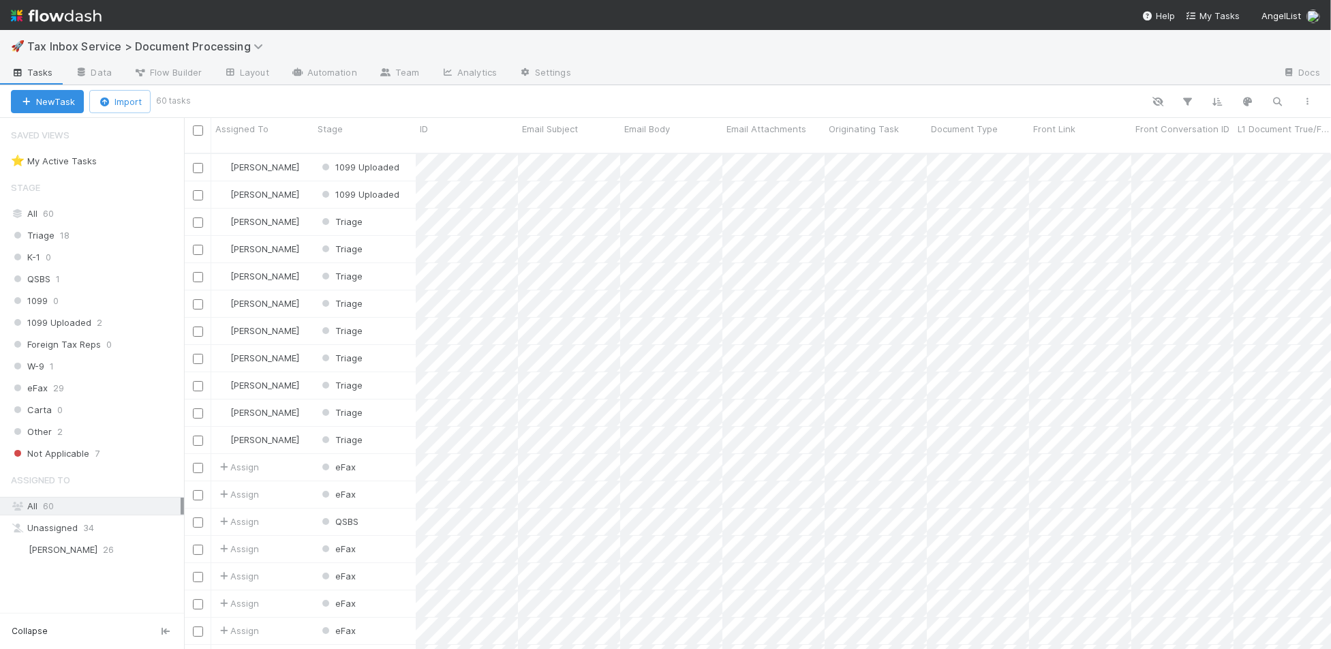
scroll to position [507, 1147]
click at [72, 20] on img at bounding box center [56, 15] width 91 height 23
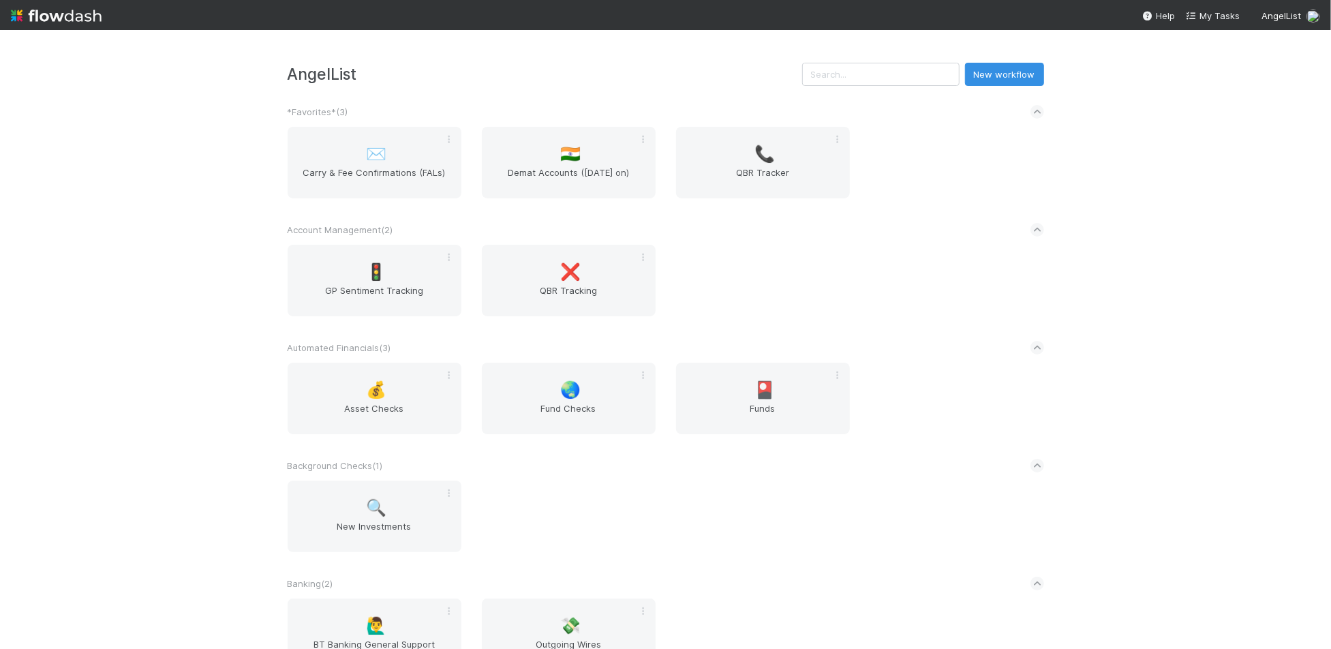
click at [75, 13] on img at bounding box center [56, 15] width 91 height 23
click at [860, 70] on input "text" at bounding box center [880, 74] width 157 height 23
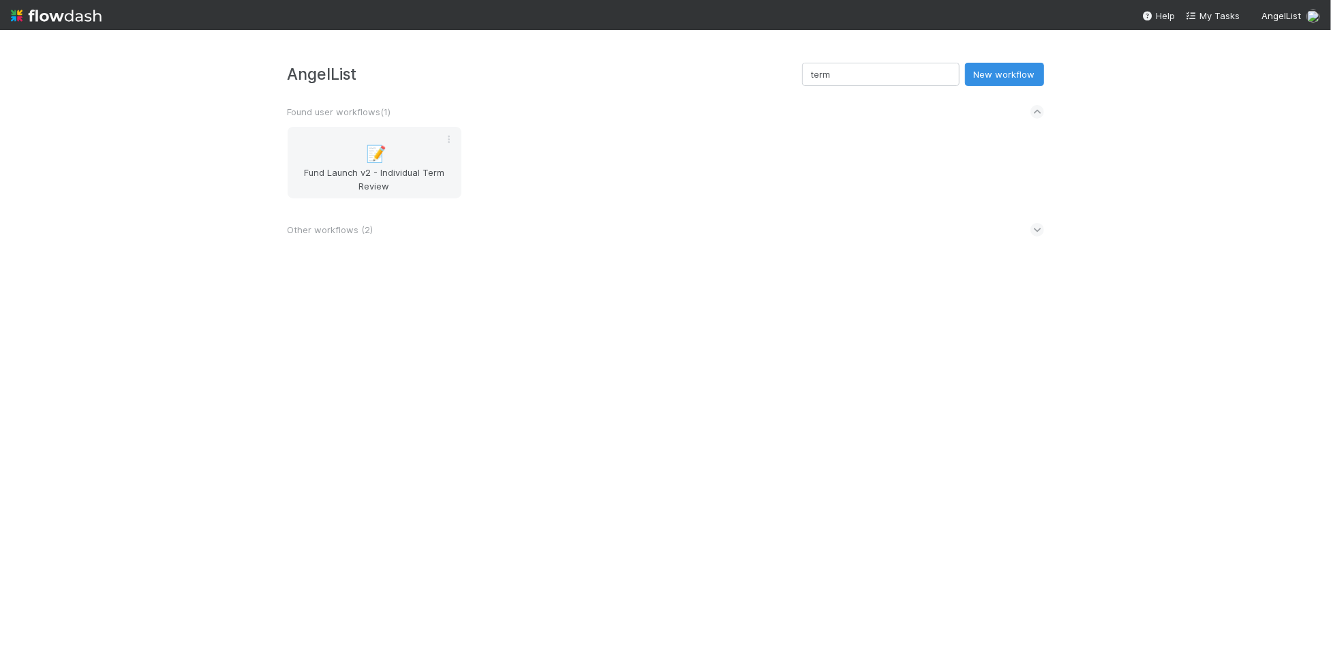
click at [602, 254] on div "AngelList term New workflow Found user workflows ( 1 ) 📝 Fund Launch v2 - Indiv…" at bounding box center [665, 339] width 1331 height 619
click at [595, 237] on div "Other workflows ( 2 )" at bounding box center [666, 230] width 756 height 30
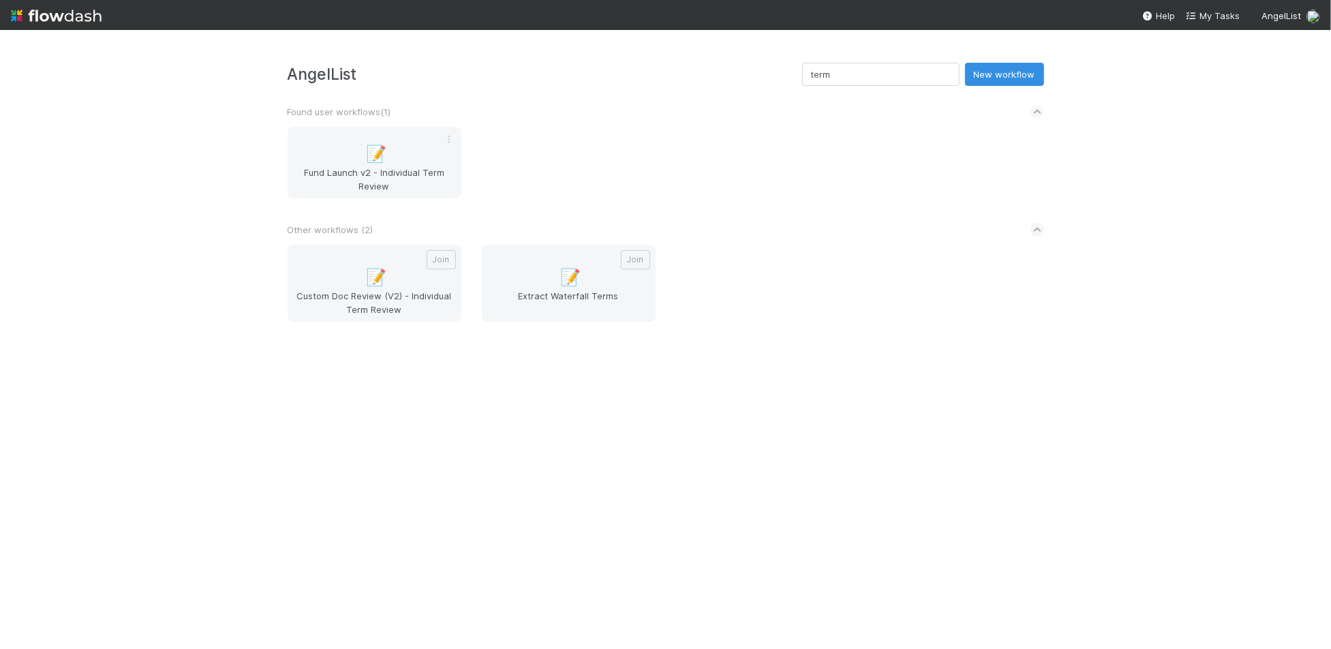
click at [762, 217] on div "Other workflows ( 2 )" at bounding box center [666, 230] width 756 height 30
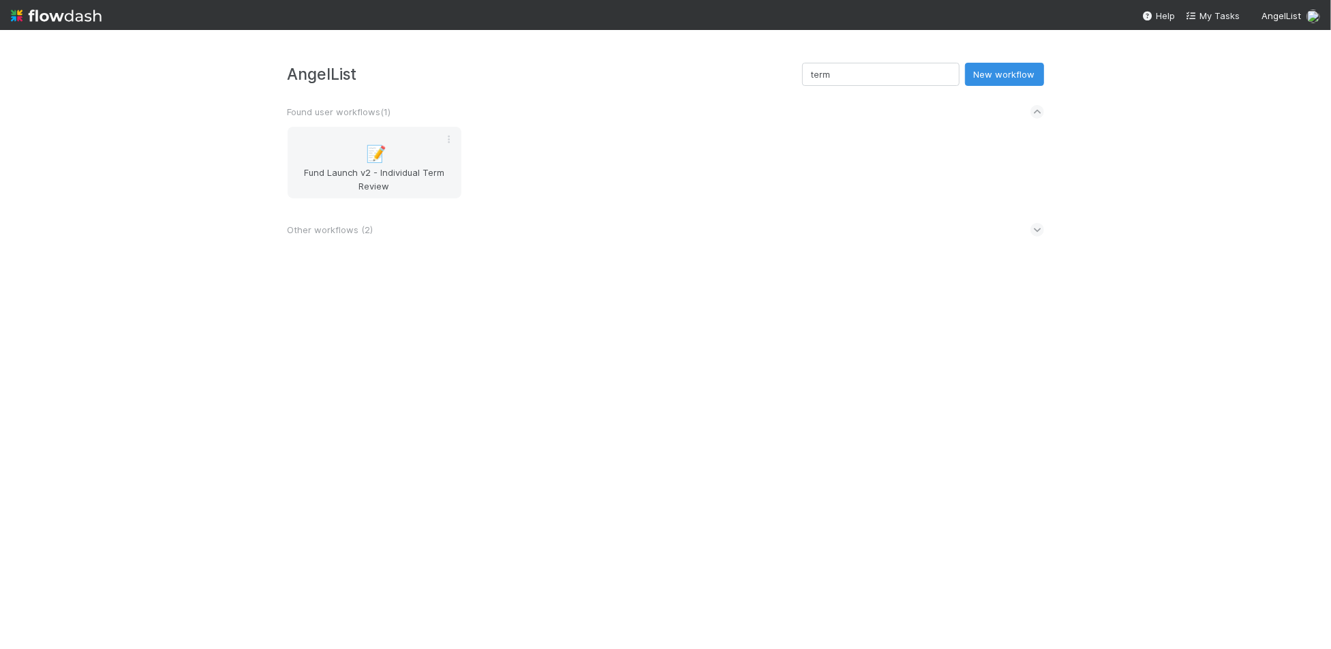
drag, startPoint x: 1299, startPoint y: 498, endPoint x: 1291, endPoint y: 499, distance: 8.2
click at [1113, 498] on div "AngelList term New workflow Found user workflows ( 1 ) 📝 Fund Launch v2 - Indiv…" at bounding box center [665, 339] width 1331 height 619
click at [1113, 99] on div "AngelList term New workflow Found user workflows ( 1 ) 📝 Fund Launch v2 - Indiv…" at bounding box center [665, 339] width 1331 height 619
click at [335, 237] on div "Other workflows ( 2 )" at bounding box center [666, 230] width 756 height 30
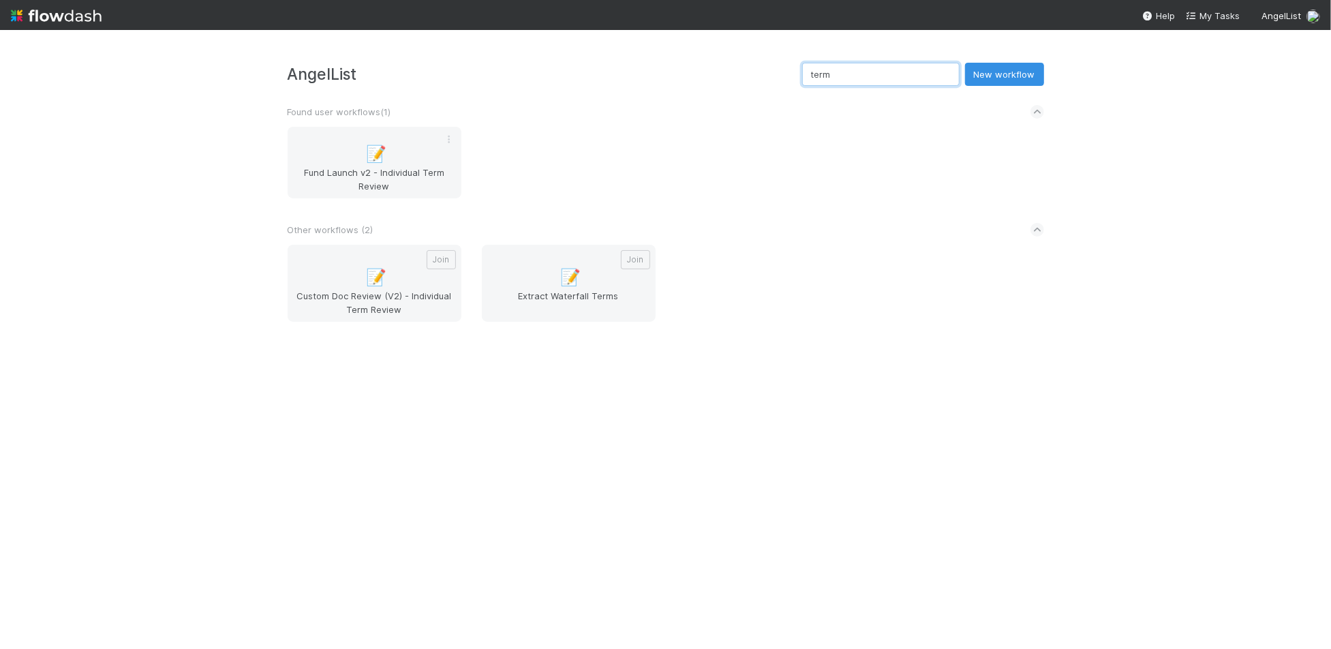
click at [878, 79] on input "term" at bounding box center [880, 74] width 157 height 23
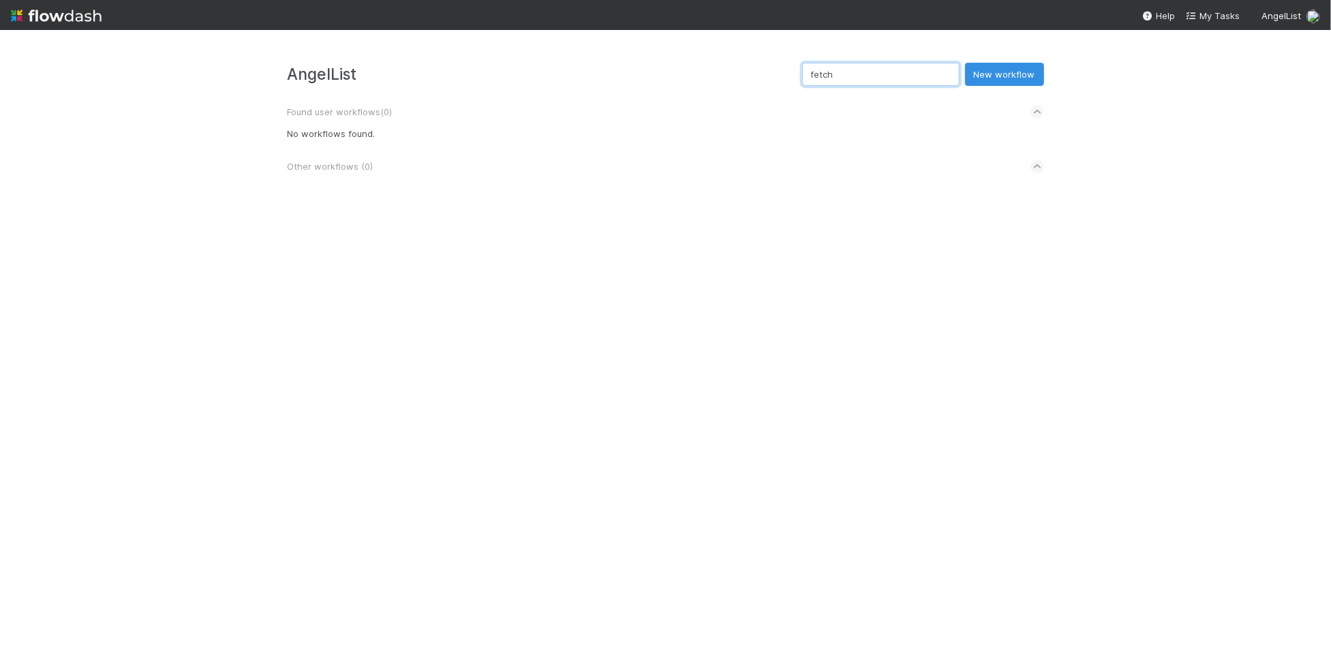
type input "fetch"
click at [655, 108] on div "Found user workflows ( 0 )" at bounding box center [666, 112] width 756 height 30
click at [431, 147] on div "Other workflows ( 0 )" at bounding box center [666, 142] width 756 height 30
click at [424, 124] on div "Found user workflows ( 0 )" at bounding box center [666, 112] width 756 height 30
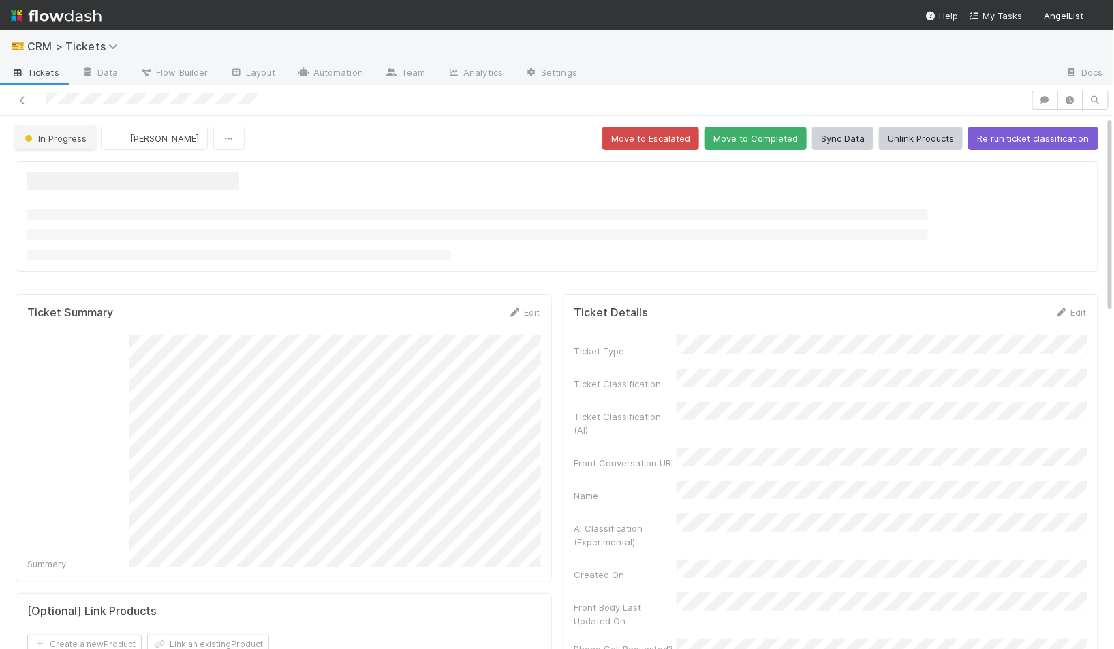
click at [75, 144] on button "In Progress" at bounding box center [56, 138] width 80 height 23
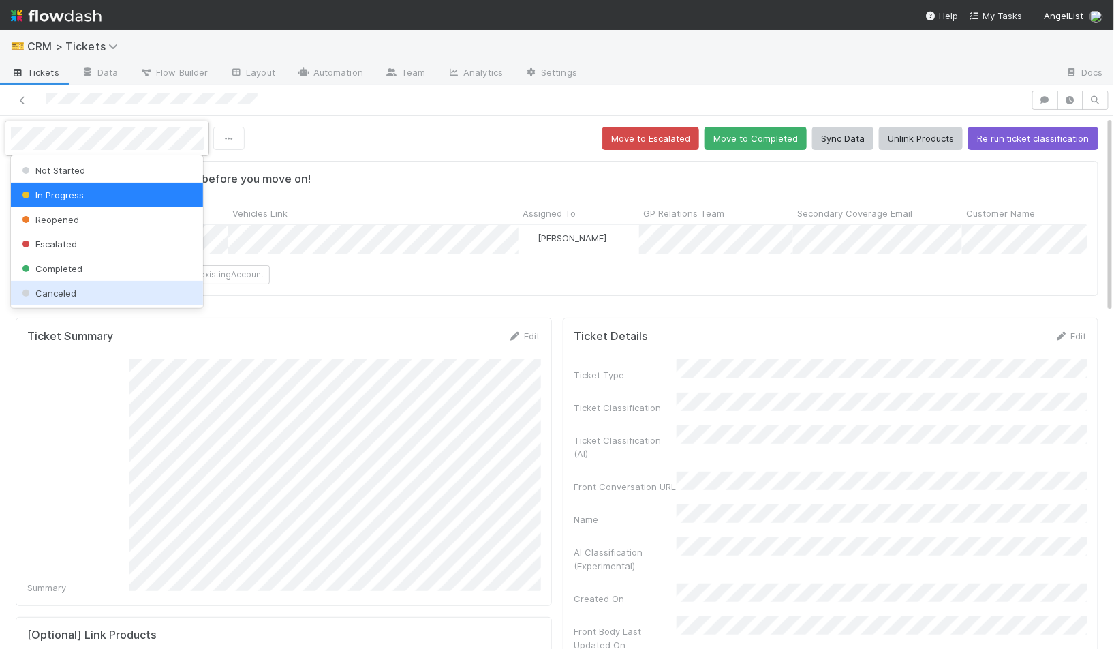
click at [94, 289] on div "Canceled" at bounding box center [107, 293] width 193 height 25
